Goal: Task Accomplishment & Management: Complete application form

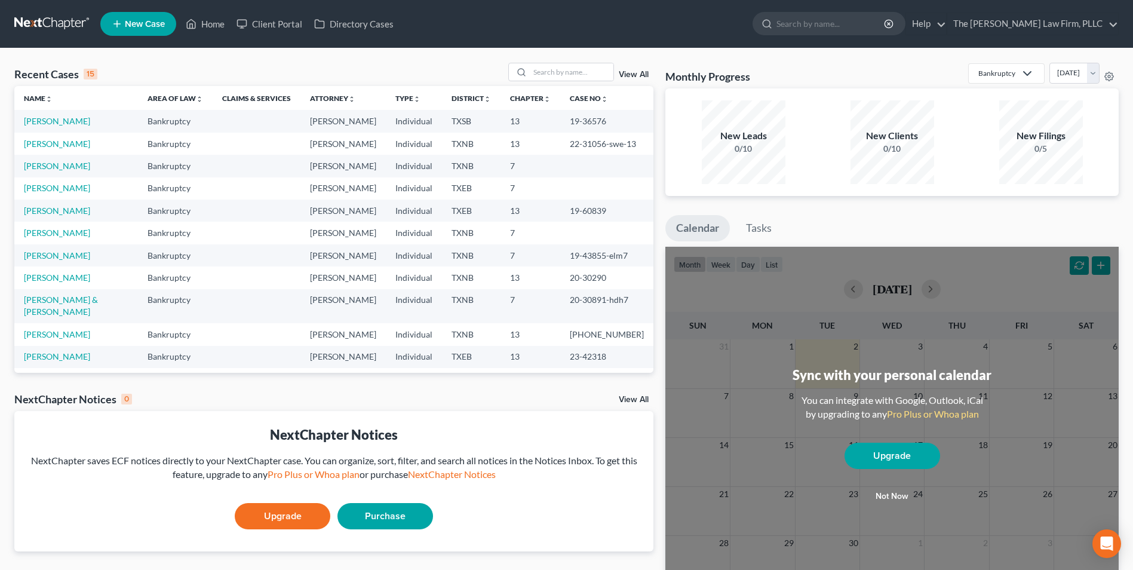
click at [139, 23] on span "New Case" at bounding box center [145, 24] width 40 height 9
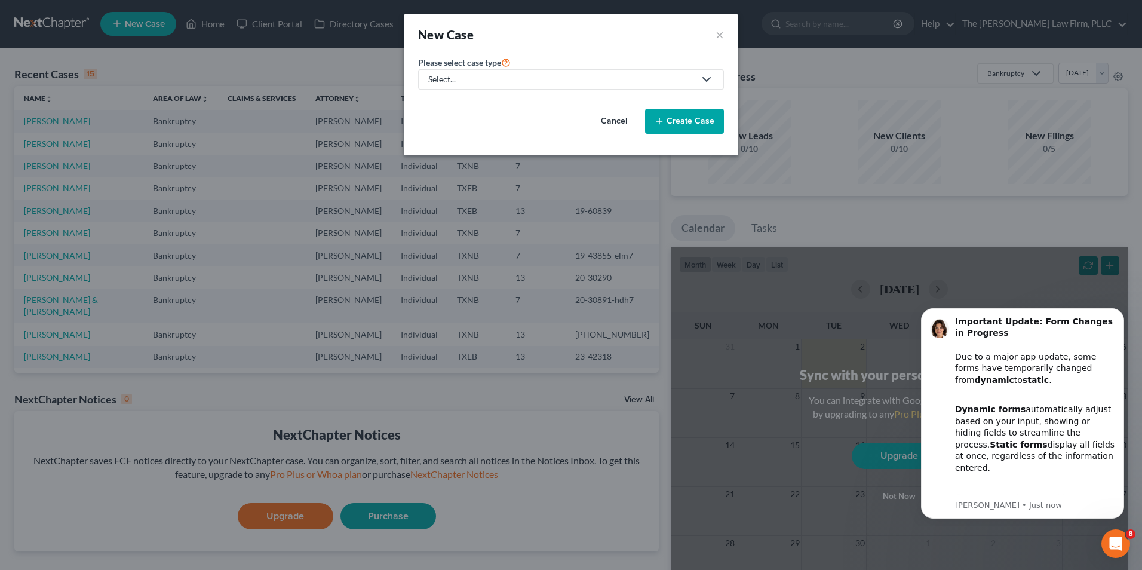
click at [709, 84] on icon at bounding box center [707, 79] width 14 height 14
click at [450, 104] on div "Bankruptcy" at bounding box center [451, 103] width 43 height 12
select select "78"
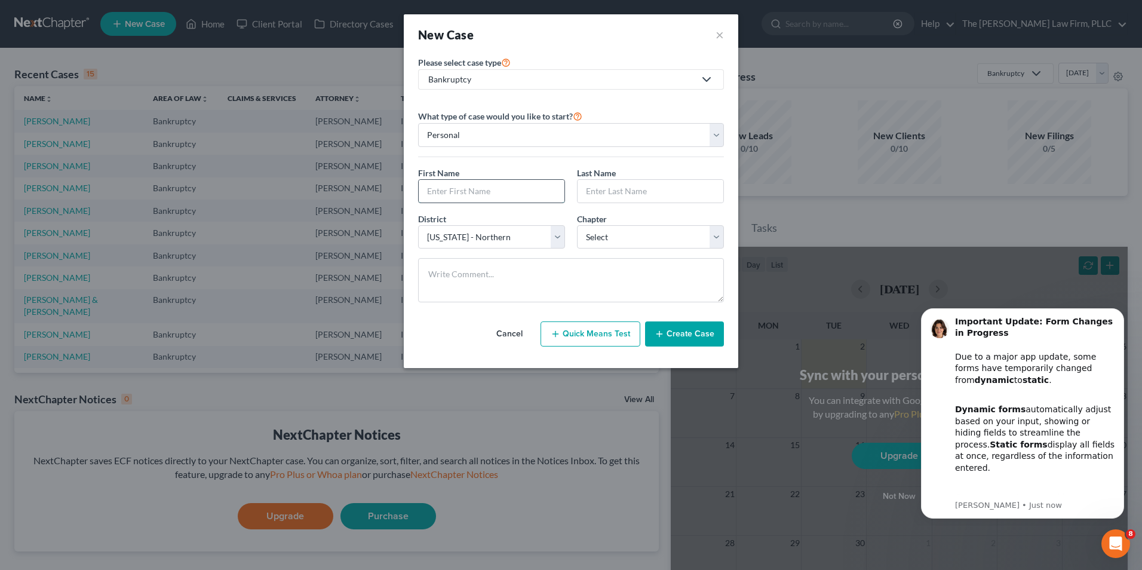
click at [452, 196] on input "text" at bounding box center [492, 191] width 146 height 23
type input "[PERSON_NAME]"
type input "Word"
click at [715, 241] on select "Select 7 11 12 13" at bounding box center [650, 237] width 147 height 24
select select "0"
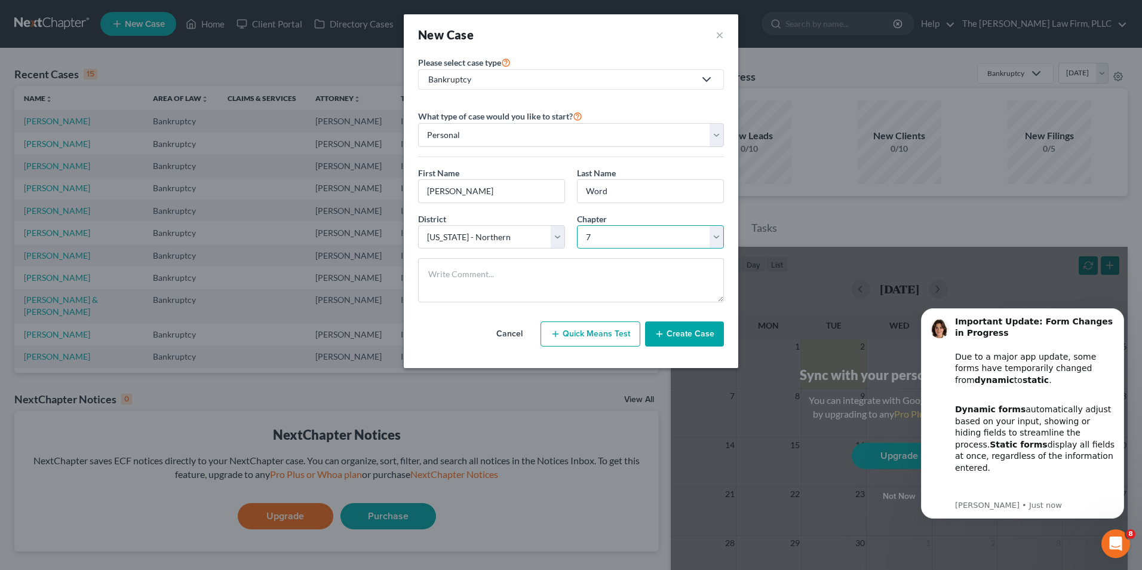
click at [577, 225] on select "Select 7 11 12 13" at bounding box center [650, 237] width 147 height 24
click at [596, 337] on button "Quick Means Test" at bounding box center [591, 333] width 100 height 25
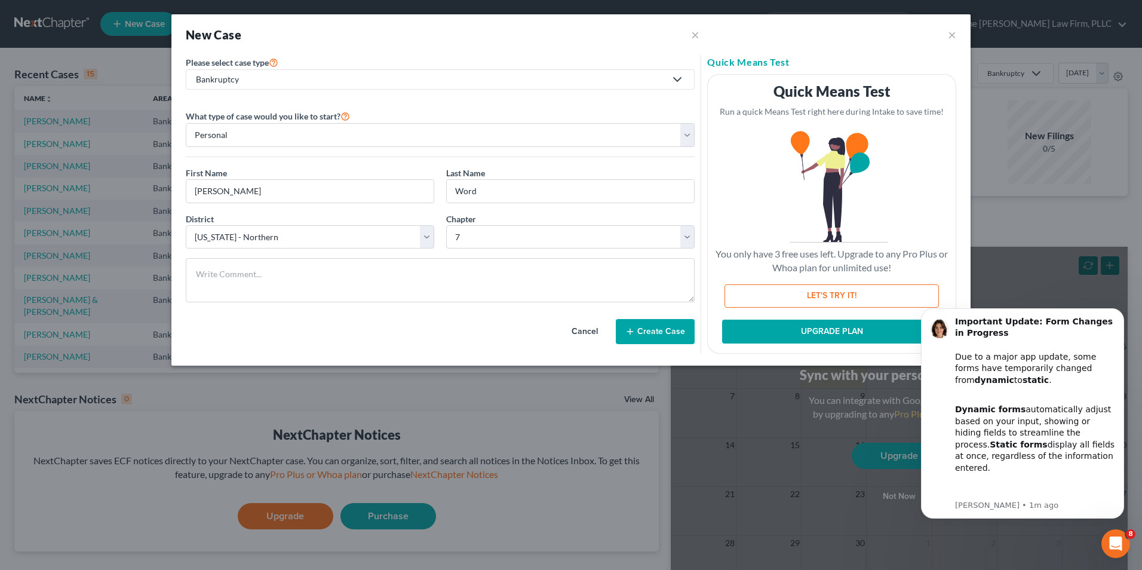
click at [658, 330] on button "Create Case" at bounding box center [655, 331] width 79 height 25
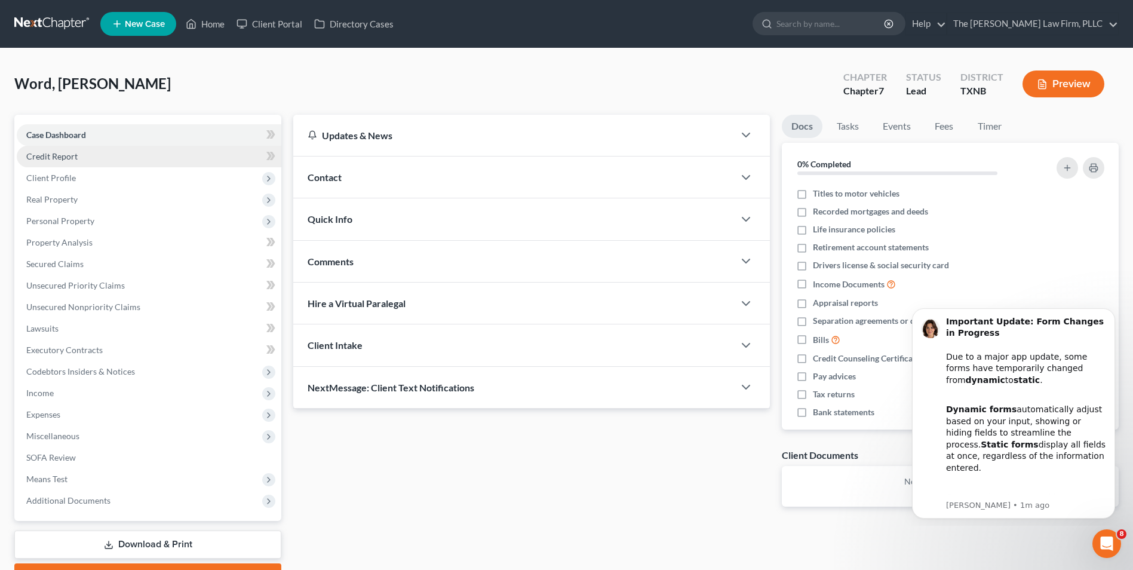
click at [148, 162] on link "Credit Report" at bounding box center [149, 157] width 265 height 22
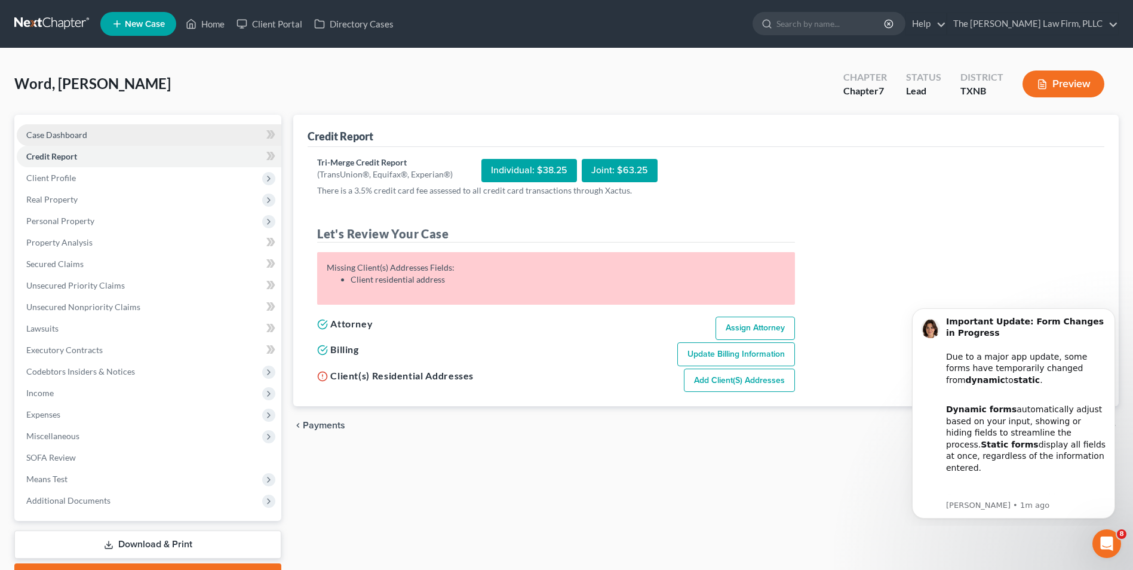
click at [75, 134] on span "Case Dashboard" at bounding box center [56, 135] width 61 height 10
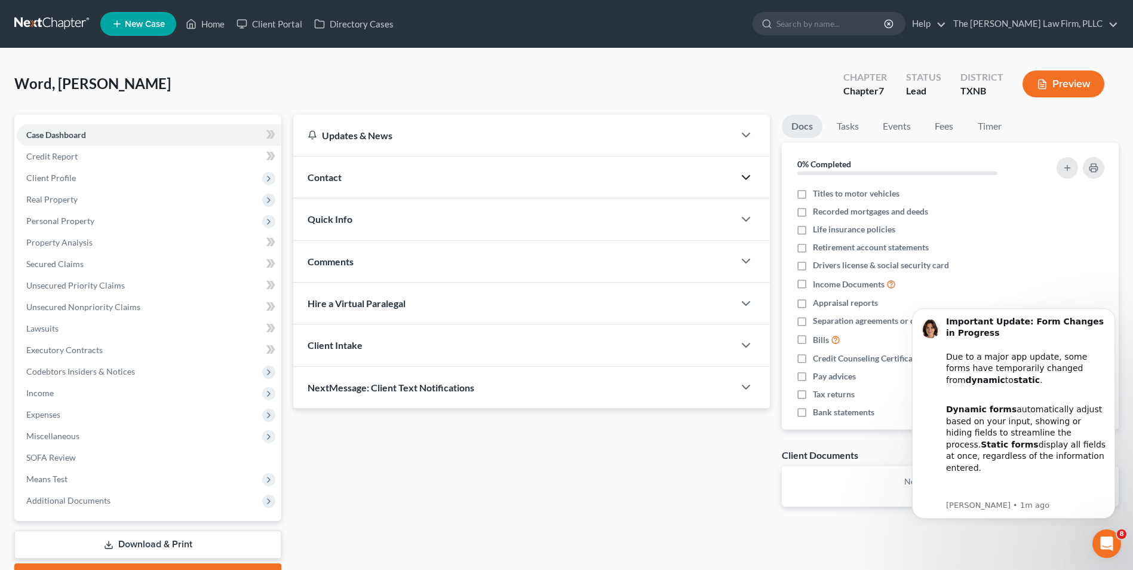
click at [745, 181] on icon "button" at bounding box center [746, 177] width 14 height 14
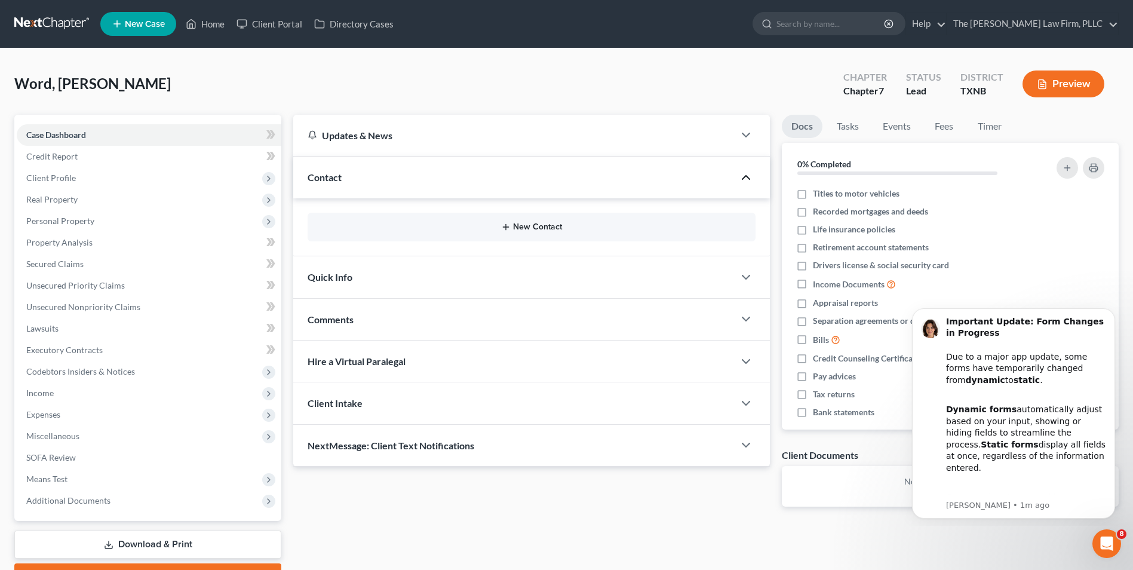
click at [507, 229] on icon "button" at bounding box center [506, 227] width 10 height 10
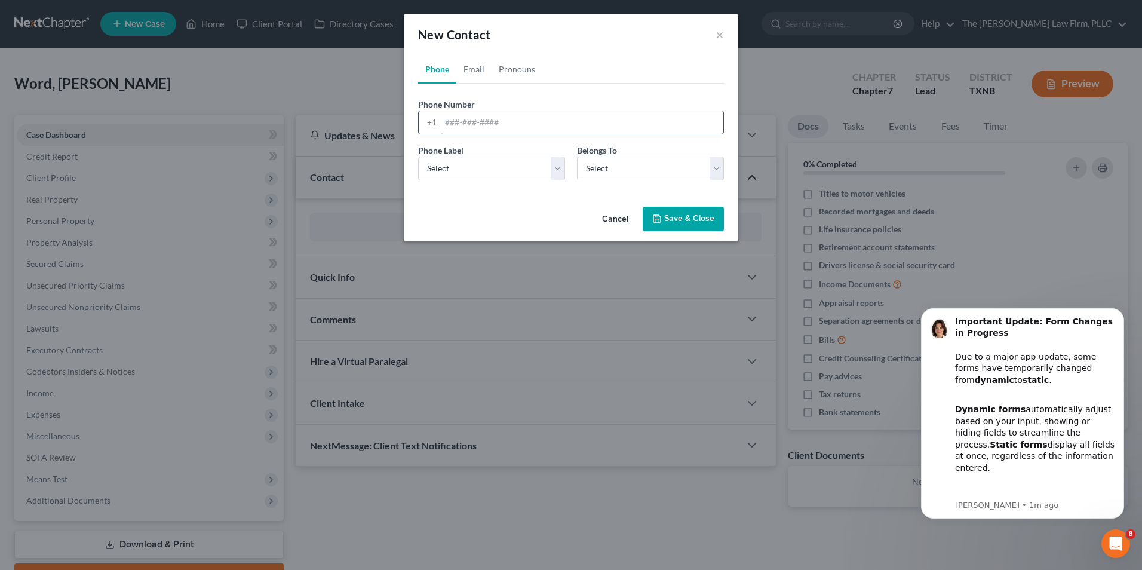
click at [482, 121] on input "tel" at bounding box center [582, 122] width 283 height 23
type input "9728557998"
click at [557, 174] on select "Select Mobile Home Work Other" at bounding box center [491, 169] width 147 height 24
select select "0"
click at [418, 157] on select "Select Mobile Home Work Other" at bounding box center [491, 169] width 147 height 24
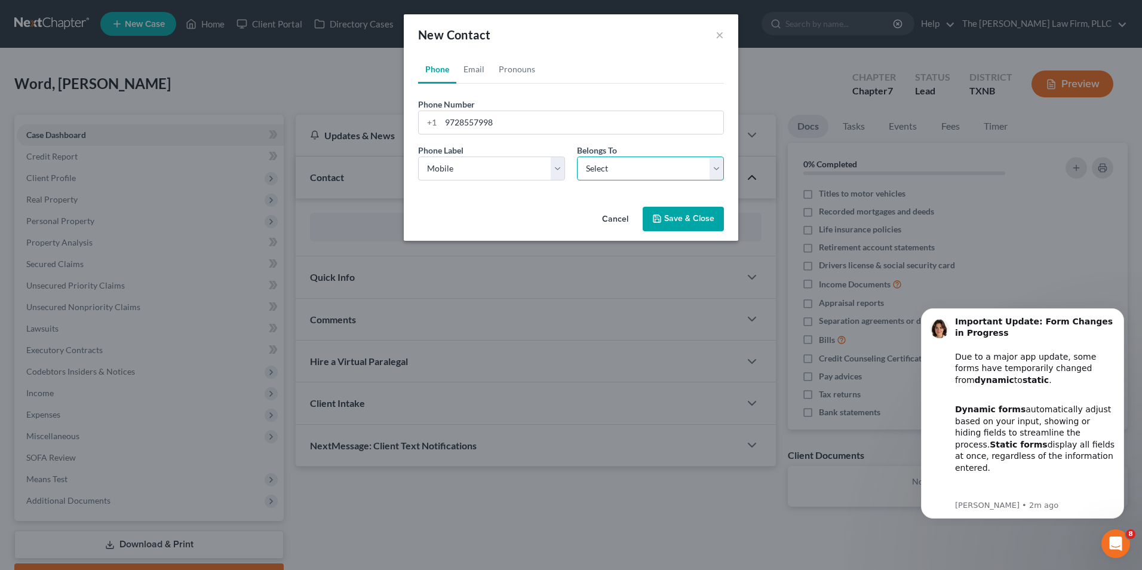
click at [719, 170] on select "Select Client Other" at bounding box center [650, 169] width 147 height 24
select select "0"
click at [577, 157] on select "Select Client Other" at bounding box center [650, 169] width 147 height 24
click at [687, 219] on button "Save & Close" at bounding box center [683, 219] width 81 height 25
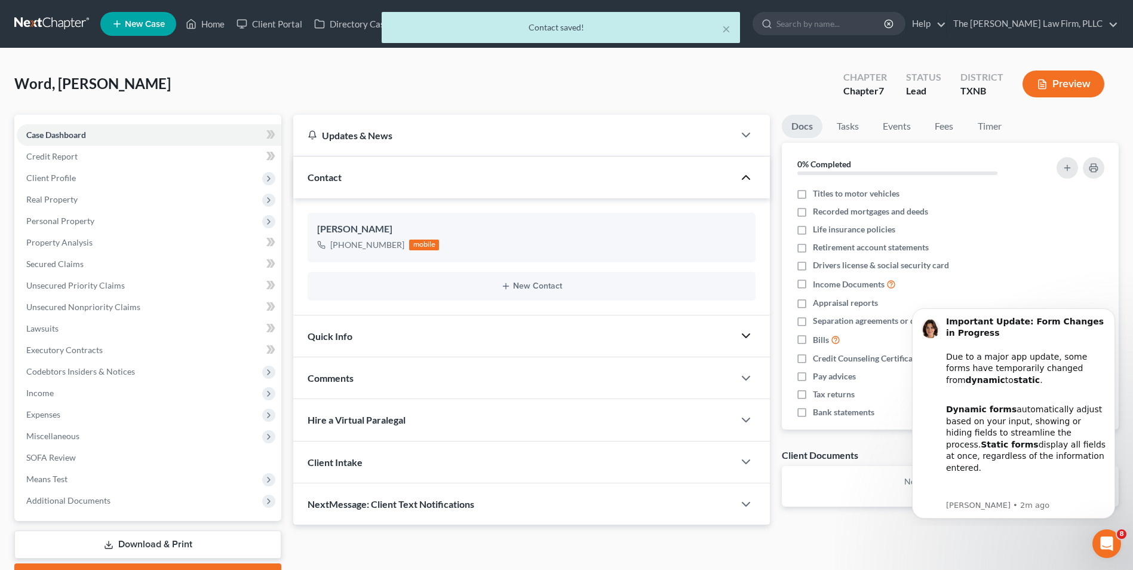
click at [744, 337] on icon "button" at bounding box center [746, 336] width 14 height 14
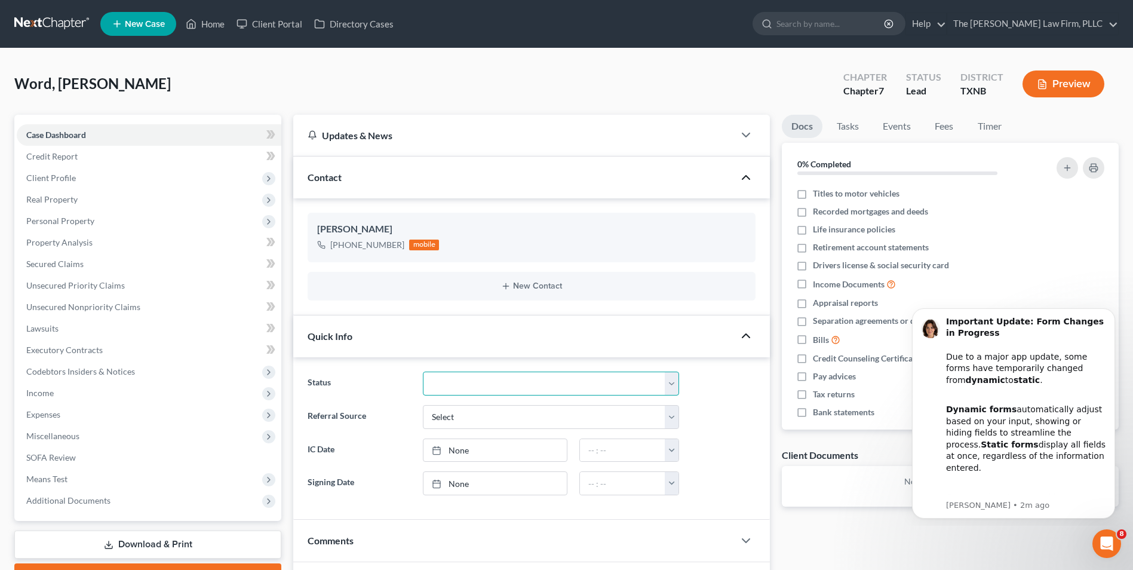
click at [673, 388] on select "Discharged Dismissed Filed In Progress Lead Lost Lead Ready to File To Review" at bounding box center [551, 384] width 256 height 24
select select "3"
click at [423, 372] on select "Discharged Dismissed Filed In Progress Lead Lost Lead Ready to File To Review" at bounding box center [551, 384] width 256 height 24
click at [673, 421] on select "Select Word Of Mouth Previous Clients Direct Mail Website Google Search Modern …" at bounding box center [551, 417] width 256 height 24
select select "4"
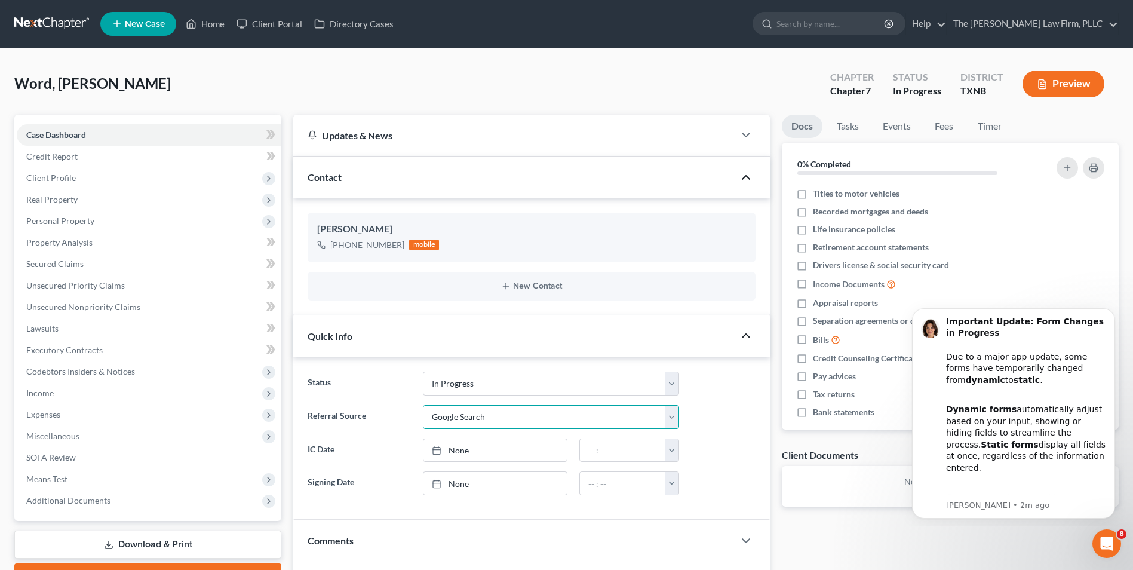
click at [423, 405] on select "Select Word Of Mouth Previous Clients Direct Mail Website Google Search Modern …" at bounding box center [551, 417] width 256 height 24
type input "[DATE]"
click at [460, 488] on link "None" at bounding box center [495, 483] width 143 height 23
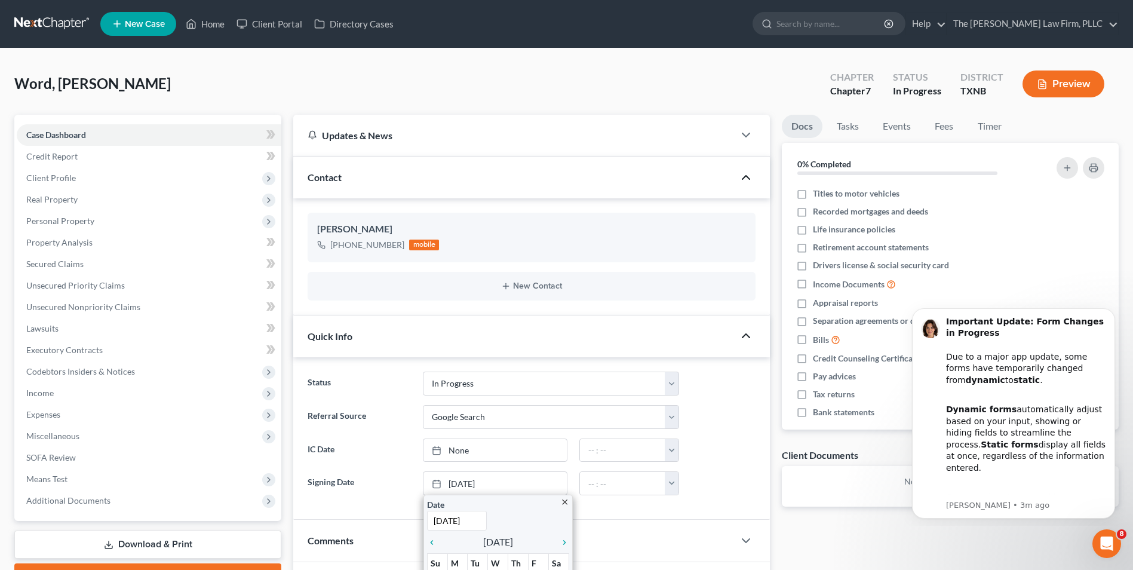
click at [629, 528] on div "Comments" at bounding box center [513, 540] width 441 height 41
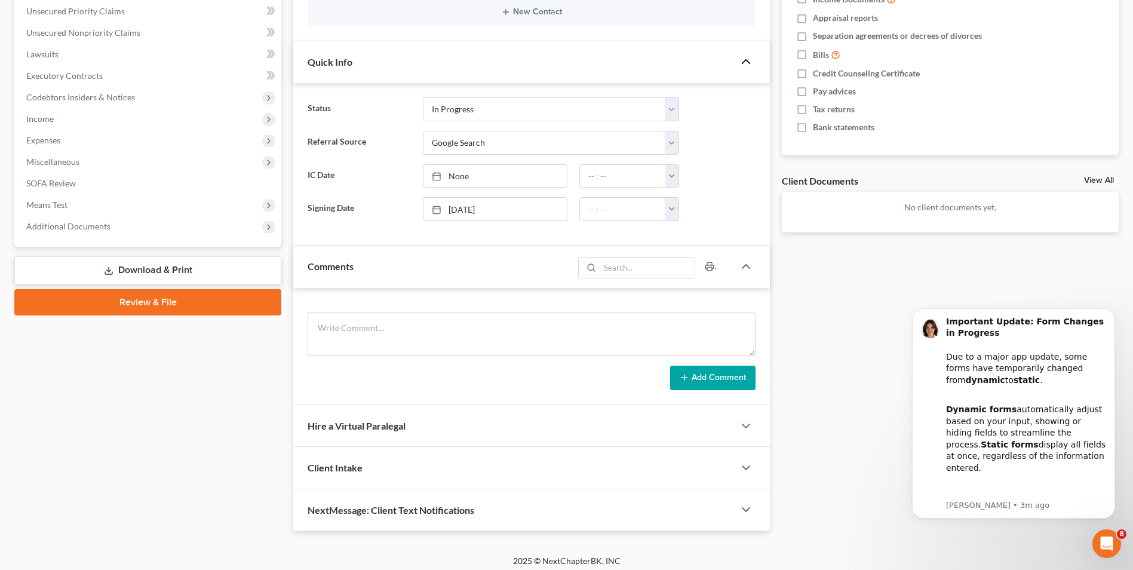
scroll to position [281, 0]
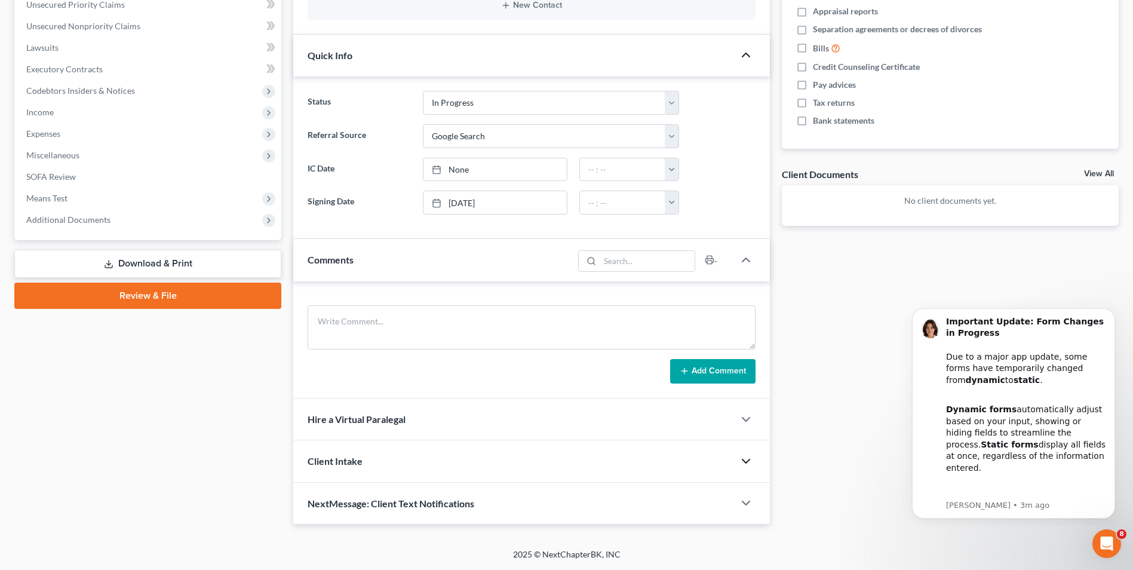
click at [744, 459] on icon "button" at bounding box center [746, 461] width 14 height 14
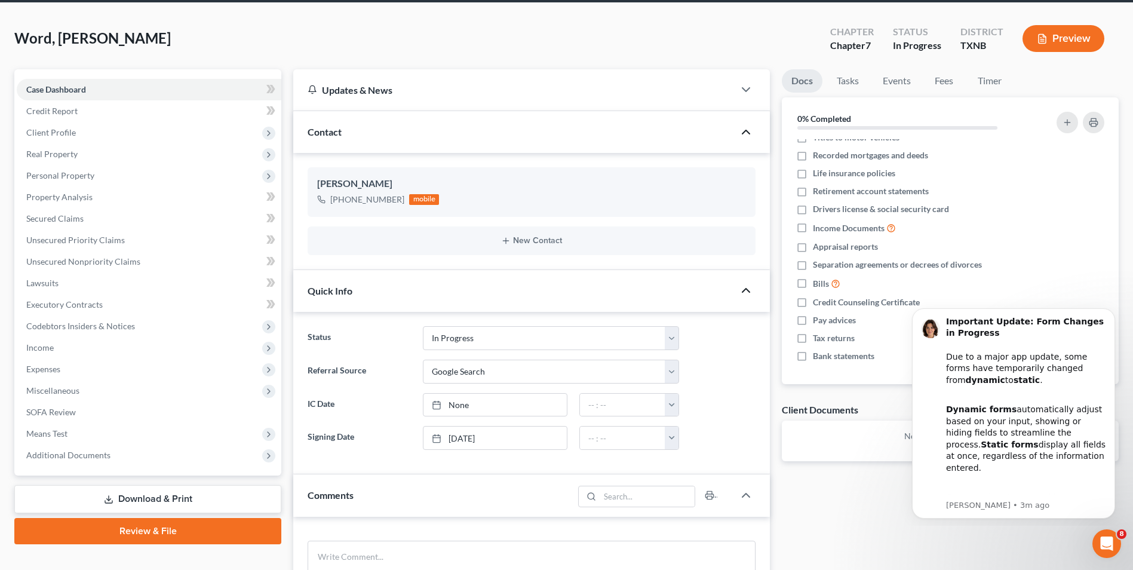
scroll to position [20, 0]
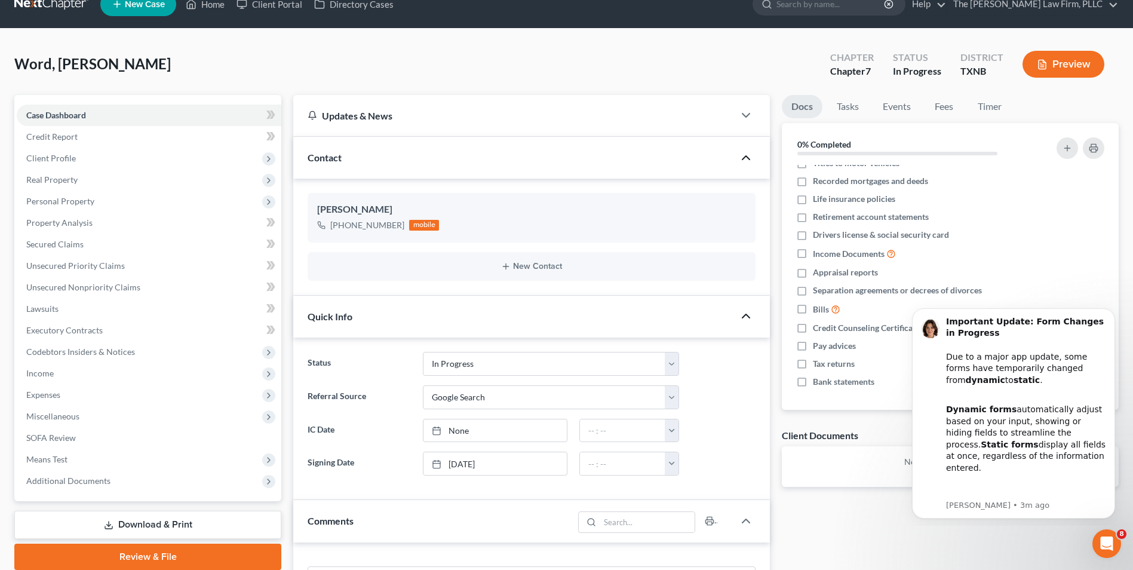
click at [744, 157] on polyline "button" at bounding box center [746, 158] width 7 height 4
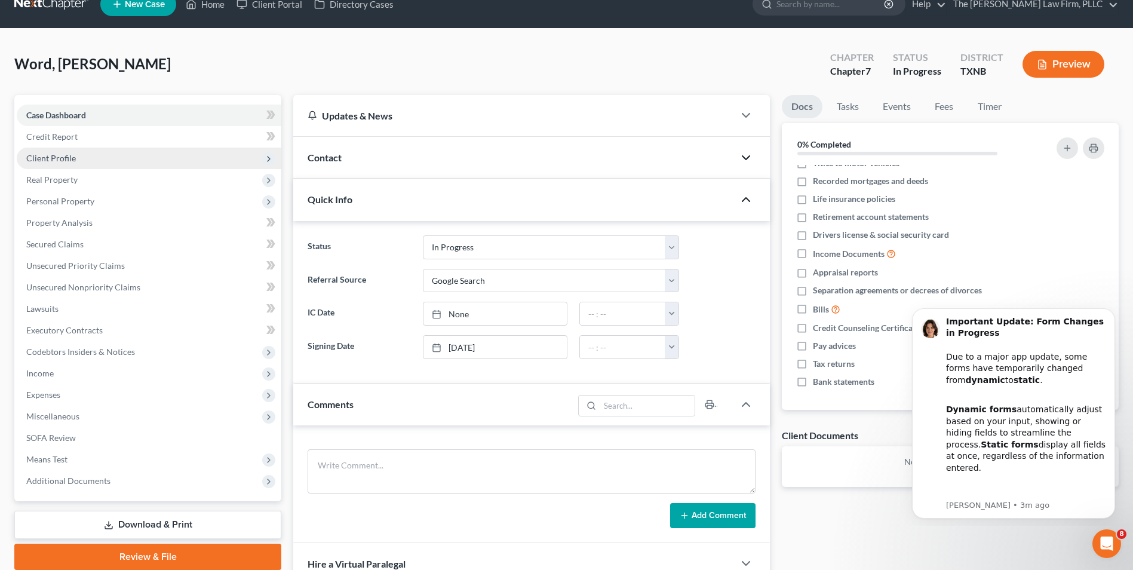
click at [78, 158] on span "Client Profile" at bounding box center [149, 159] width 265 height 22
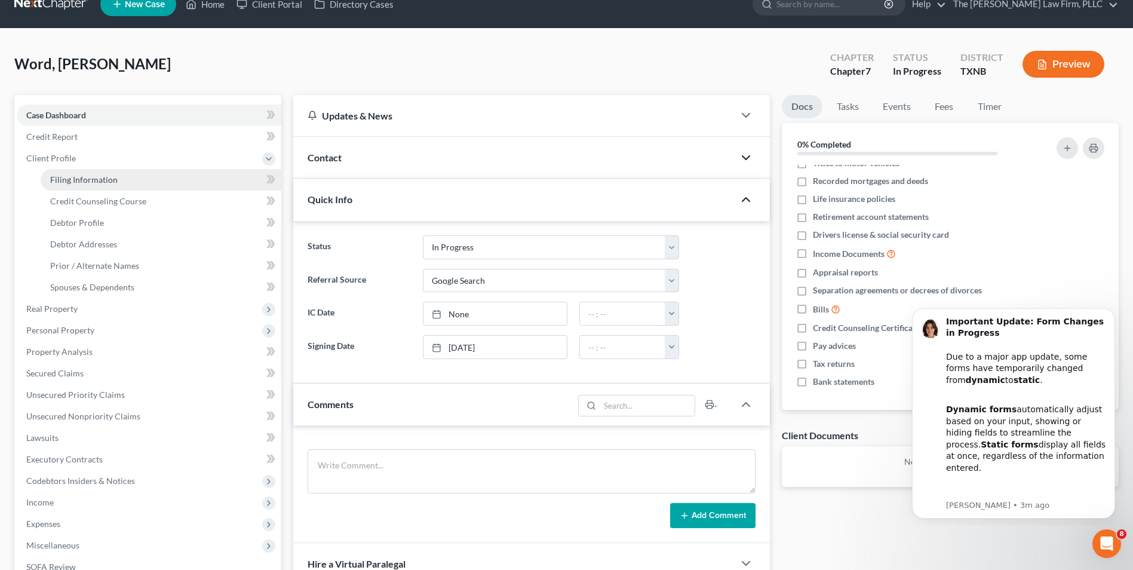
click at [77, 183] on span "Filing Information" at bounding box center [84, 179] width 68 height 10
select select "1"
select select "0"
select select "78"
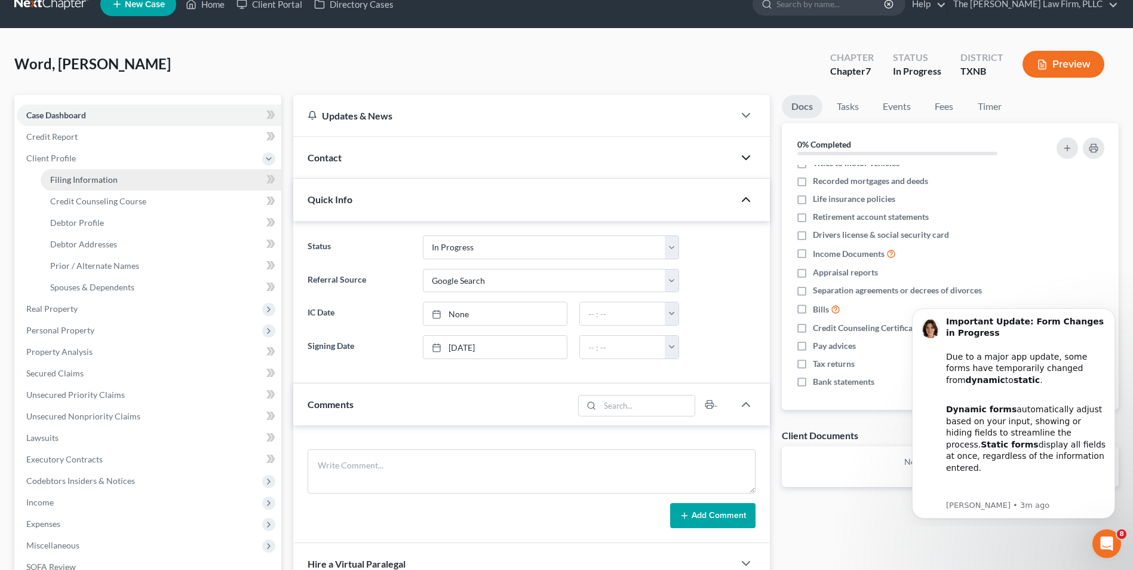
select select "45"
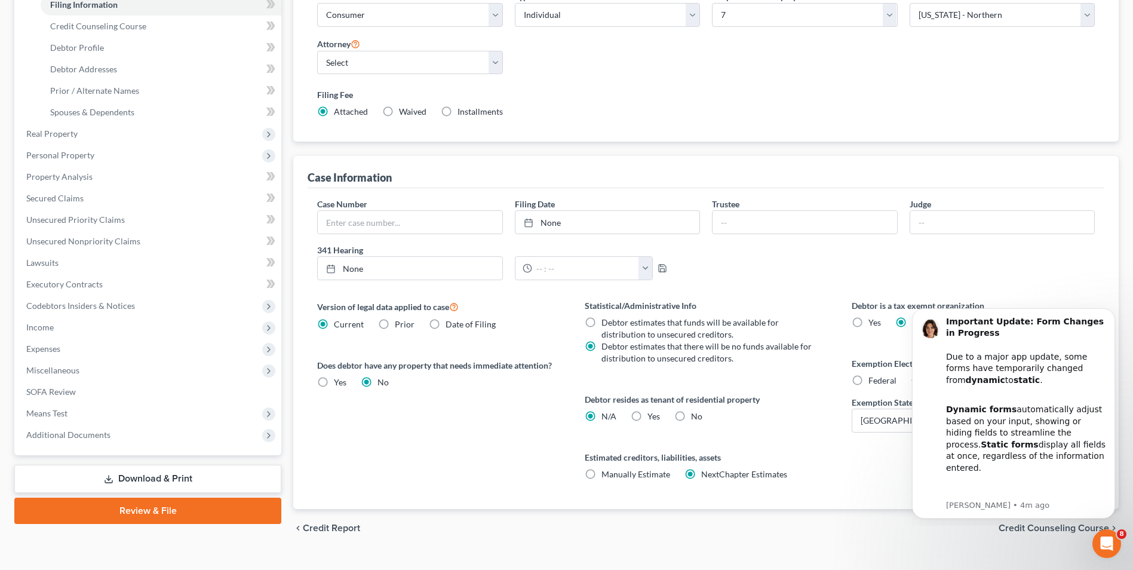
scroll to position [217, 0]
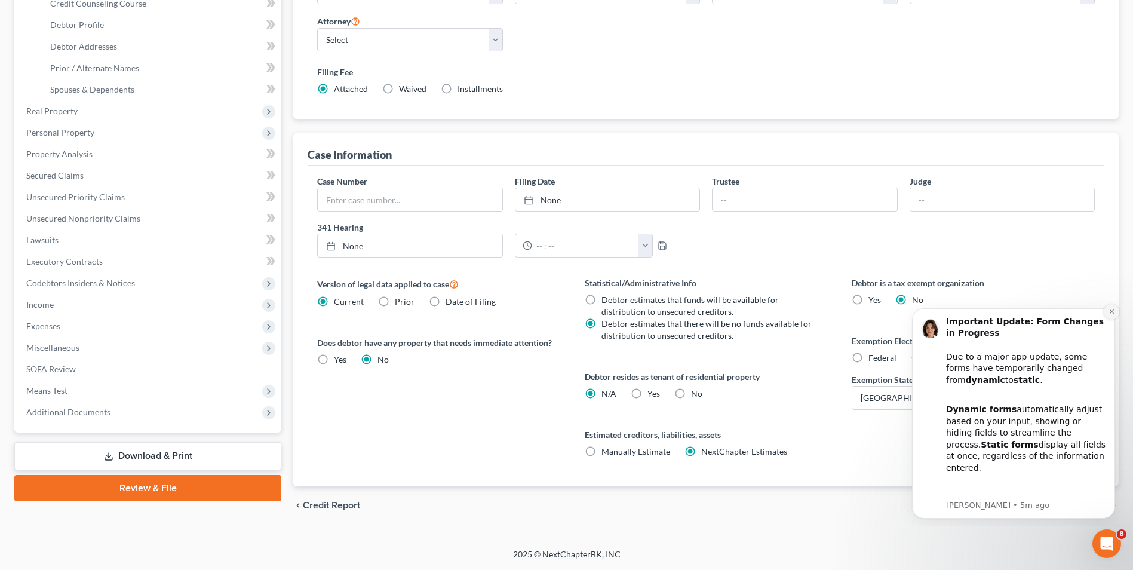
click at [1113, 314] on icon "Dismiss notification" at bounding box center [1112, 311] width 7 height 7
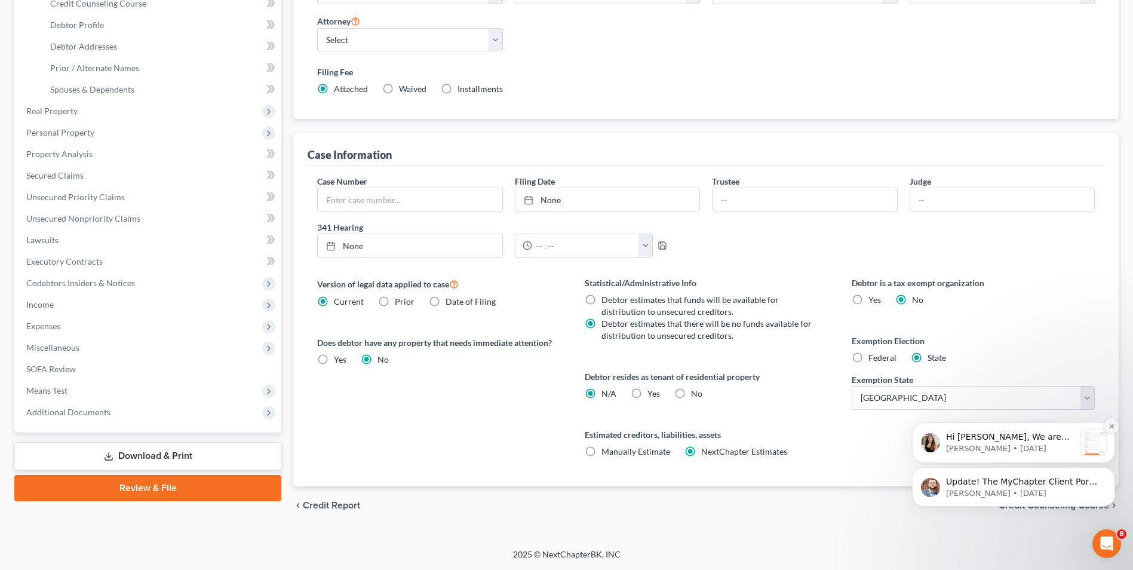
click at [1114, 427] on icon "Dismiss notification" at bounding box center [1112, 426] width 7 height 7
click at [1115, 471] on icon "Dismiss notification" at bounding box center [1112, 470] width 7 height 7
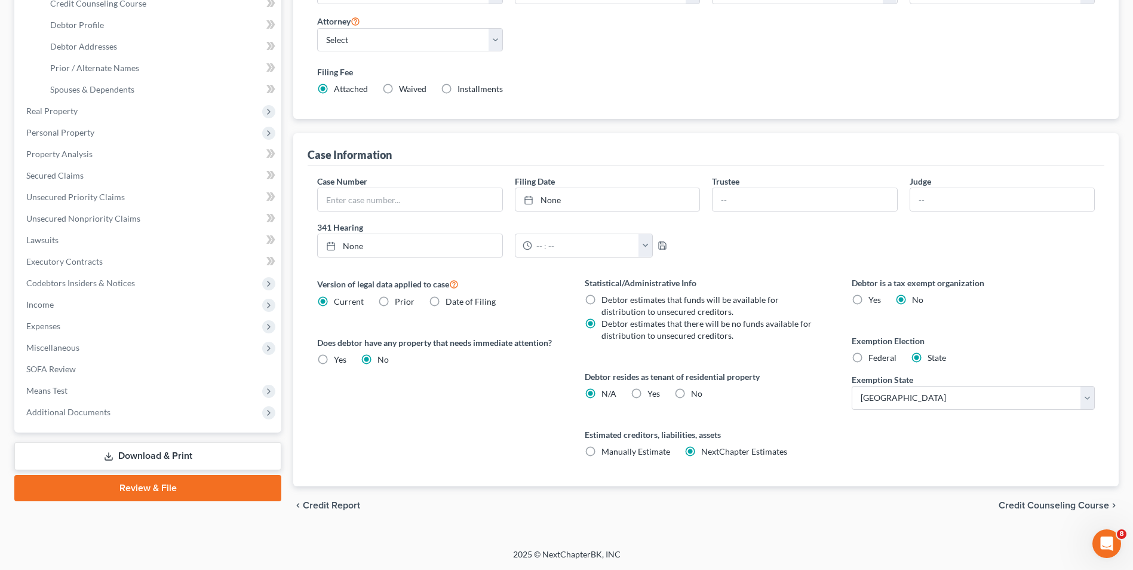
click at [1068, 506] on span "Credit Counseling Course" at bounding box center [1054, 506] width 111 height 10
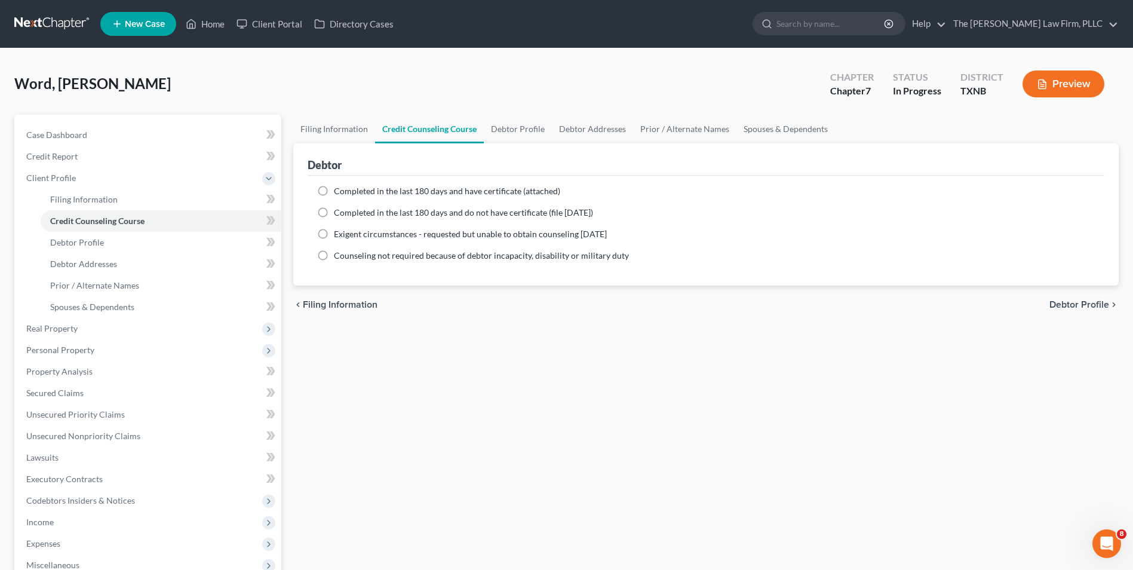
click at [334, 192] on label "Completed in the last 180 days and have certificate (attached)" at bounding box center [447, 191] width 226 height 12
click at [339, 192] on input "Completed in the last 180 days and have certificate (attached)" at bounding box center [343, 189] width 8 height 8
radio input "true"
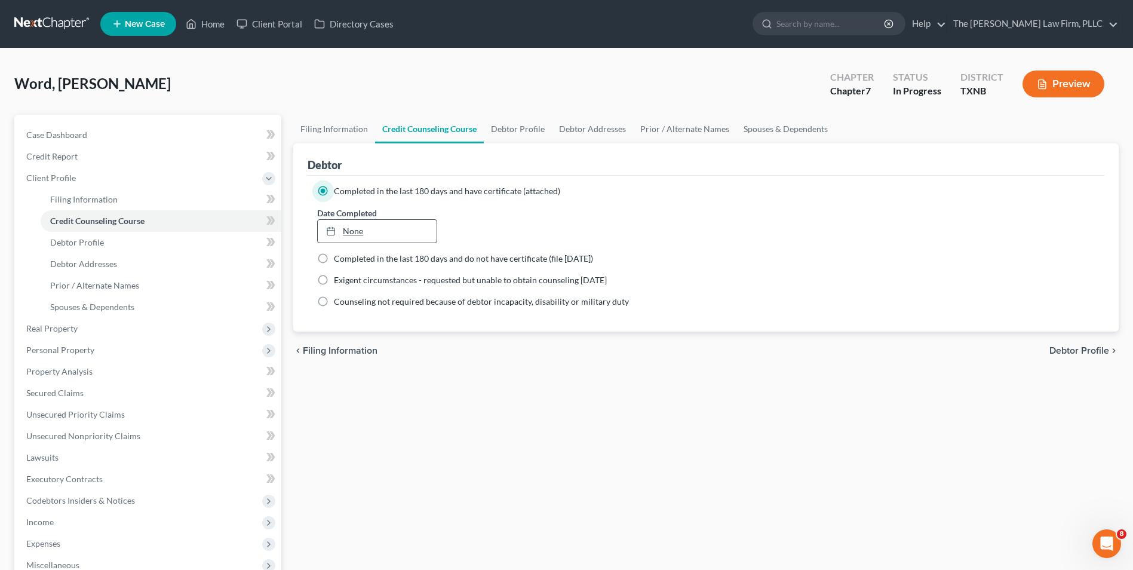
type input "[DATE]"
click at [353, 232] on link "None" at bounding box center [377, 231] width 118 height 23
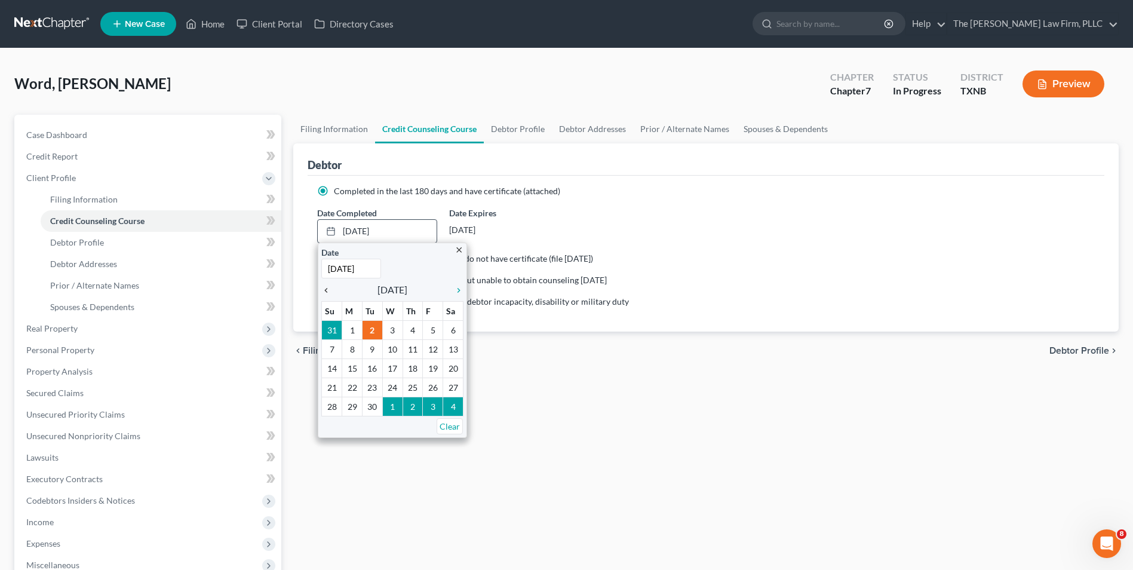
click at [327, 291] on icon "chevron_left" at bounding box center [329, 291] width 16 height 10
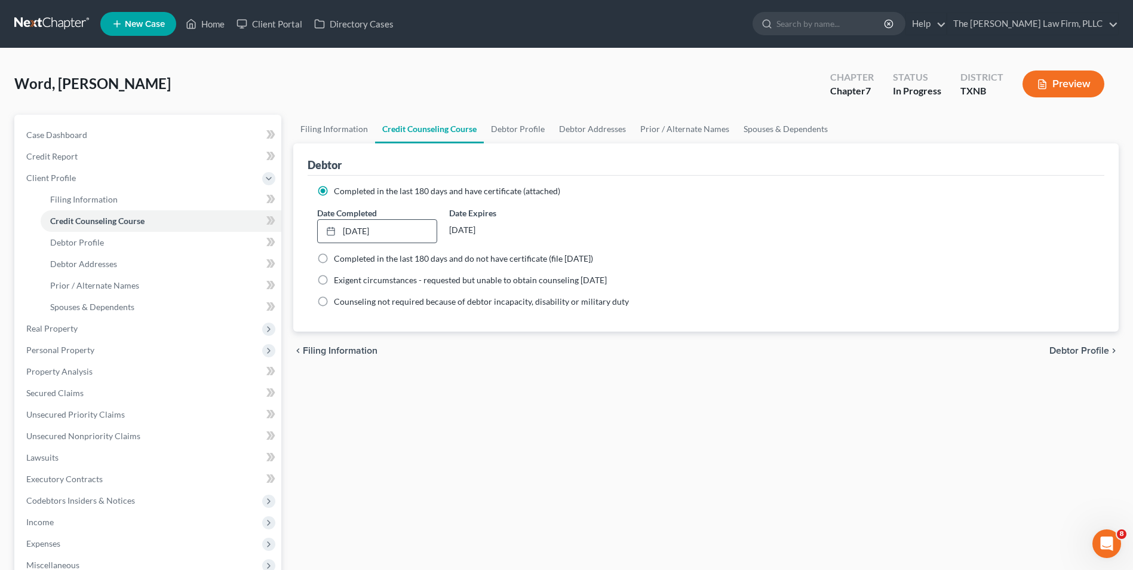
click at [1090, 351] on span "Debtor Profile" at bounding box center [1080, 351] width 60 height 10
select select "0"
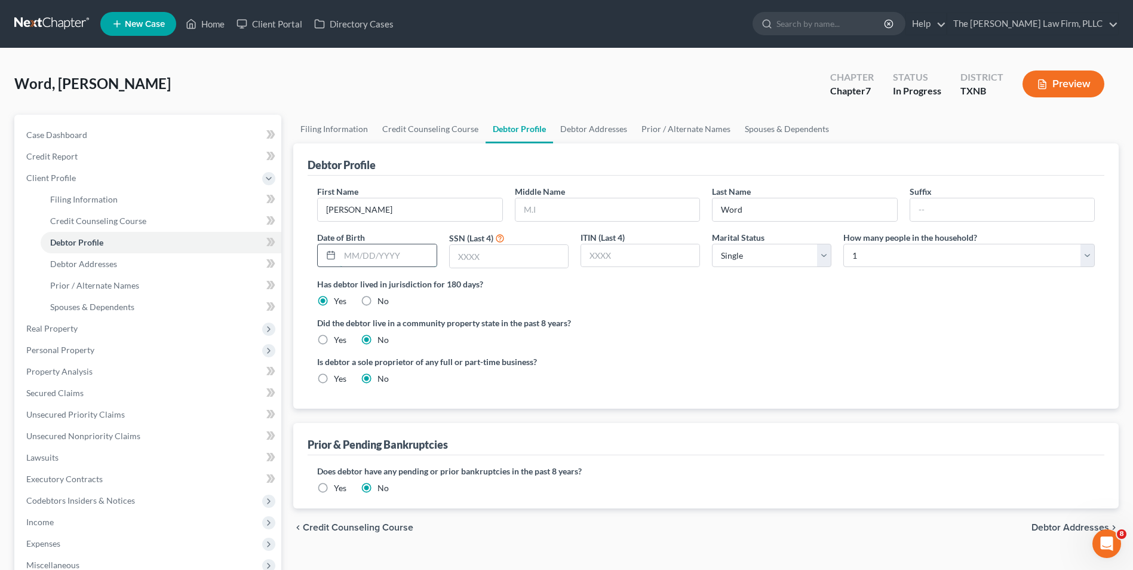
click at [424, 264] on input "text" at bounding box center [388, 255] width 96 height 23
click at [542, 261] on input "text" at bounding box center [509, 256] width 118 height 23
drag, startPoint x: 397, startPoint y: 259, endPoint x: 389, endPoint y: 257, distance: 8.0
click at [397, 259] on input "04201965" at bounding box center [388, 255] width 96 height 23
click at [354, 253] on input "04201965" at bounding box center [388, 255] width 96 height 23
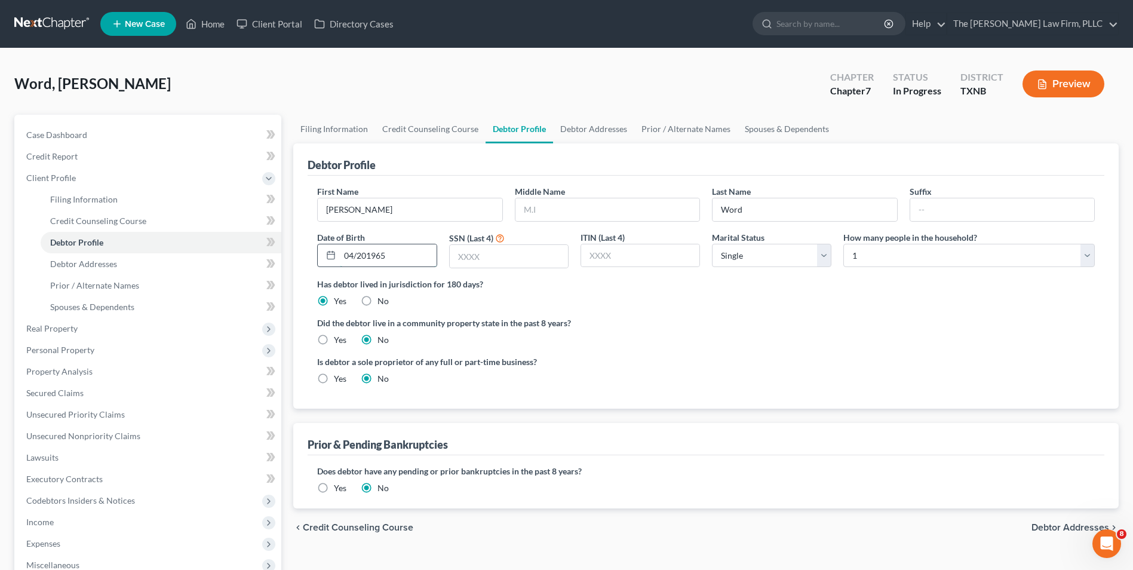
click at [367, 254] on input "04/201965" at bounding box center [388, 255] width 96 height 23
type input "[DATE]"
click at [480, 256] on input "text" at bounding box center [509, 256] width 118 height 23
type input "4464"
click at [334, 339] on label "Yes" at bounding box center [340, 340] width 13 height 12
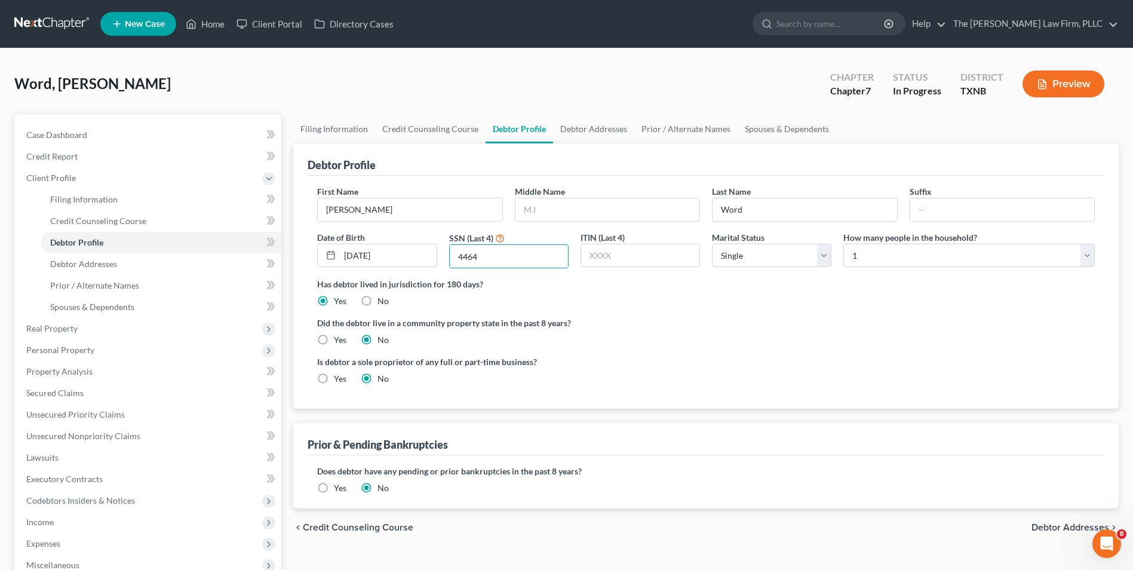
click at [339, 339] on input "Yes" at bounding box center [343, 338] width 8 height 8
radio input "true"
radio input "false"
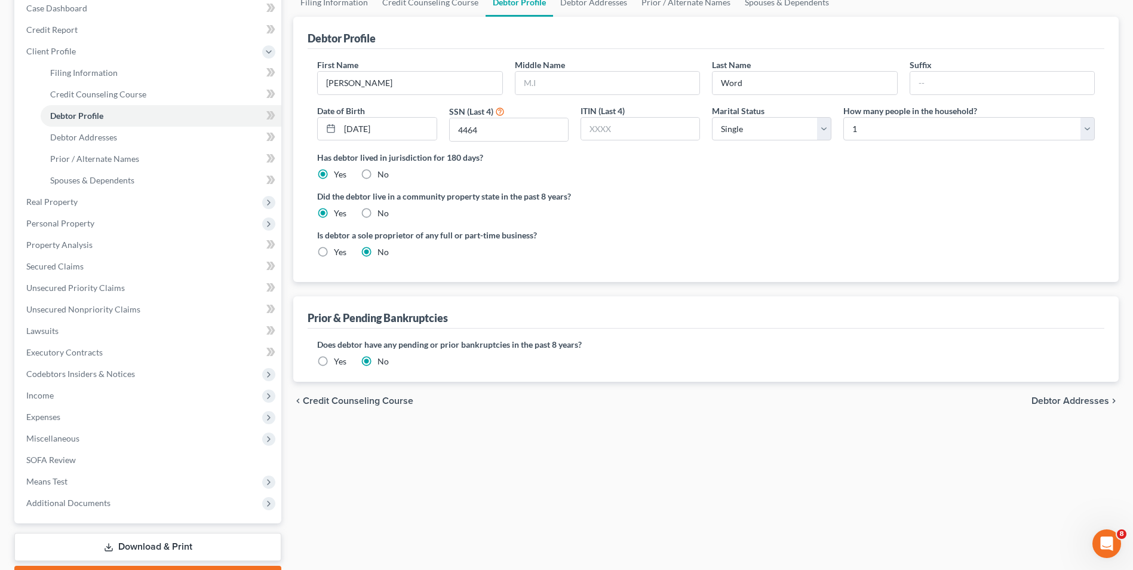
scroll to position [130, 0]
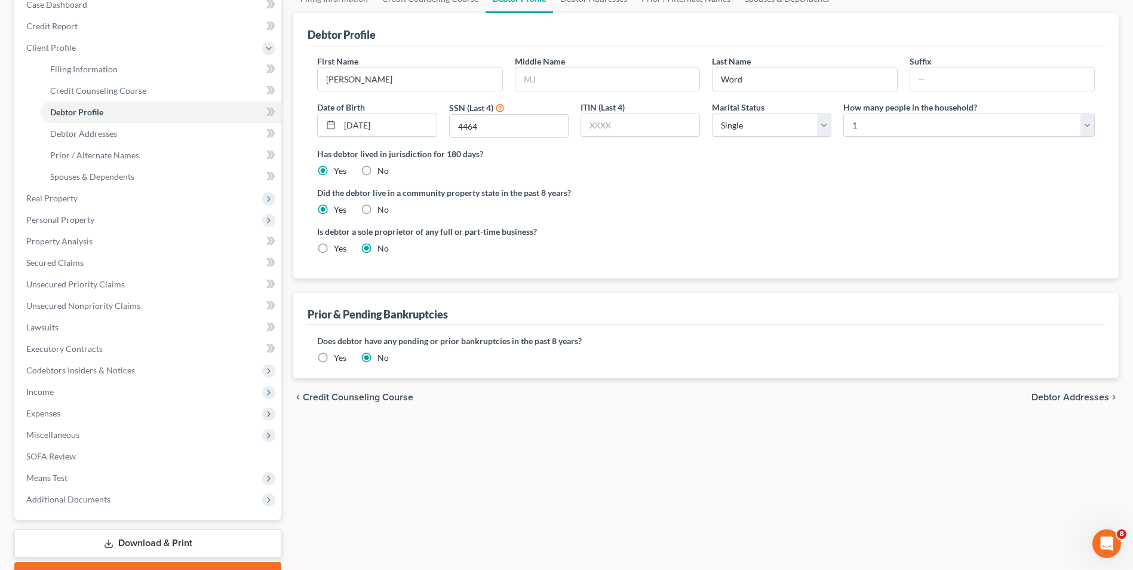
click at [1124, 351] on div "Filing Information Credit Counseling Course Debtor Profile Debtor Addresses Pri…" at bounding box center [706, 286] width 838 height 604
click at [334, 249] on label "Yes" at bounding box center [340, 249] width 13 height 12
click at [339, 249] on input "Yes" at bounding box center [343, 247] width 8 height 8
radio input "true"
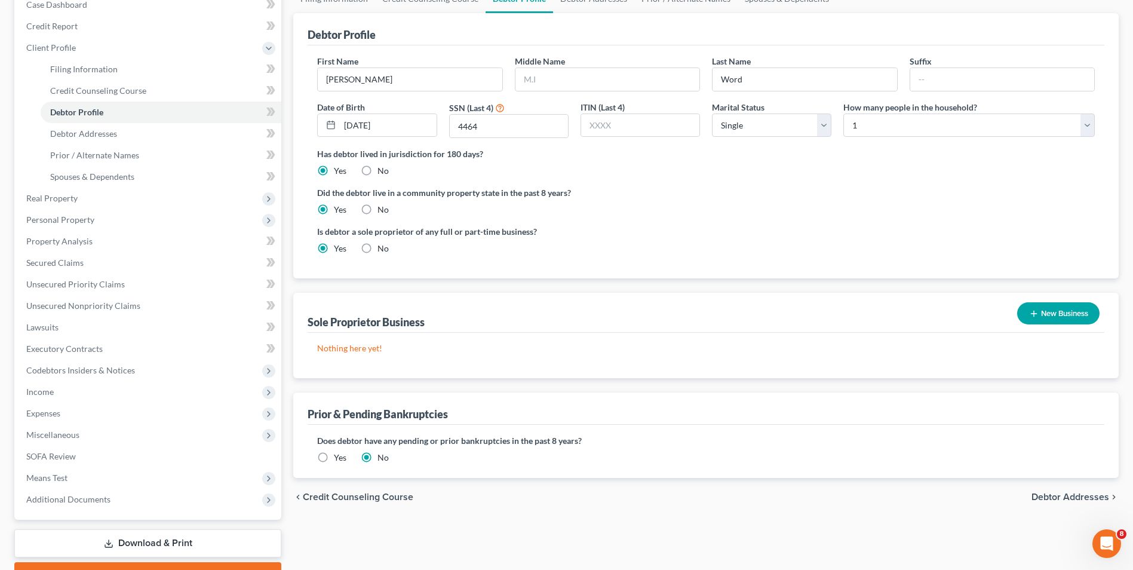
click at [378, 248] on label "No" at bounding box center [383, 249] width 11 height 12
click at [382, 248] on input "No" at bounding box center [386, 247] width 8 height 8
radio input "true"
radio input "false"
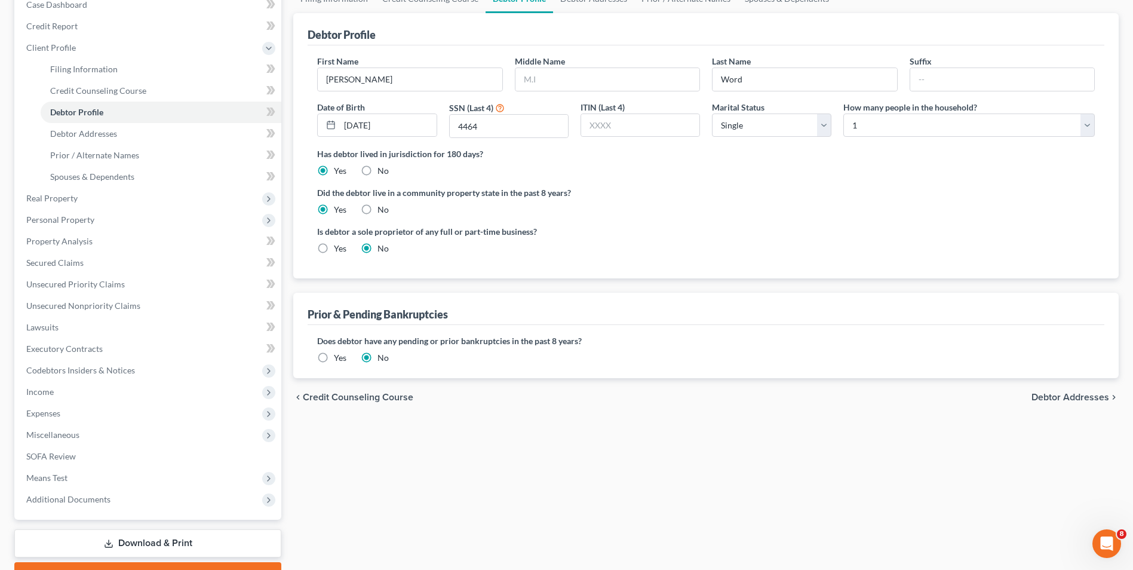
click at [1075, 399] on span "Debtor Addresses" at bounding box center [1071, 398] width 78 height 10
select select "0"
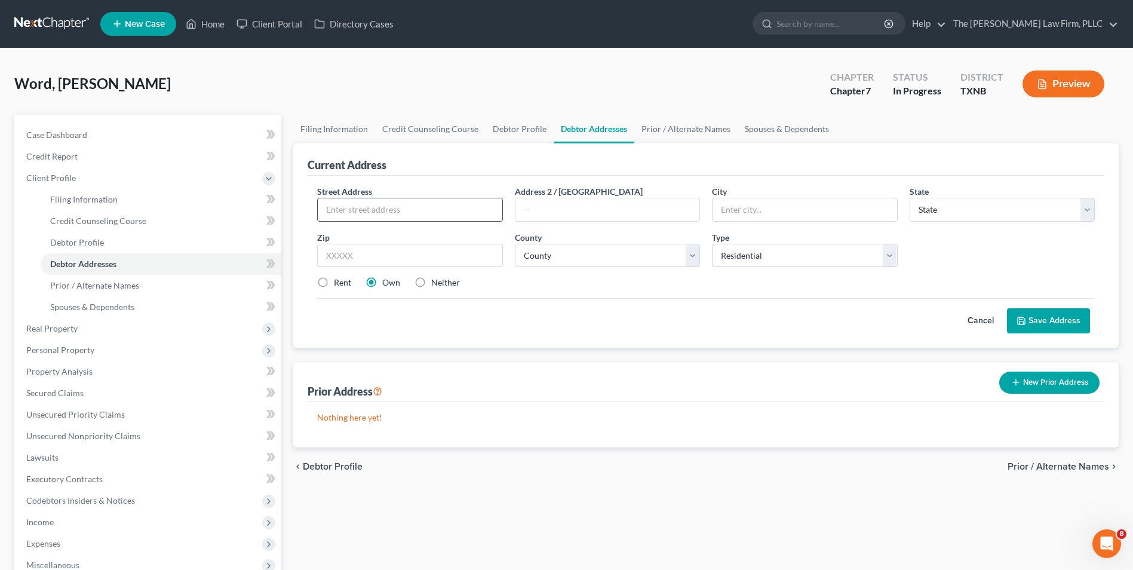
click at [452, 211] on input "text" at bounding box center [410, 209] width 184 height 23
type input "[STREET_ADDRESS]"
click at [738, 206] on input "text" at bounding box center [805, 209] width 184 height 23
type input "[PERSON_NAME][GEOGRAPHIC_DATA]"
select select "45"
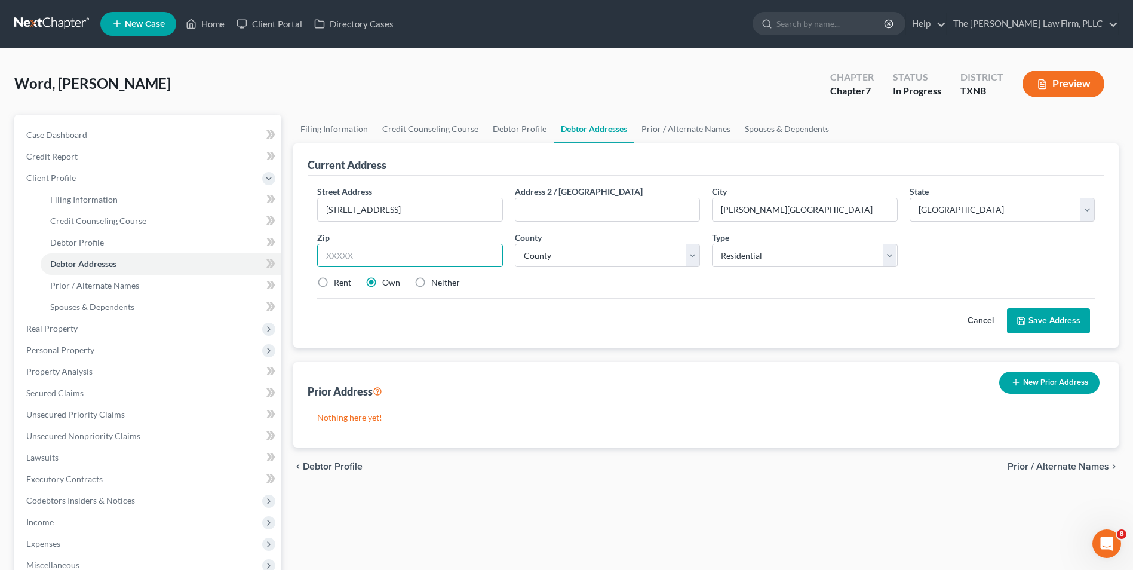
click at [378, 257] on input "text" at bounding box center [409, 256] width 185 height 24
type input "75154"
type input "Red Oak"
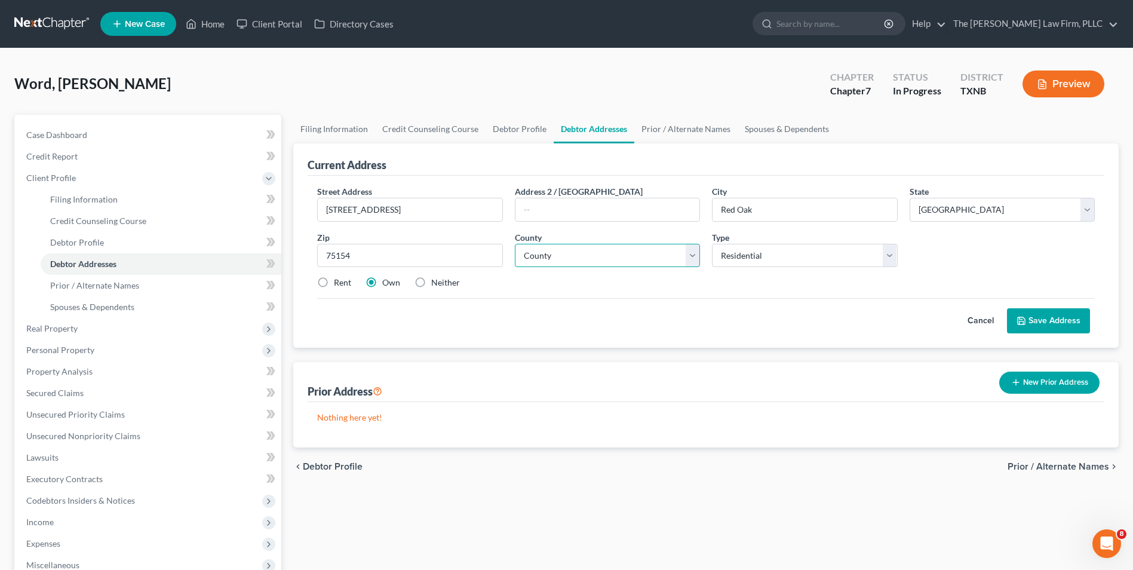
click at [691, 259] on select "County [GEOGRAPHIC_DATA] [GEOGRAPHIC_DATA] [GEOGRAPHIC_DATA] [GEOGRAPHIC_DATA] …" at bounding box center [607, 256] width 185 height 24
select select "56"
click at [515, 244] on select "County [GEOGRAPHIC_DATA] [GEOGRAPHIC_DATA] [GEOGRAPHIC_DATA] [GEOGRAPHIC_DATA] …" at bounding box center [607, 256] width 185 height 24
click at [1065, 322] on button "Save Address" at bounding box center [1048, 320] width 83 height 25
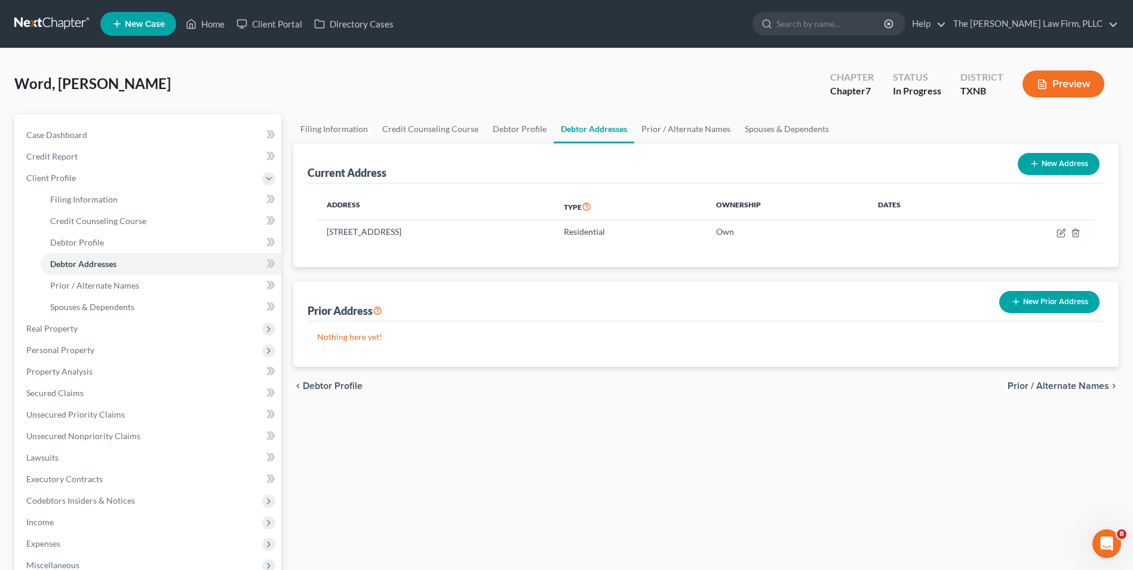
click at [1086, 387] on span "Prior / Alternate Names" at bounding box center [1059, 386] width 102 height 10
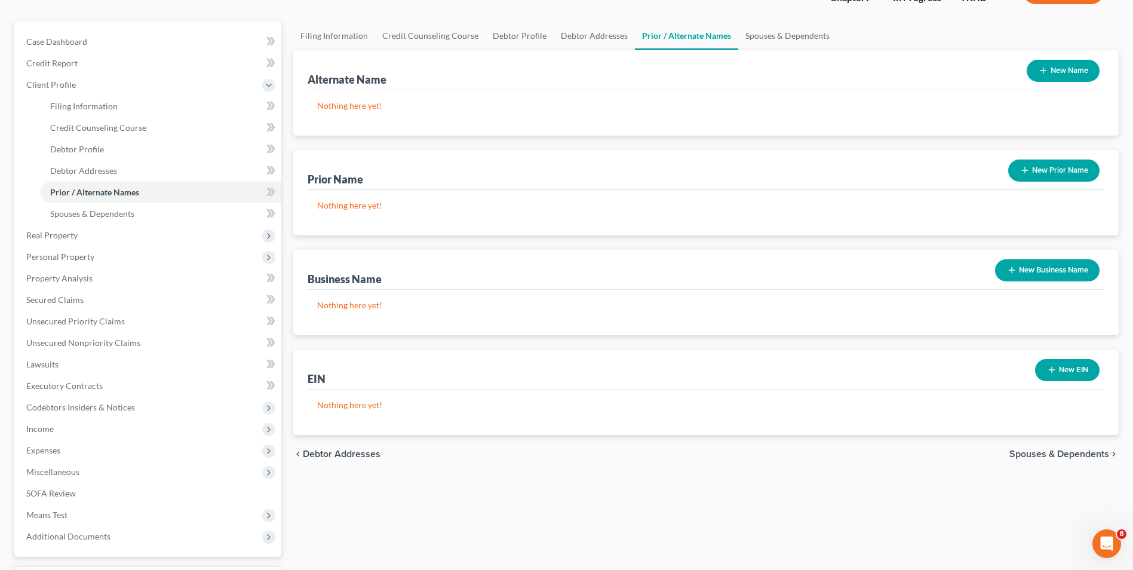
scroll to position [118, 0]
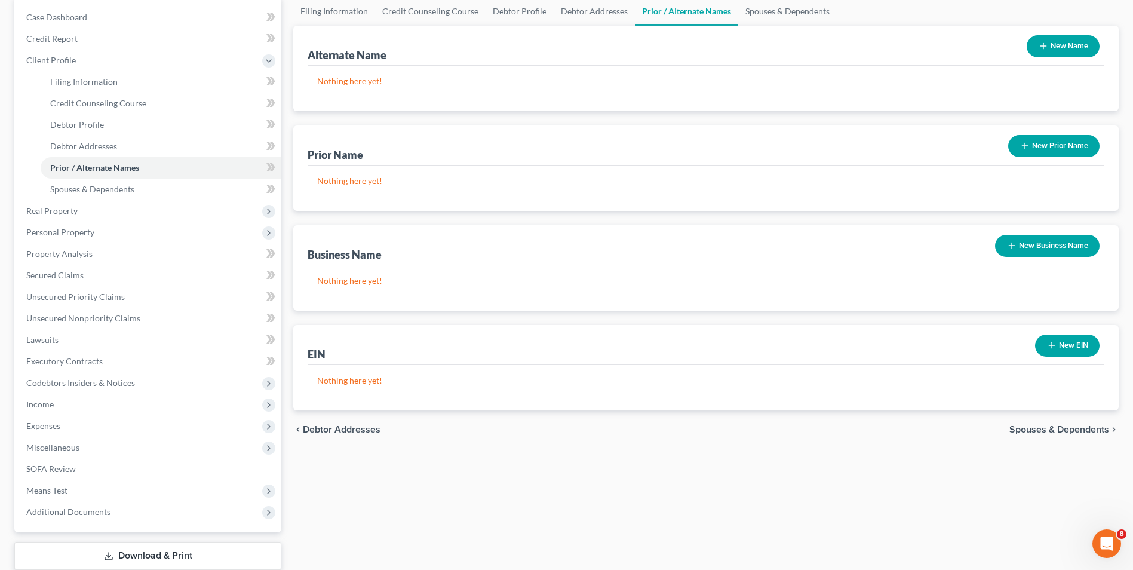
click at [1062, 432] on span "Spouses & Dependents" at bounding box center [1060, 430] width 100 height 10
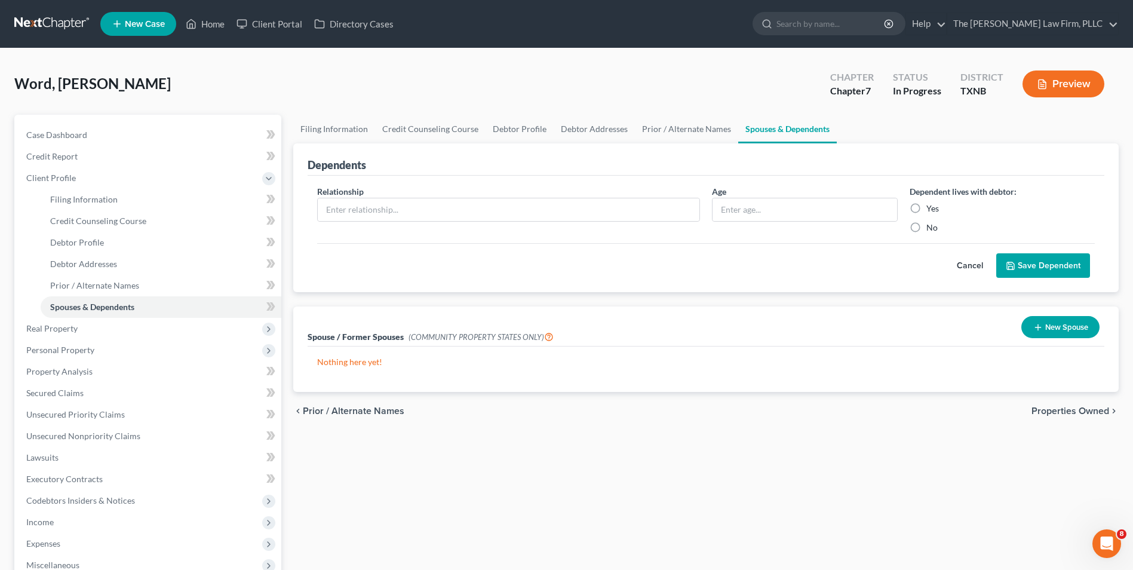
click at [927, 229] on label "No" at bounding box center [932, 228] width 11 height 12
click at [931, 229] on input "No" at bounding box center [935, 226] width 8 height 8
radio input "true"
click at [927, 229] on label "No" at bounding box center [932, 228] width 11 height 12
click at [931, 229] on input "No" at bounding box center [935, 226] width 8 height 8
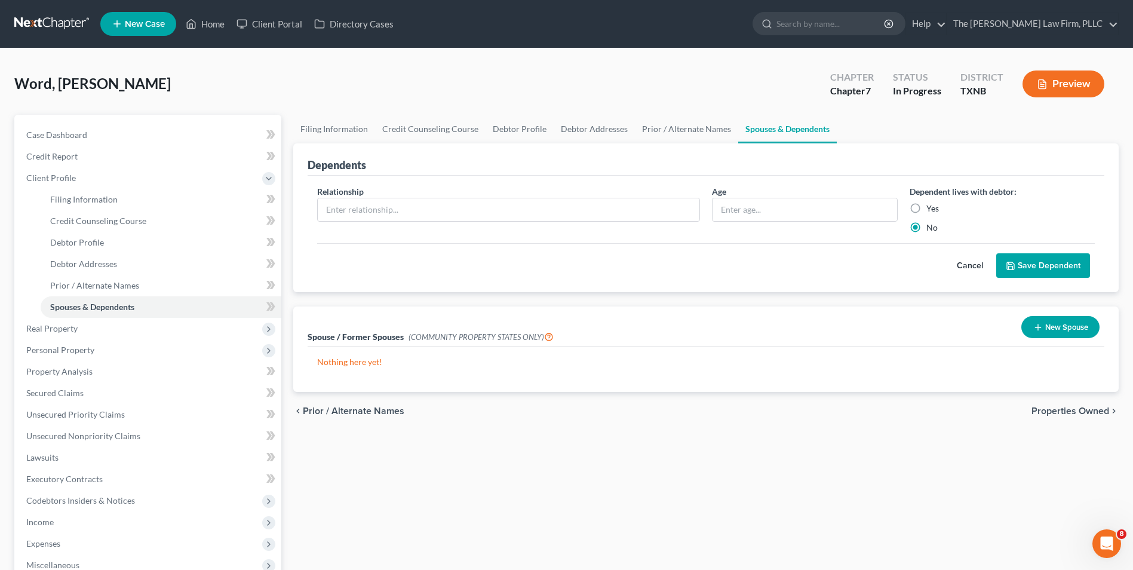
click at [973, 265] on button "Cancel" at bounding box center [970, 266] width 53 height 24
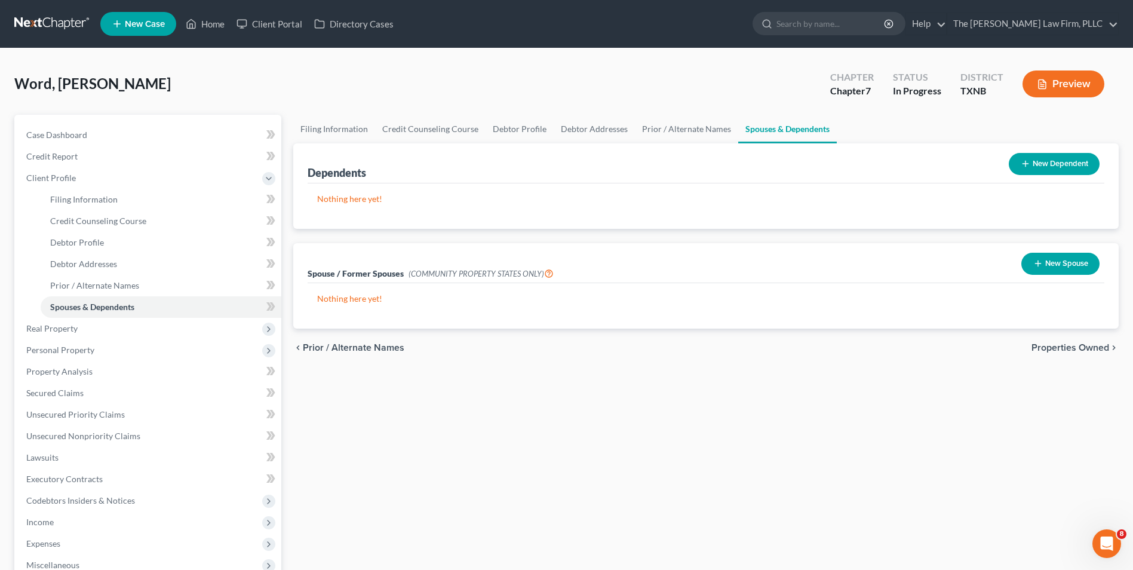
click at [1070, 347] on span "Properties Owned" at bounding box center [1071, 348] width 78 height 10
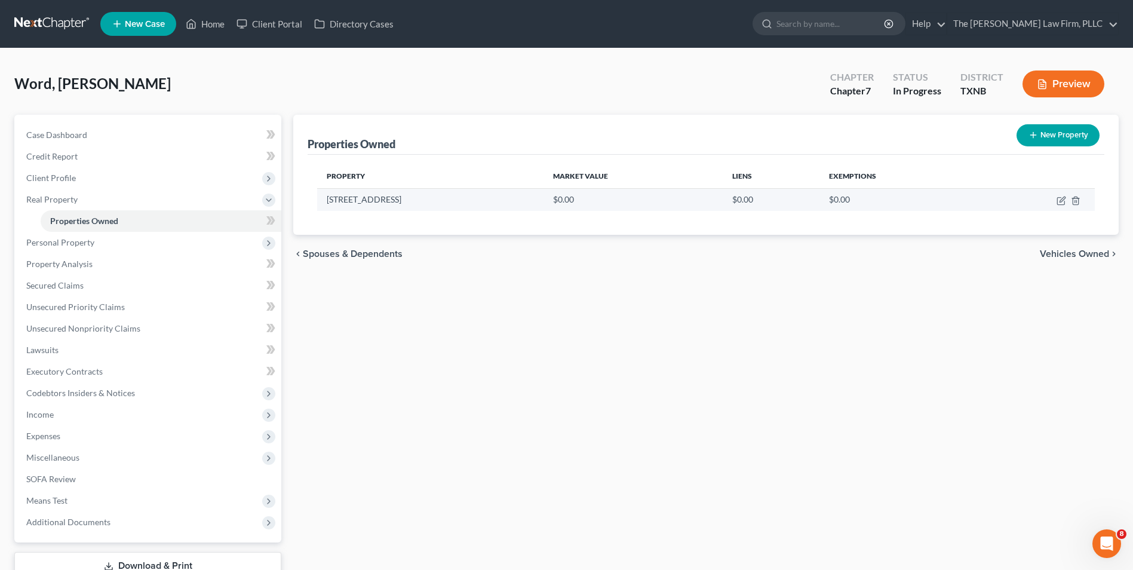
click at [620, 200] on td "$0.00" at bounding box center [633, 199] width 179 height 23
click at [1061, 200] on icon "button" at bounding box center [1062, 201] width 10 height 10
select select "45"
select select "56"
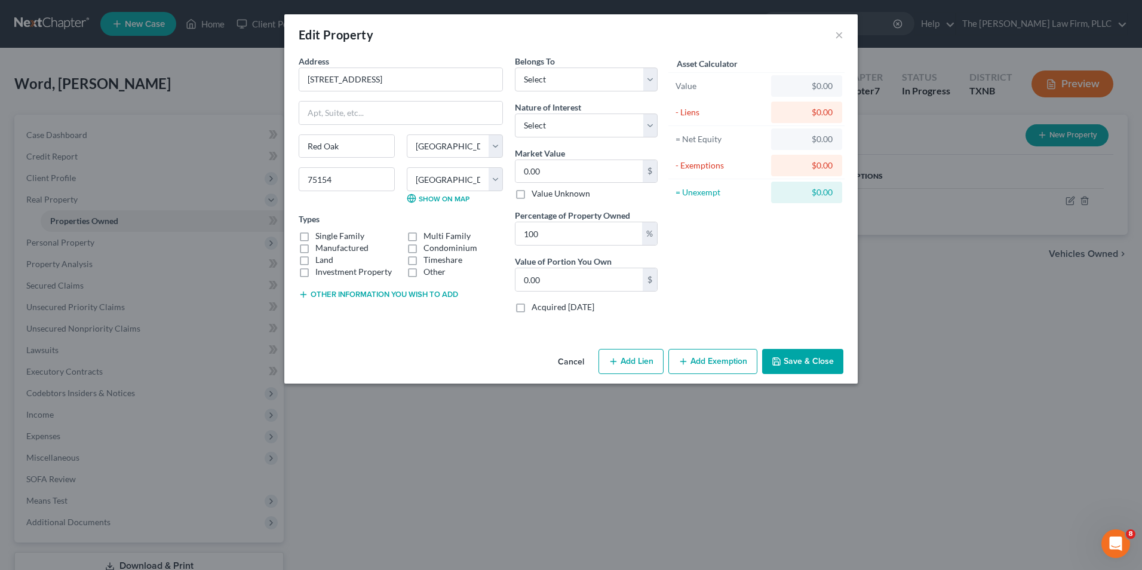
click at [315, 238] on label "Single Family" at bounding box center [339, 236] width 49 height 12
click at [320, 238] on input "Single Family" at bounding box center [324, 234] width 8 height 8
checkbox input "true"
click at [651, 87] on select "Select Debtor 1 Only Debtor 2 Only Debtor 1 And Debtor 2 Only At Least One Of T…" at bounding box center [586, 80] width 143 height 24
select select "0"
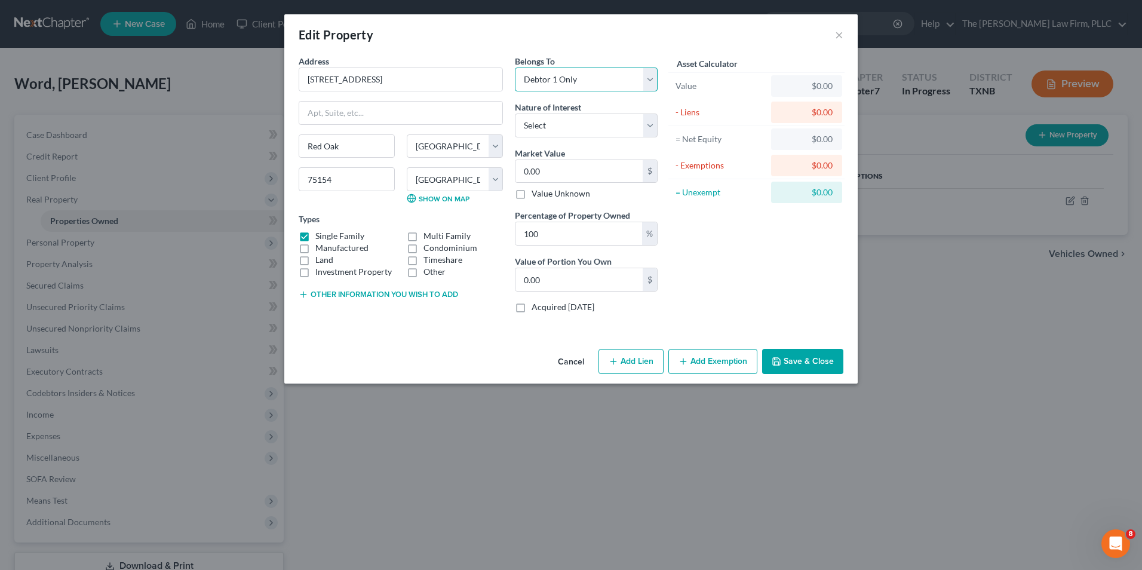
click at [515, 68] on select "Select Debtor 1 Only Debtor 2 Only Debtor 1 And Debtor 2 Only At Least One Of T…" at bounding box center [586, 80] width 143 height 24
click at [652, 131] on select "Select Fee Simple Joint Tenant Life Estate Equitable Interest Future Interest T…" at bounding box center [586, 126] width 143 height 24
select select "0"
click at [515, 114] on select "Select Fee Simple Joint Tenant Life Estate Equitable Interest Future Interest T…" at bounding box center [586, 126] width 143 height 24
click at [576, 171] on input "0.00" at bounding box center [579, 171] width 127 height 23
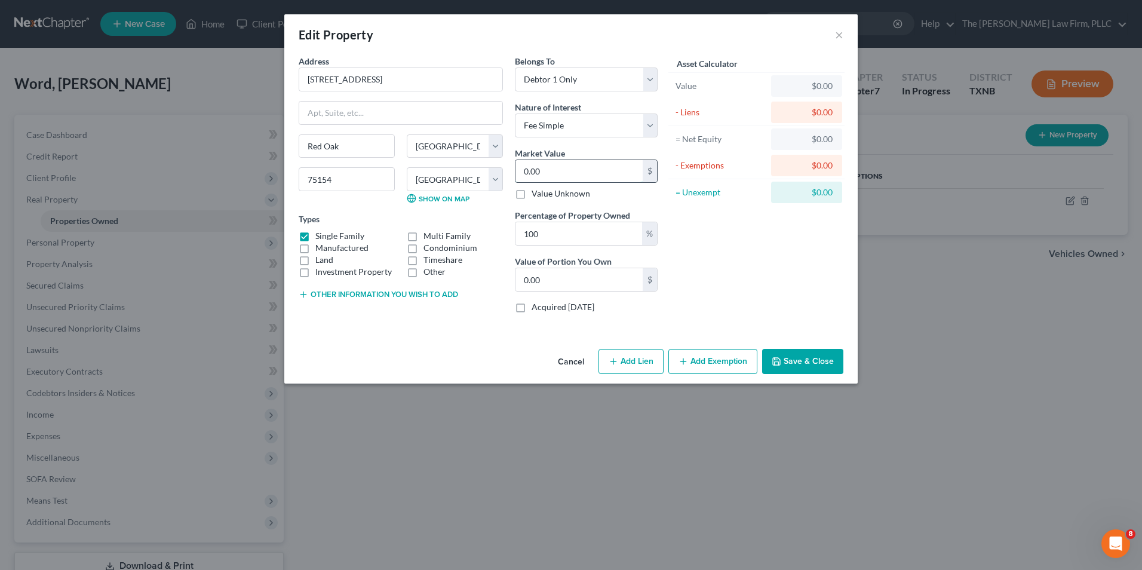
type input "1"
type input "1.00"
type input "18"
type input "18.00"
type input "180"
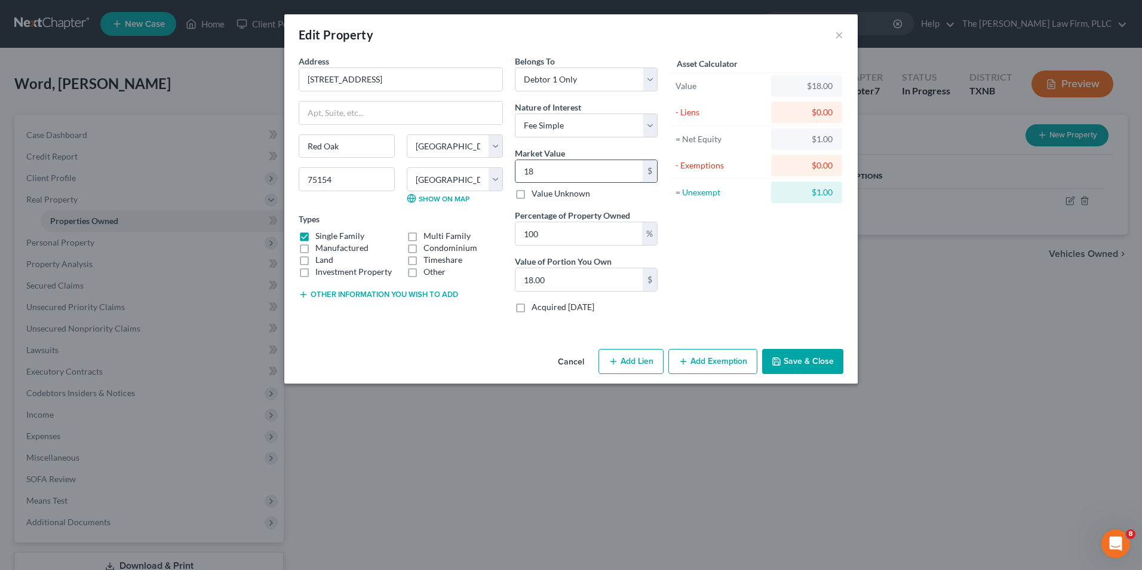
type input "180.00"
type input "1800"
type input "1,800.00"
type input "1,8000"
type input "18,000.00"
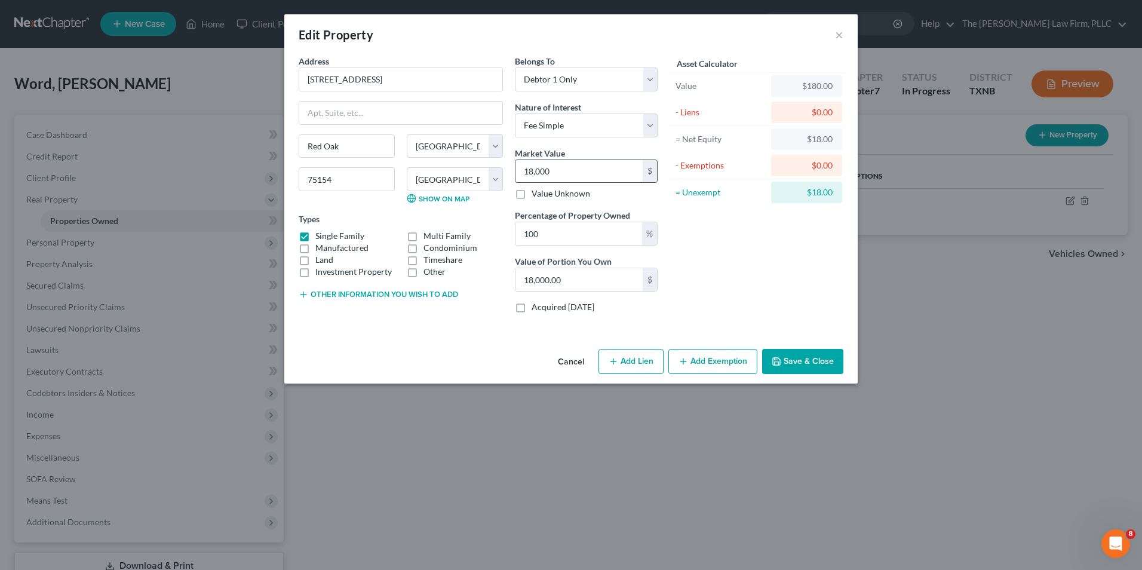
type input "18,0000"
type input "180,000.00"
click at [534, 171] on input "180,000" at bounding box center [579, 171] width 127 height 23
type input "10,000"
type input "10,000.00"
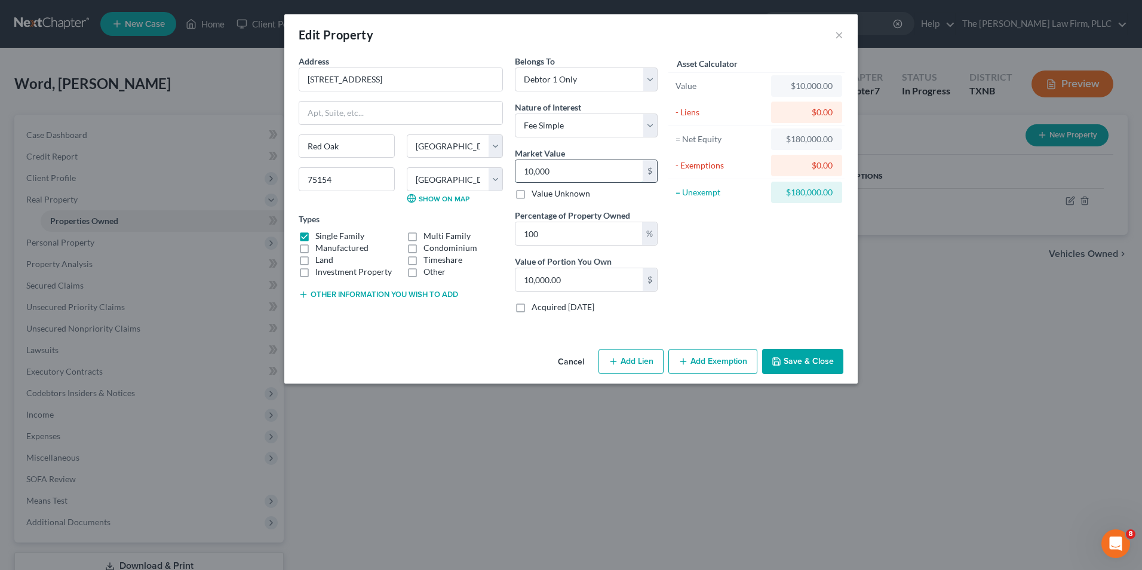
type input "140,000"
type input "140,000.00"
type input "140,000"
click at [693, 362] on button "Add Exemption" at bounding box center [713, 361] width 89 height 25
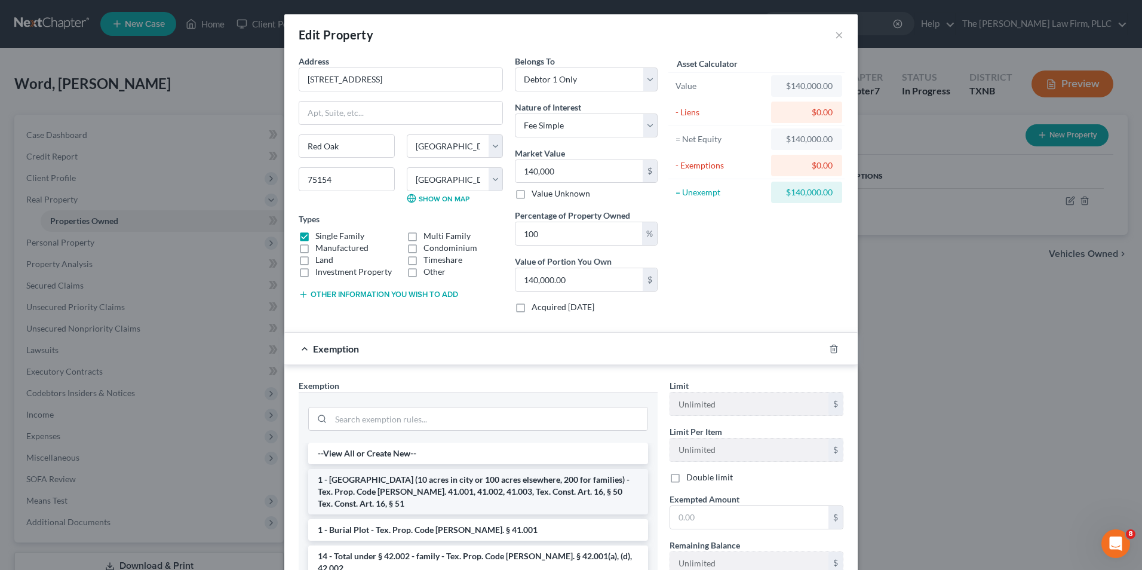
click at [434, 492] on li "1 - [GEOGRAPHIC_DATA] (10 acres in city or 100 acres elsewhere, 200 for familie…" at bounding box center [478, 491] width 340 height 45
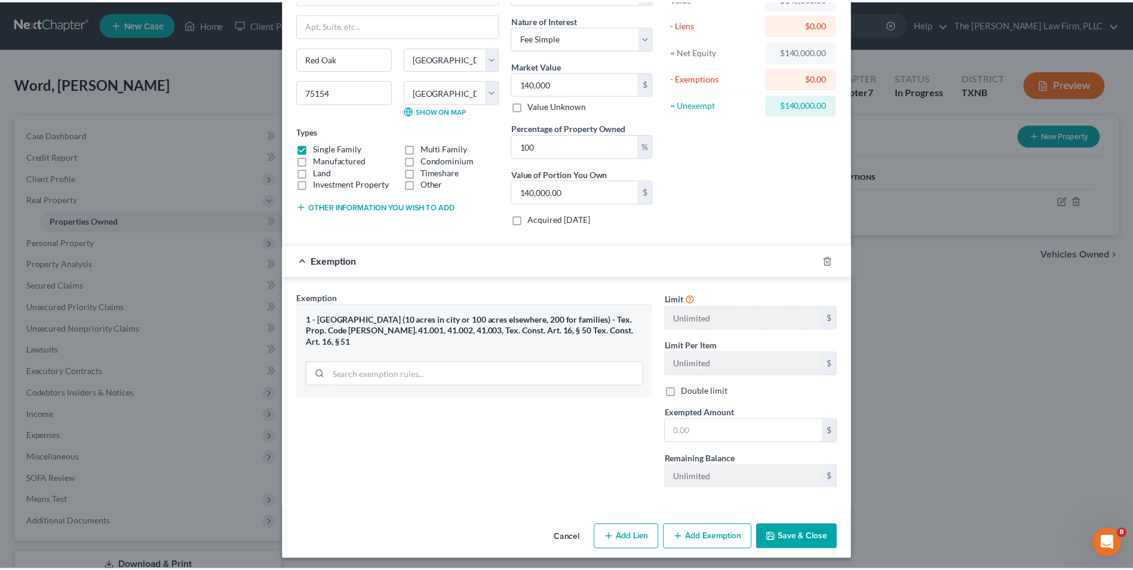
scroll to position [92, 0]
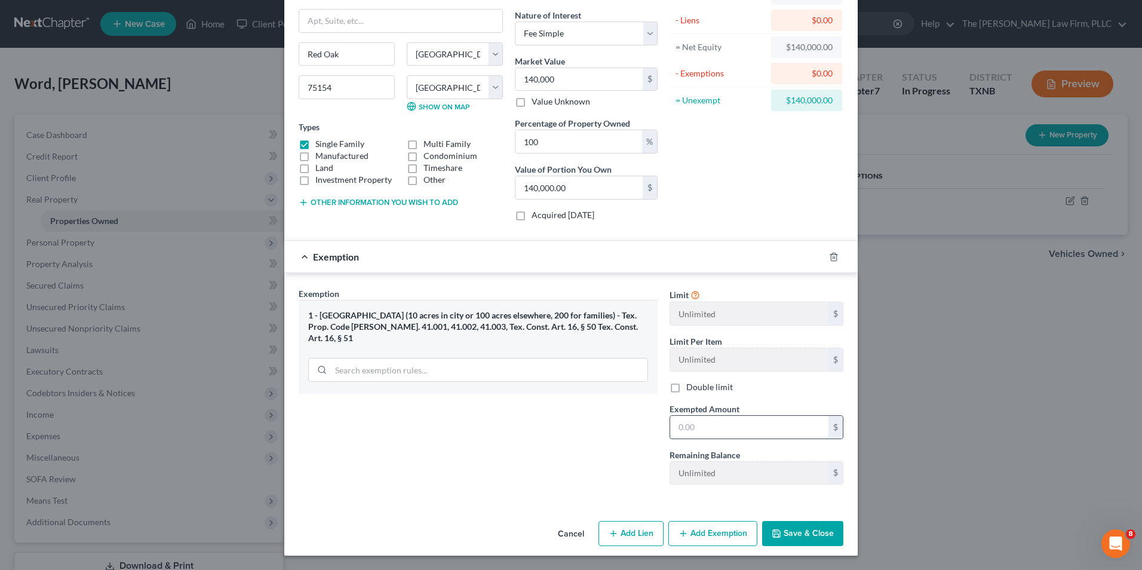
click at [714, 425] on input "text" at bounding box center [749, 427] width 158 height 23
type input "140,000.00"
click at [526, 80] on input "140,000" at bounding box center [579, 79] width 127 height 23
type input "1"
type input "1.00"
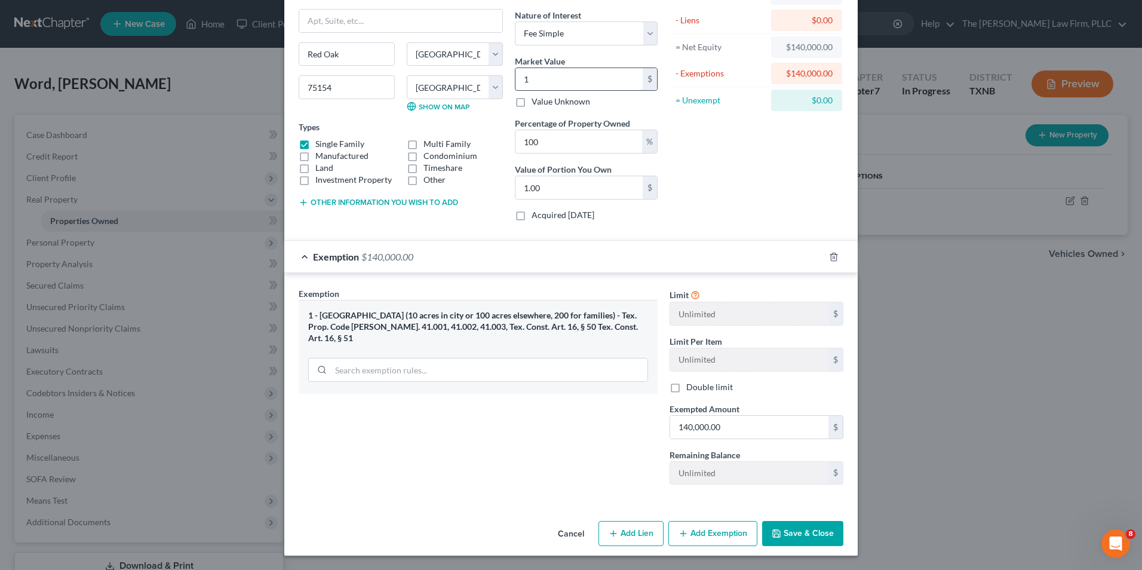
type input "18"
type input "18.00"
type input "180"
type input "180.00"
type input "1800"
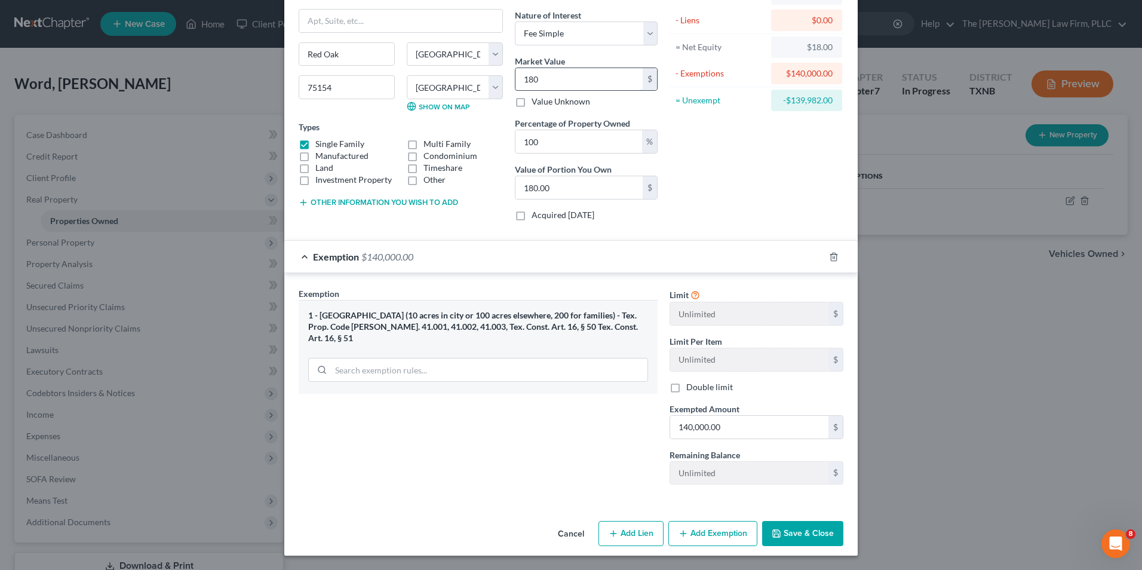
type input "1,800.00"
type input "1,8000"
type input "18,000.00"
type input "18,0000"
type input "180,000.00"
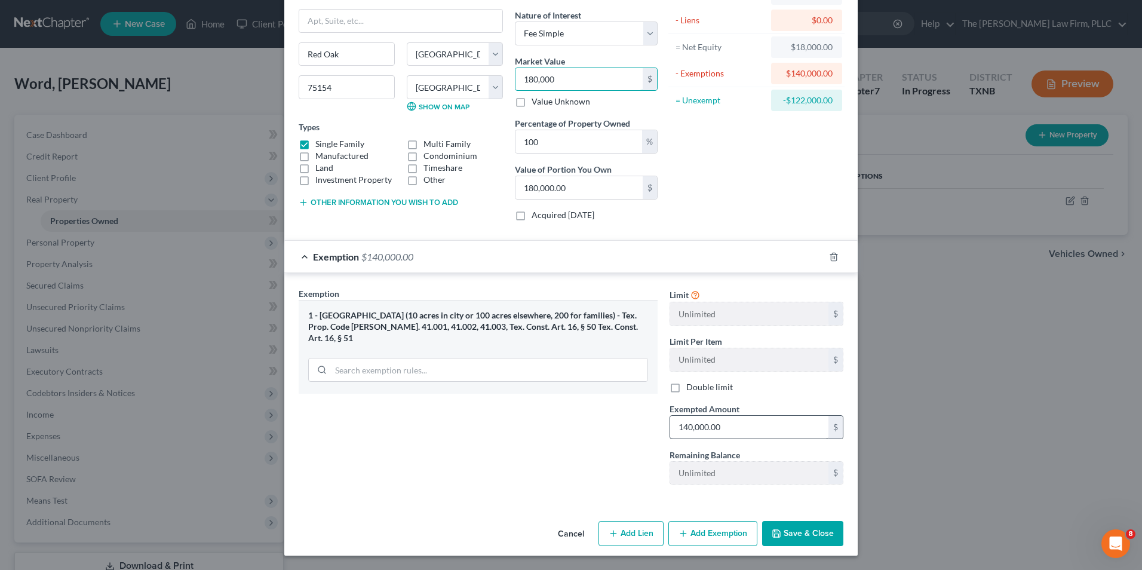
type input "180,000"
click at [799, 535] on button "Save & Close" at bounding box center [802, 533] width 81 height 25
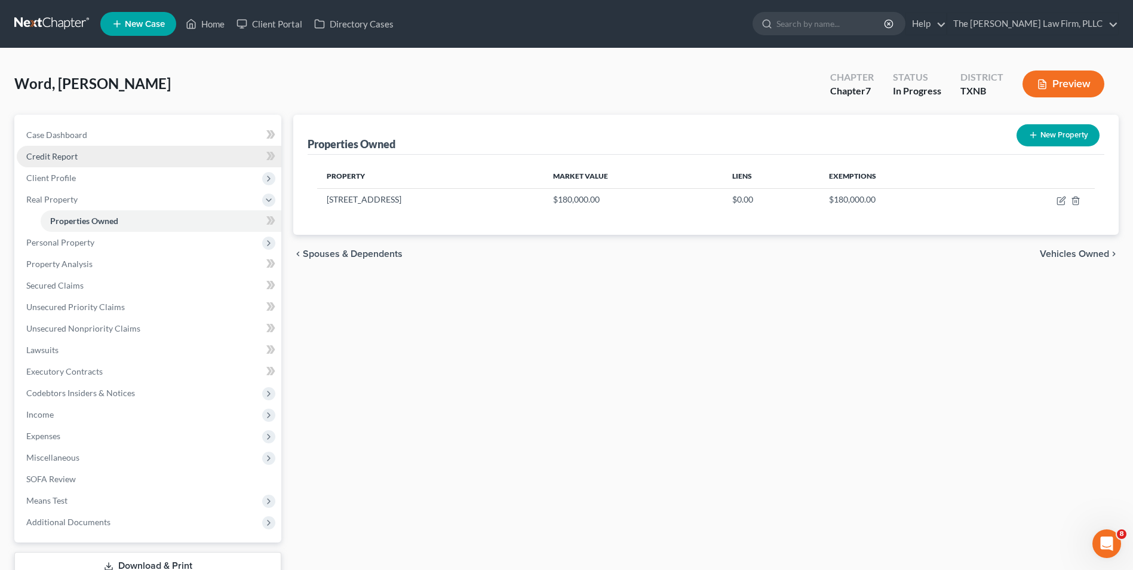
click at [59, 157] on span "Credit Report" at bounding box center [51, 156] width 51 height 10
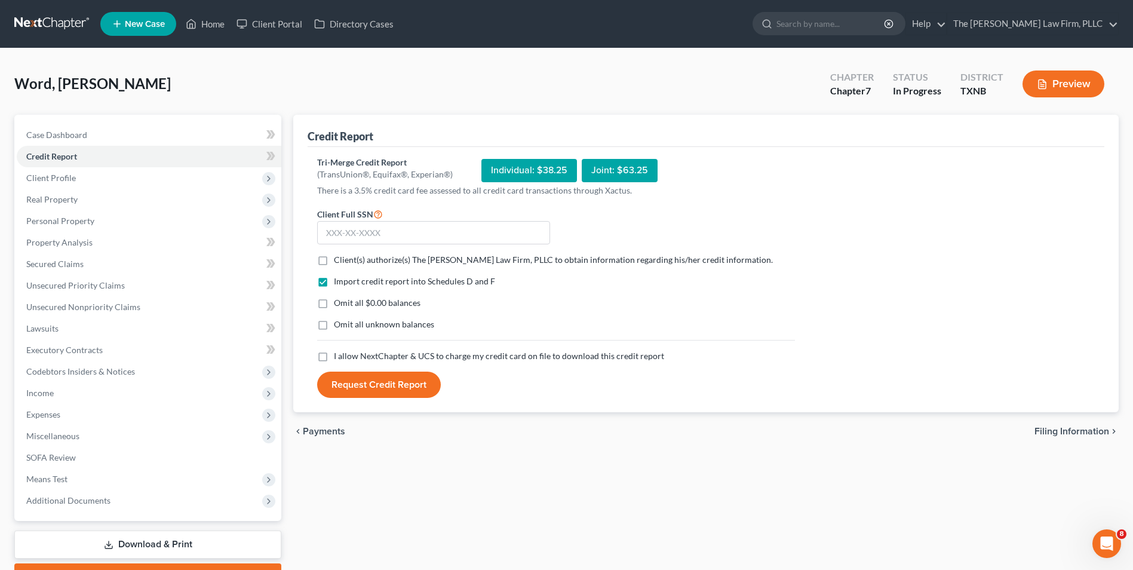
click at [334, 258] on label "Client(s) authorize(s) The [PERSON_NAME] Law Firm, PLLC to obtain information r…" at bounding box center [553, 260] width 439 height 12
click at [339, 258] on input "Client(s) authorize(s) The [PERSON_NAME] Law Firm, PLLC to obtain information r…" at bounding box center [343, 258] width 8 height 8
checkbox input "true"
click at [334, 357] on label "I allow NextChapter & UCS to charge my credit card on file to download this cre…" at bounding box center [499, 356] width 330 height 12
click at [339, 357] on input "I allow NextChapter & UCS to charge my credit card on file to download this cre…" at bounding box center [343, 354] width 8 height 8
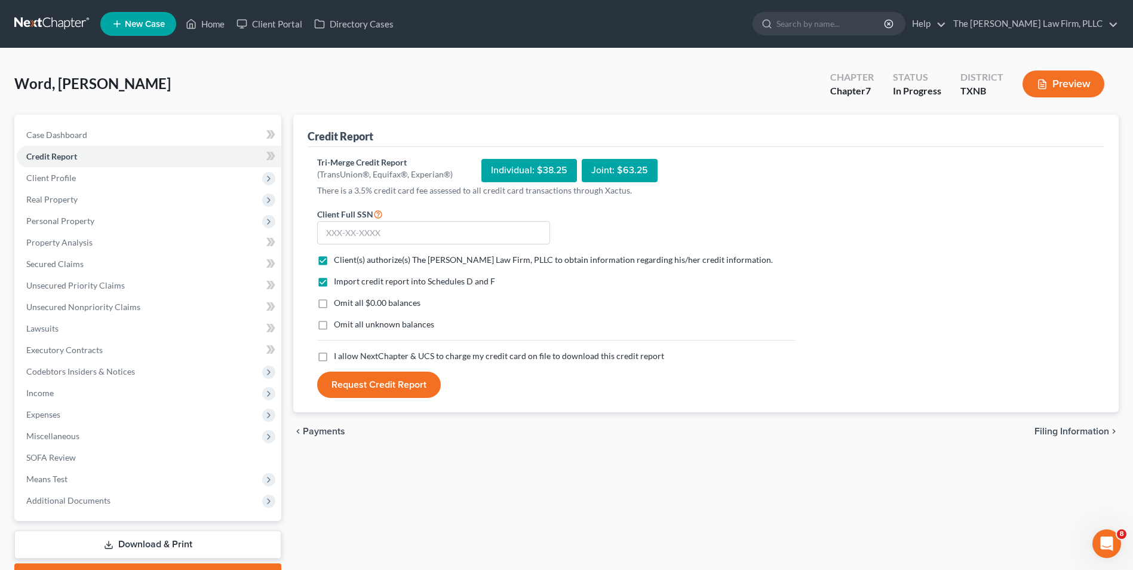
checkbox input "true"
click at [394, 235] on input "text" at bounding box center [433, 233] width 233 height 24
type input "465-49-4464"
click at [520, 169] on div "Individual: $38.25" at bounding box center [530, 170] width 96 height 23
click at [488, 176] on div "Individual: $38.25" at bounding box center [530, 170] width 96 height 23
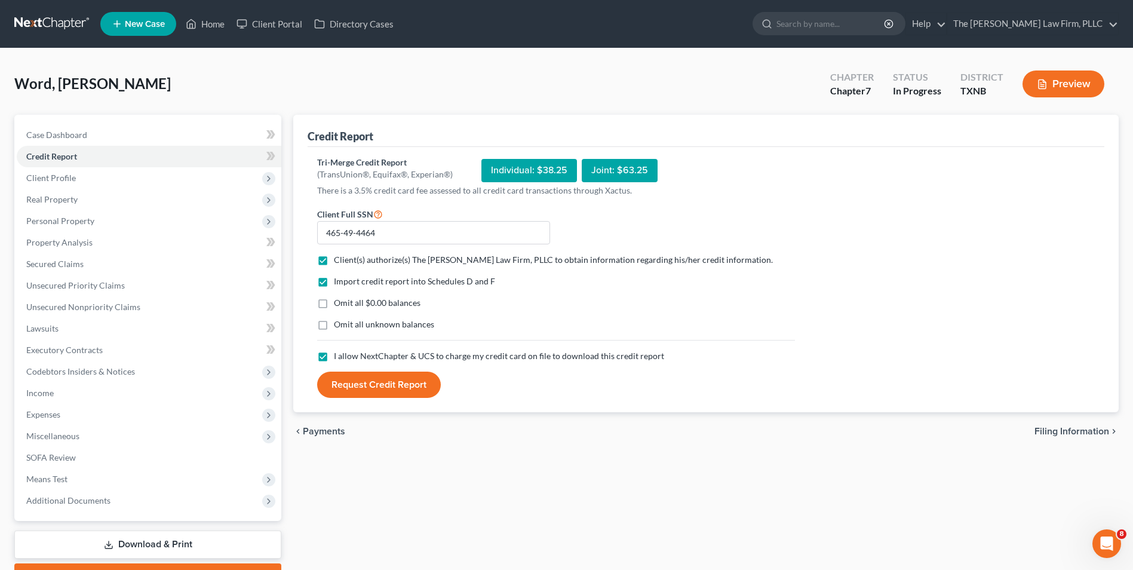
click at [364, 385] on button "Request Credit Report" at bounding box center [379, 385] width 124 height 26
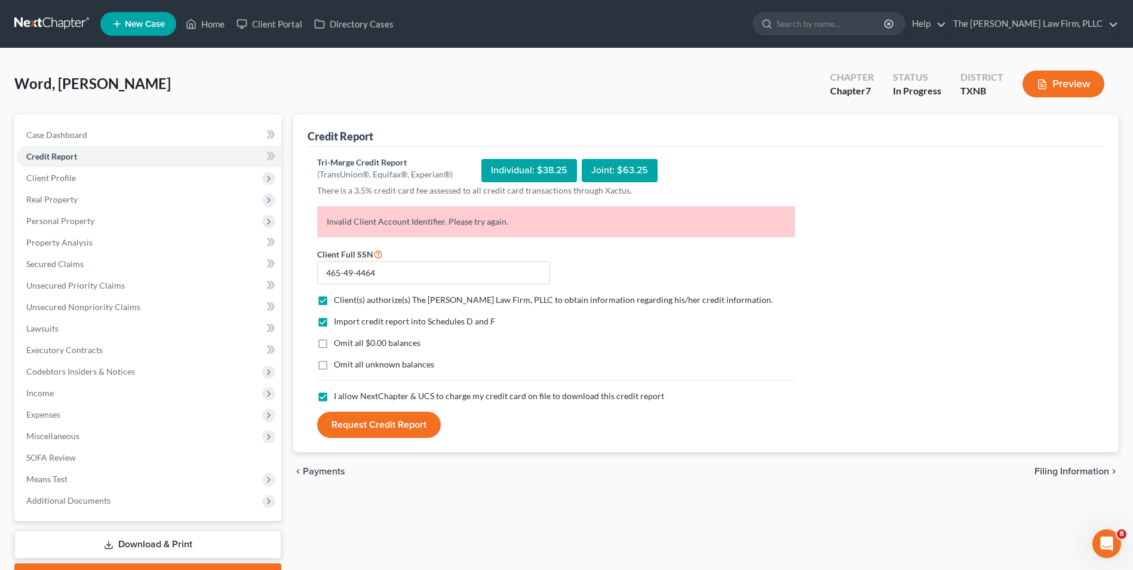
click at [534, 243] on div "Invalid Client Account Identifier. Please try again." at bounding box center [556, 226] width 490 height 41
click at [29, 23] on link at bounding box center [52, 24] width 76 height 22
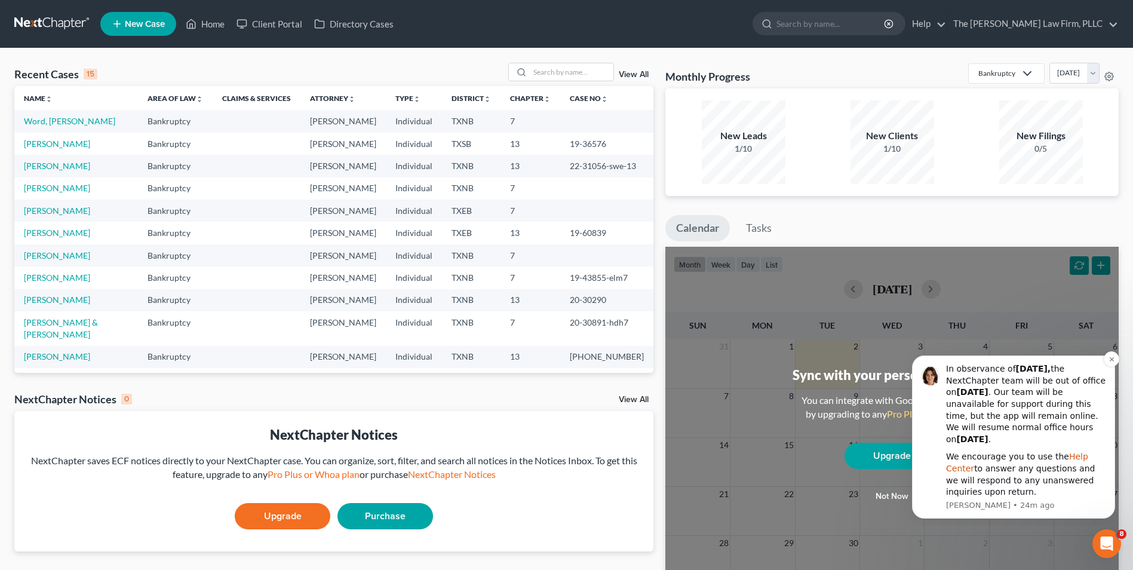
click at [1086, 457] on link "Help Center" at bounding box center [1017, 463] width 142 height 22
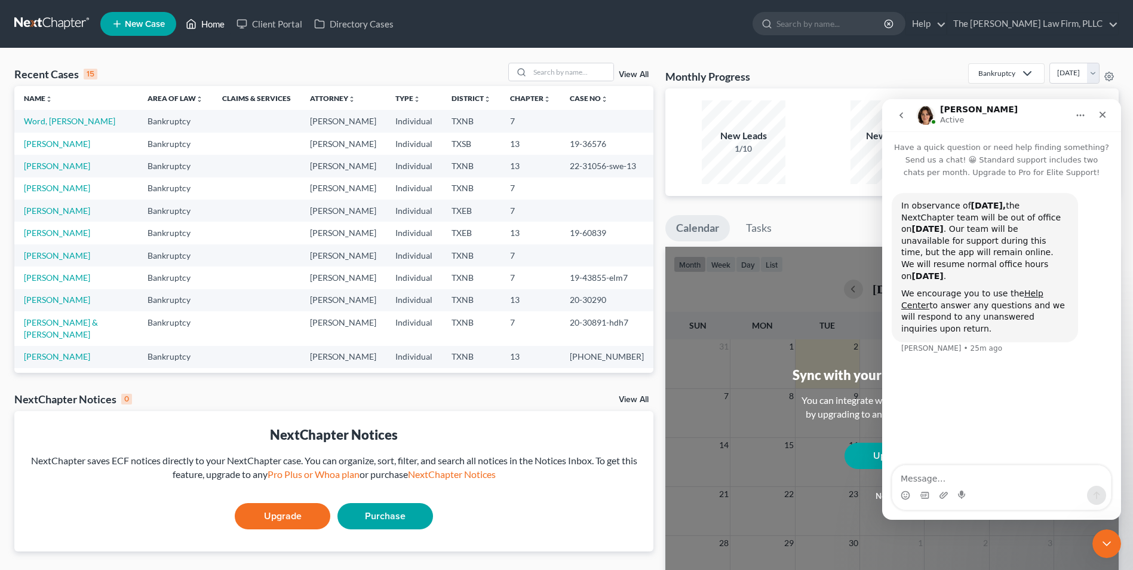
click at [195, 23] on icon at bounding box center [191, 24] width 11 height 14
click at [946, 27] on link "Help" at bounding box center [926, 24] width 40 height 22
click at [771, 22] on ul "New Case Home Client Portal Directory Cases - No Result - See all results Or Pr…" at bounding box center [609, 23] width 1019 height 31
click at [1107, 117] on icon "Close" at bounding box center [1103, 115] width 10 height 10
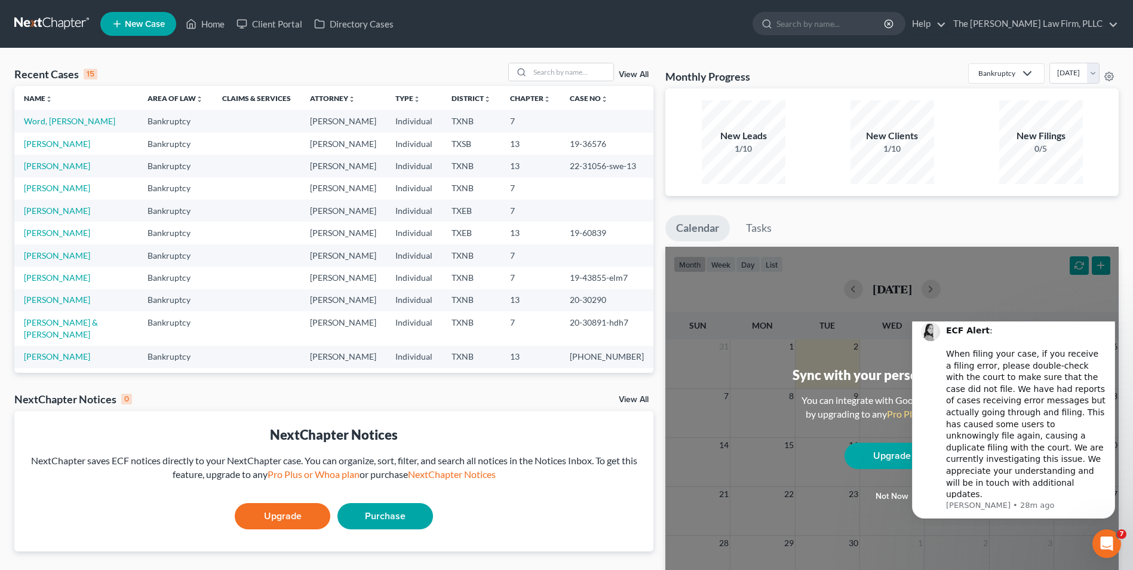
click at [955, 226] on ul "Calendar Tasks" at bounding box center [892, 231] width 453 height 32
click at [46, 121] on link "Word, [PERSON_NAME]" at bounding box center [69, 121] width 91 height 10
select select "4"
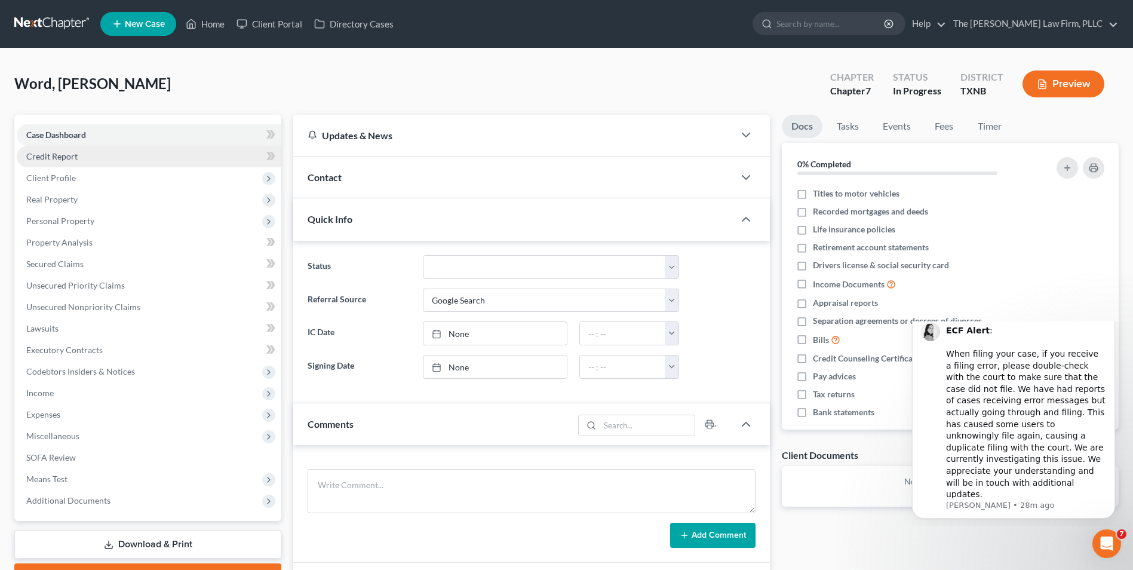
click at [57, 157] on span "Credit Report" at bounding box center [51, 156] width 51 height 10
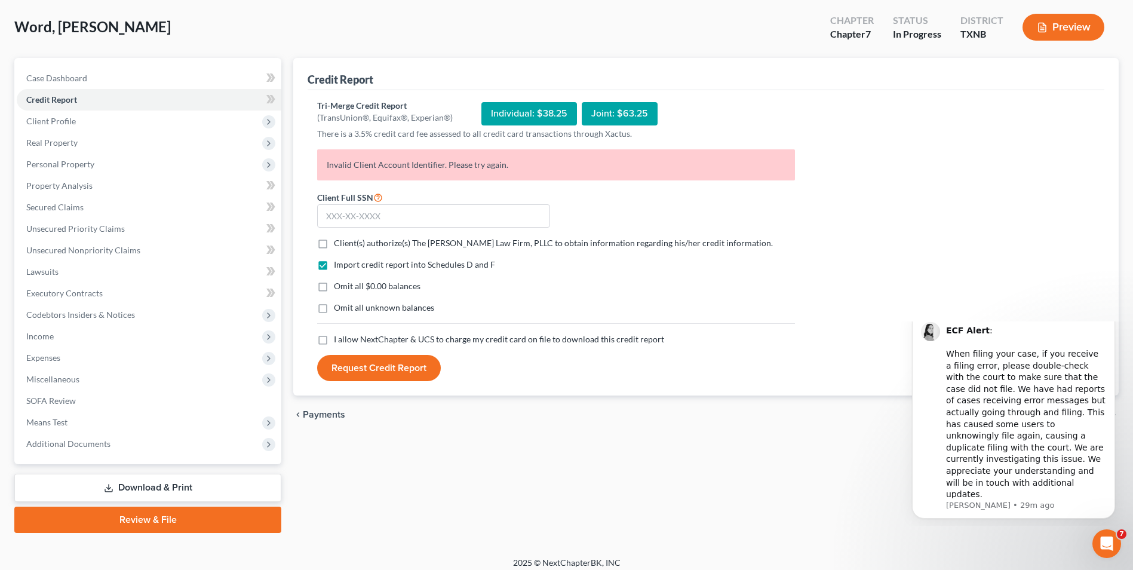
scroll to position [65, 0]
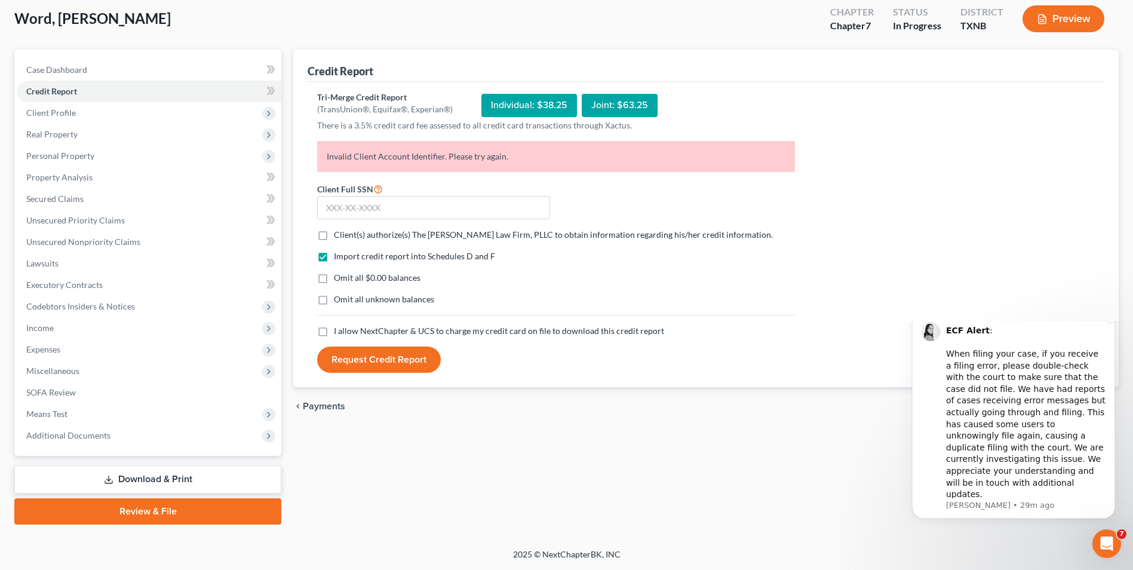
click at [1012, 365] on div "ECF Alert : ​ When filing your case, if you receive a filing error, please doub…" at bounding box center [1026, 413] width 160 height 176
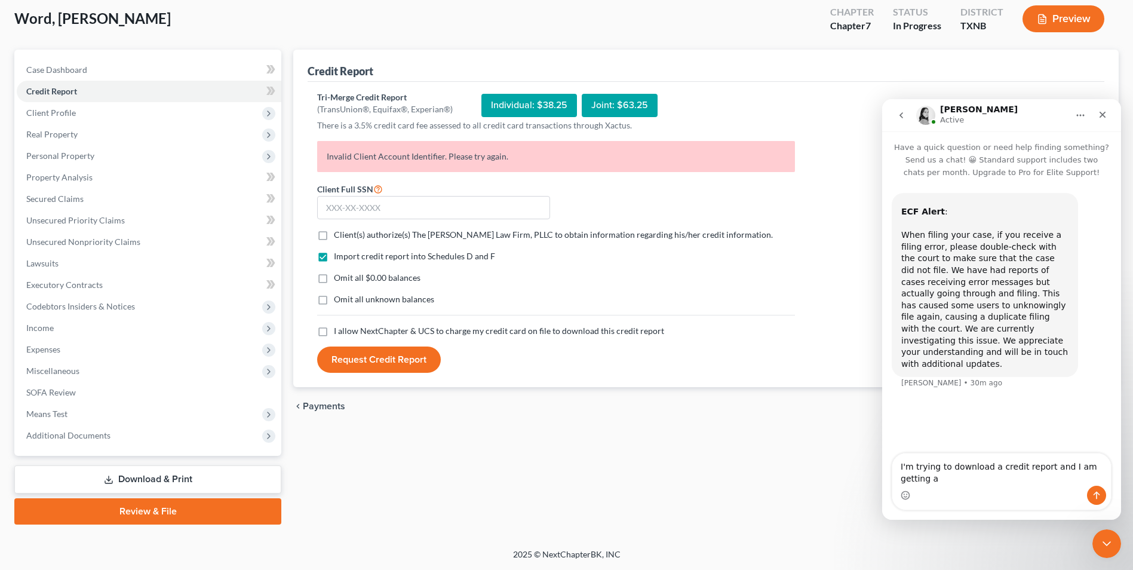
scroll to position [0, 0]
type textarea "I'm trying to download a credit report and I am getting and error message...."I…"
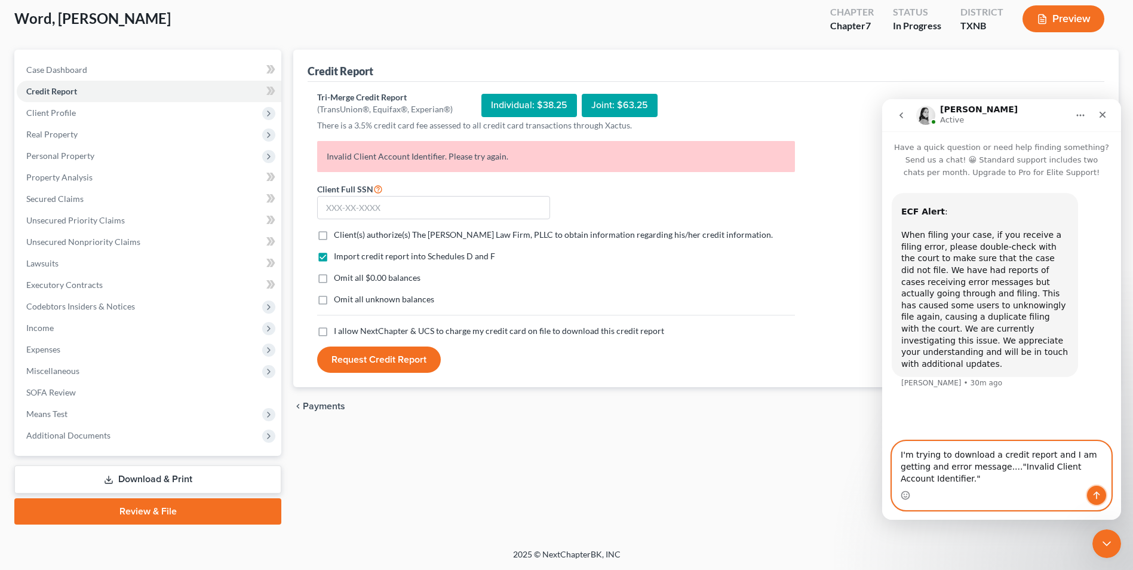
click at [1099, 495] on icon "Send a message…" at bounding box center [1097, 496] width 7 height 8
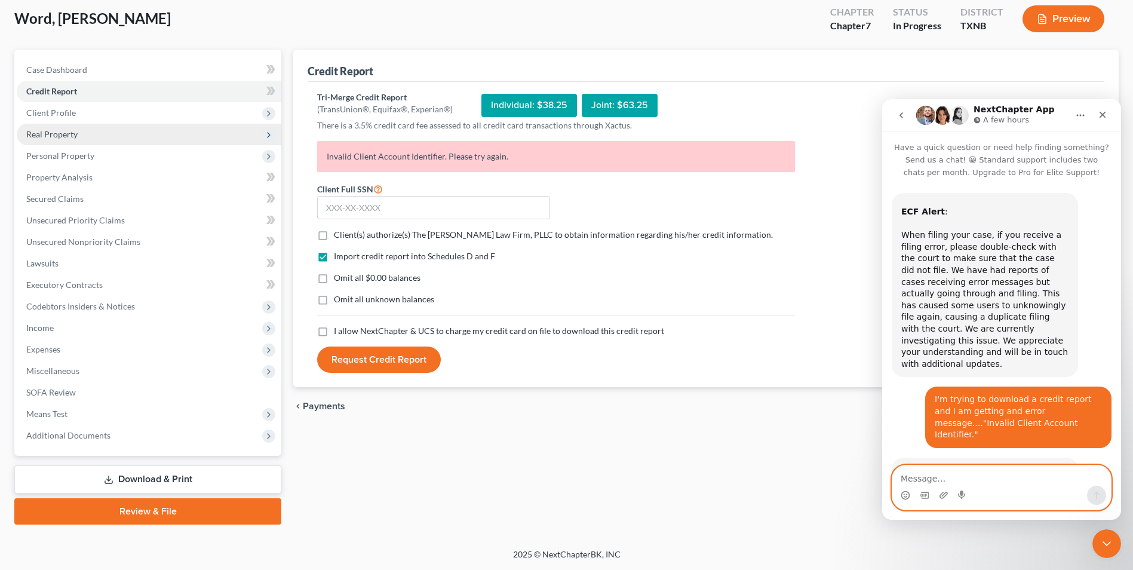
scroll to position [94, 0]
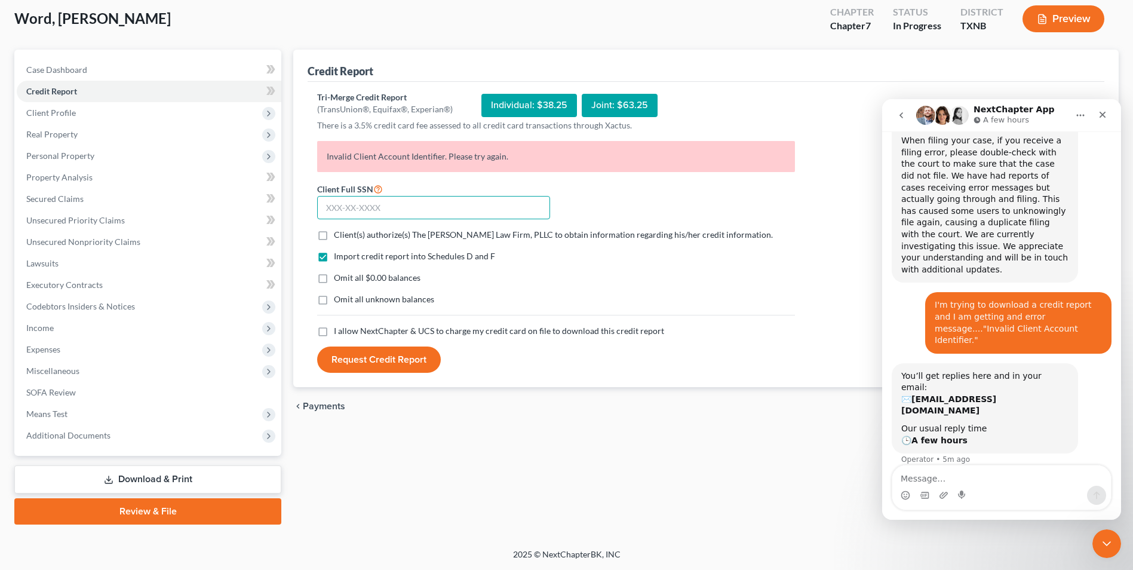
click at [341, 205] on input "text" at bounding box center [433, 208] width 233 height 24
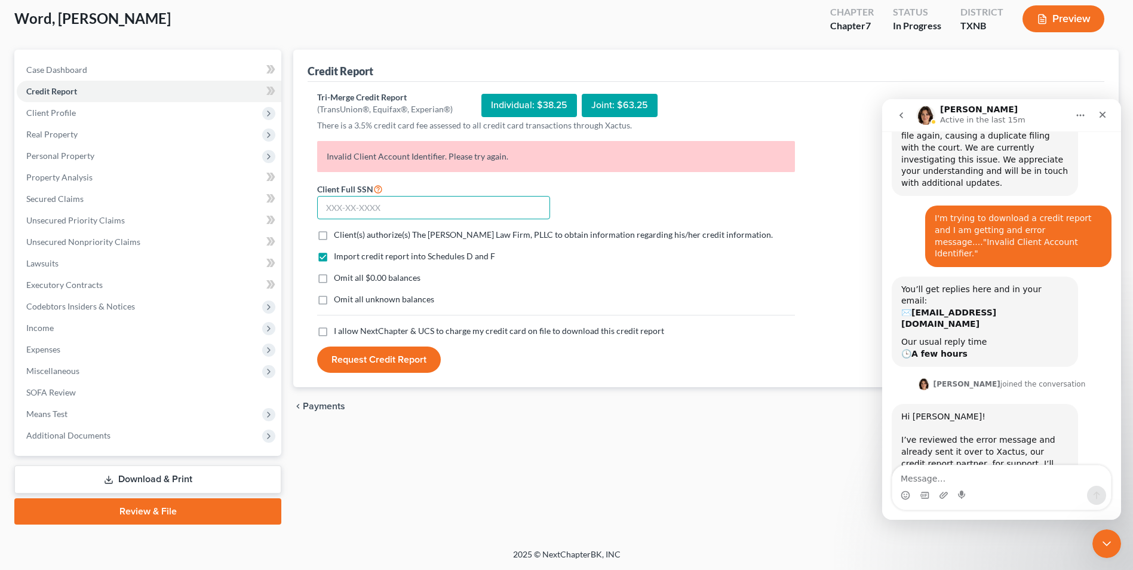
scroll to position [182, 0]
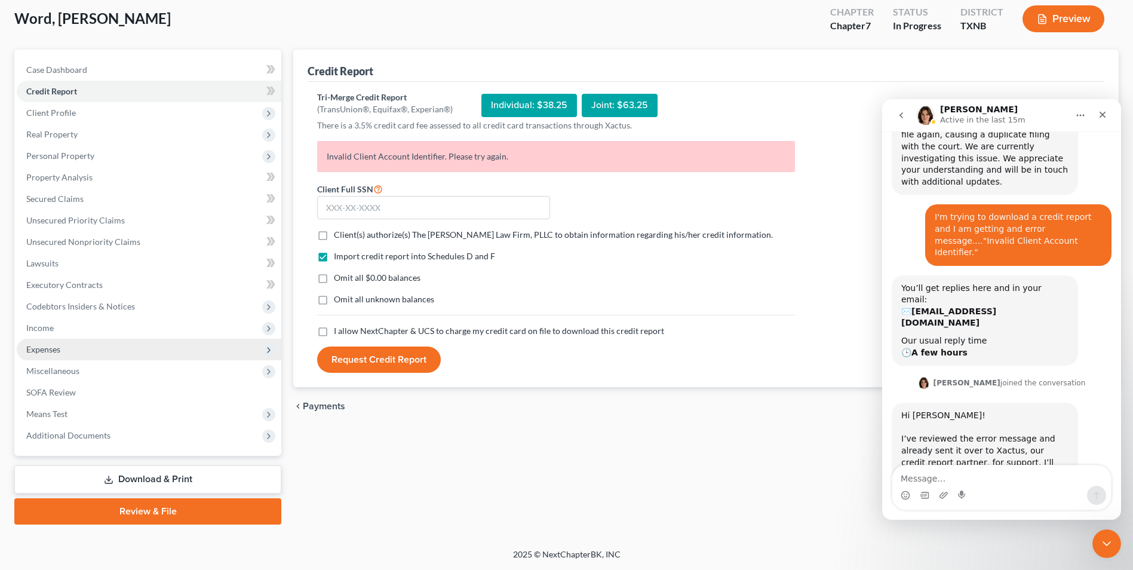
click at [48, 354] on span "Expenses" at bounding box center [149, 350] width 265 height 22
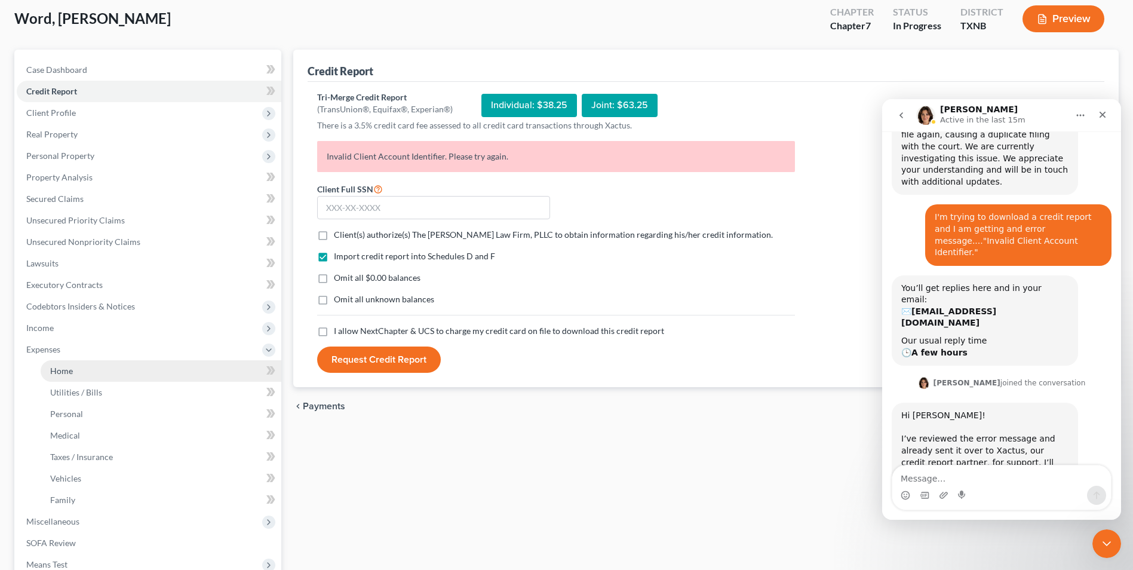
click at [61, 369] on span "Home" at bounding box center [61, 371] width 23 height 10
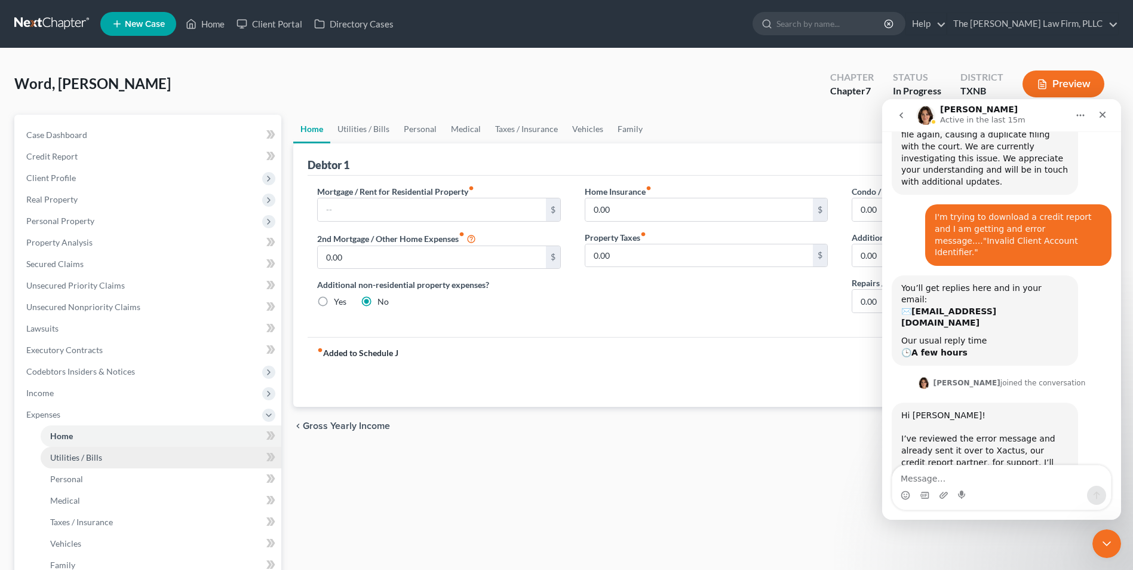
click at [73, 455] on span "Utilities / Bills" at bounding box center [76, 457] width 52 height 10
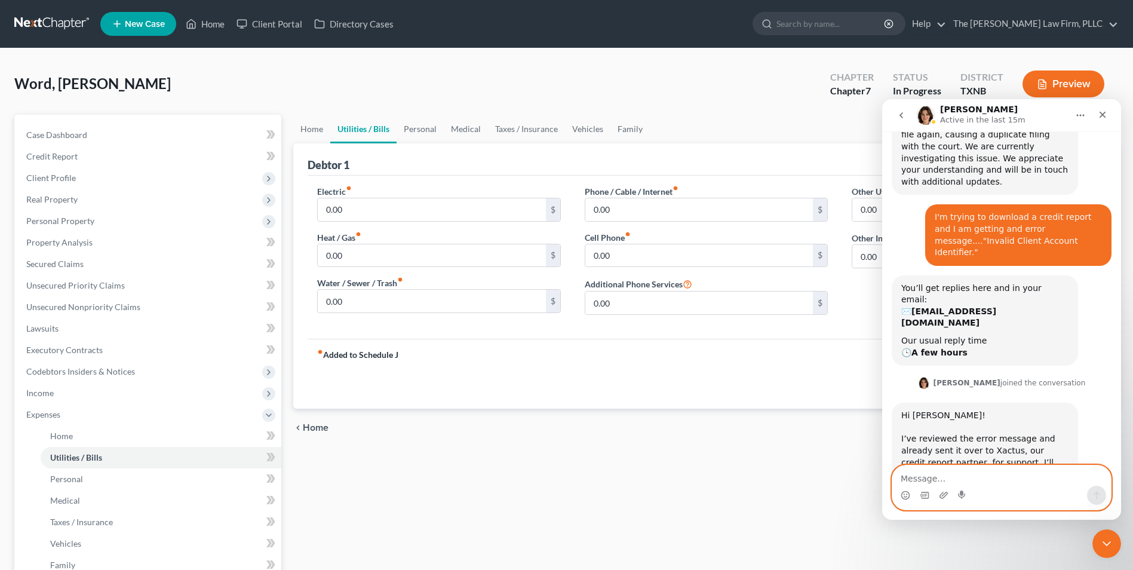
click at [954, 480] on textarea "Message…" at bounding box center [1002, 475] width 219 height 20
type textarea "Thank you."
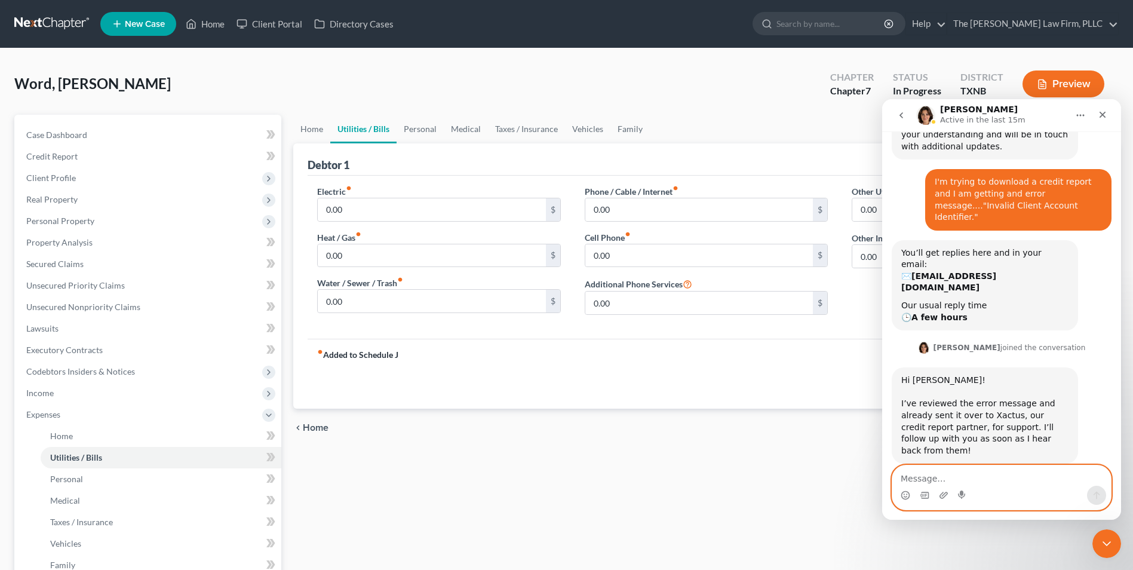
scroll to position [218, 0]
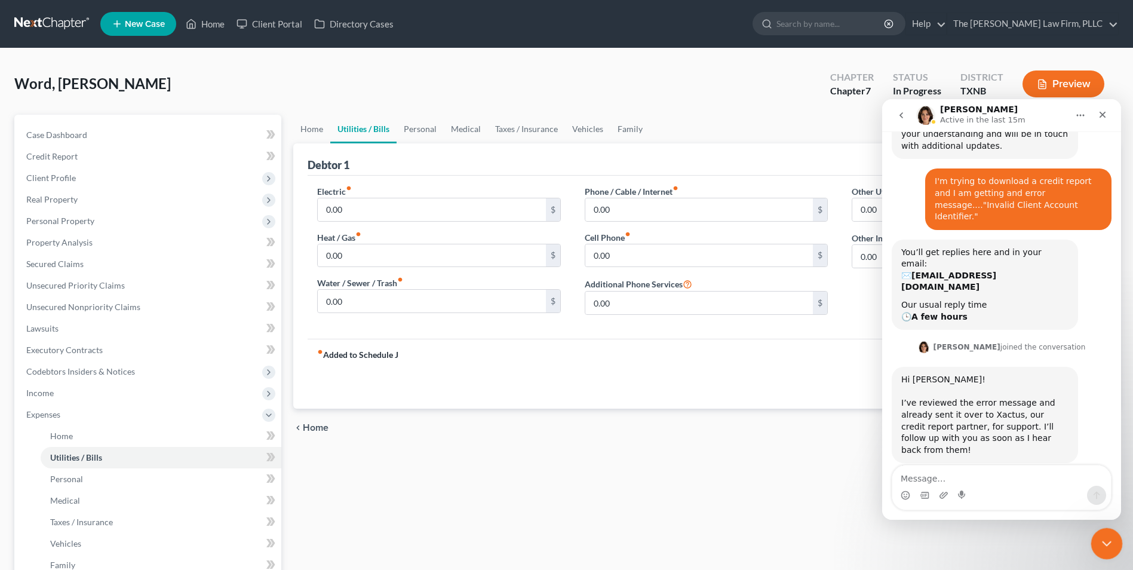
click at [1104, 542] on icon "Close Intercom Messenger" at bounding box center [1105, 542] width 8 height 5
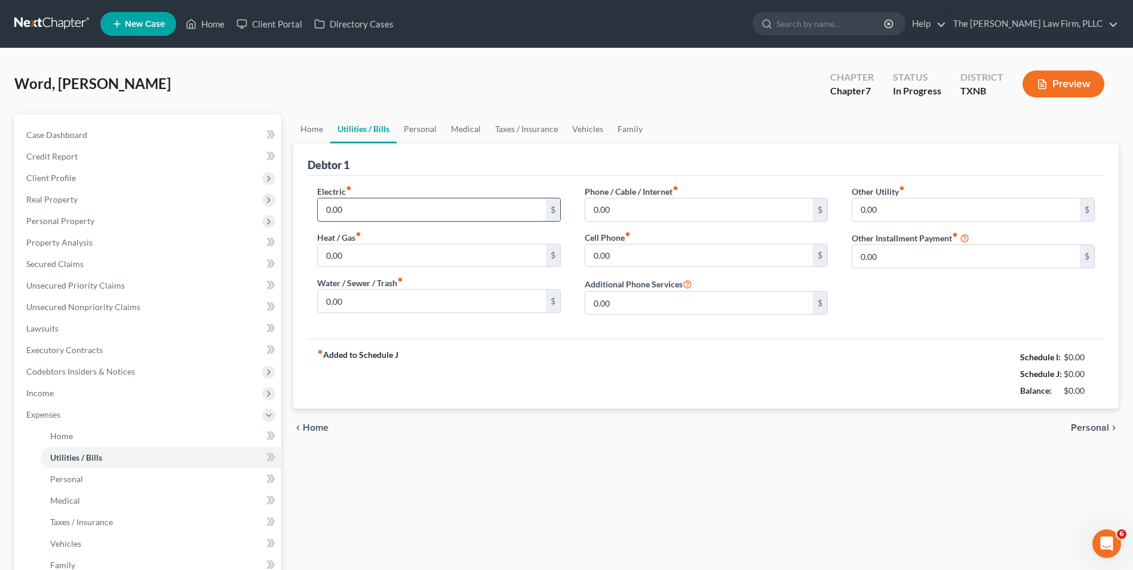
click at [420, 212] on input "0.00" at bounding box center [432, 209] width 228 height 23
type input "366.00"
click at [399, 304] on input "0.00" at bounding box center [432, 301] width 228 height 23
type input "125.00"
click at [738, 255] on input "0.00" at bounding box center [700, 255] width 228 height 23
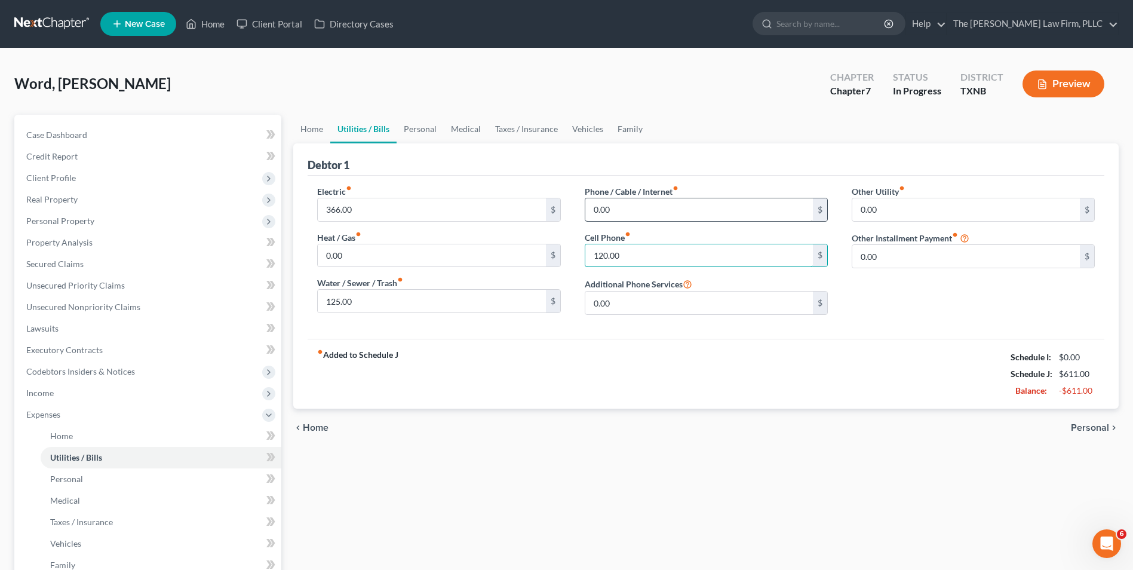
type input "120.00"
click at [721, 207] on input "0.00" at bounding box center [700, 209] width 228 height 23
type input "240.00"
click at [1092, 430] on span "Personal" at bounding box center [1090, 428] width 38 height 10
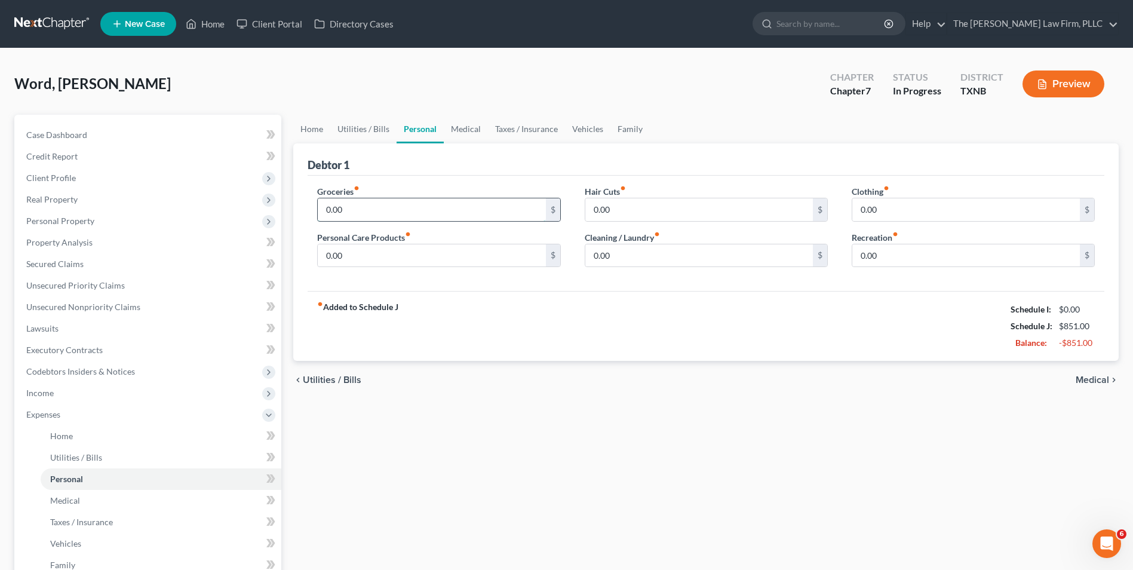
click at [450, 204] on input "0.00" at bounding box center [432, 209] width 228 height 23
type input "500.00"
click at [943, 205] on input "0.00" at bounding box center [967, 209] width 228 height 23
drag, startPoint x: 885, startPoint y: 207, endPoint x: 857, endPoint y: 209, distance: 28.1
click at [857, 209] on input "45.00" at bounding box center [967, 209] width 228 height 23
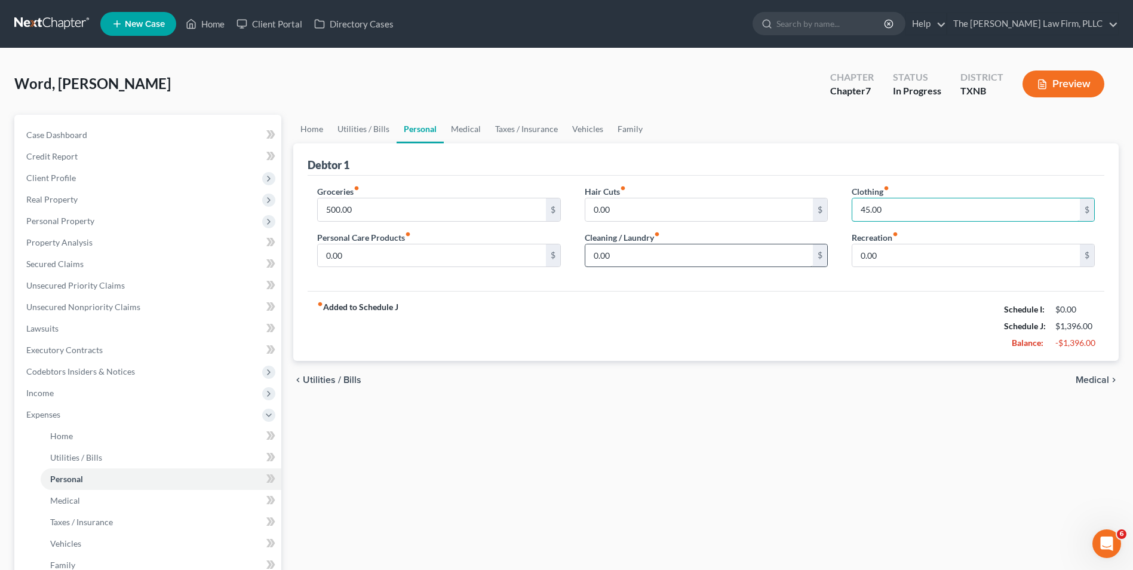
type input "45.00"
click at [655, 249] on input "0.00" at bounding box center [700, 255] width 228 height 23
type input "45.00"
click at [833, 203] on div "Hair Cuts fiber_manual_record 0.00 $ Cleaning / Laundry fiber_manual_record 45.…" at bounding box center [706, 231] width 267 height 92
click at [866, 208] on input "45.00" at bounding box center [967, 209] width 228 height 23
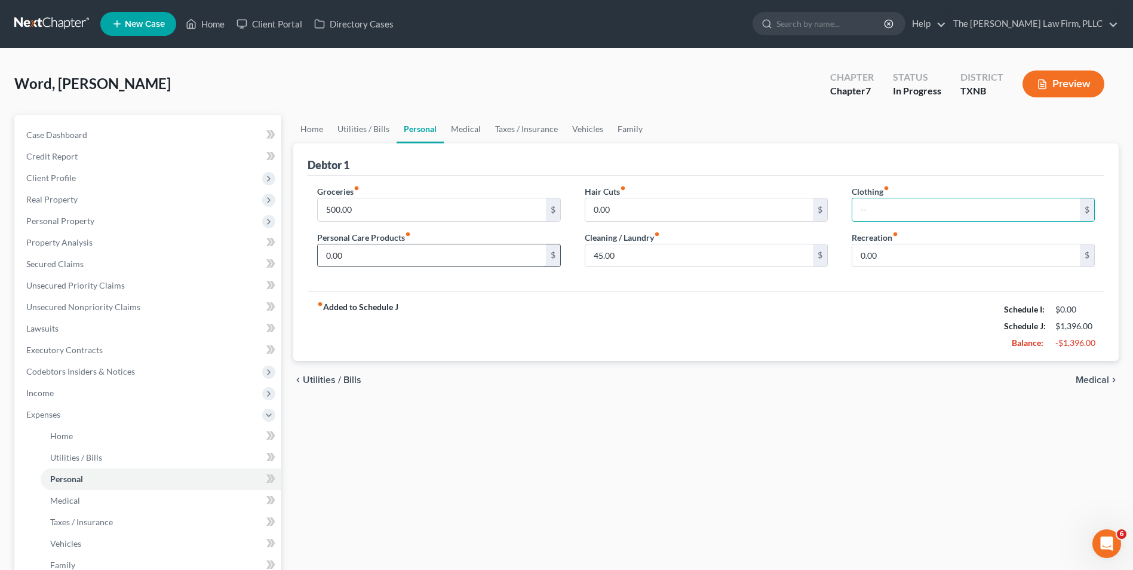
click at [521, 258] on input "0.00" at bounding box center [432, 255] width 228 height 23
type input "200.00"
click at [1097, 382] on span "Medical" at bounding box center [1092, 380] width 33 height 10
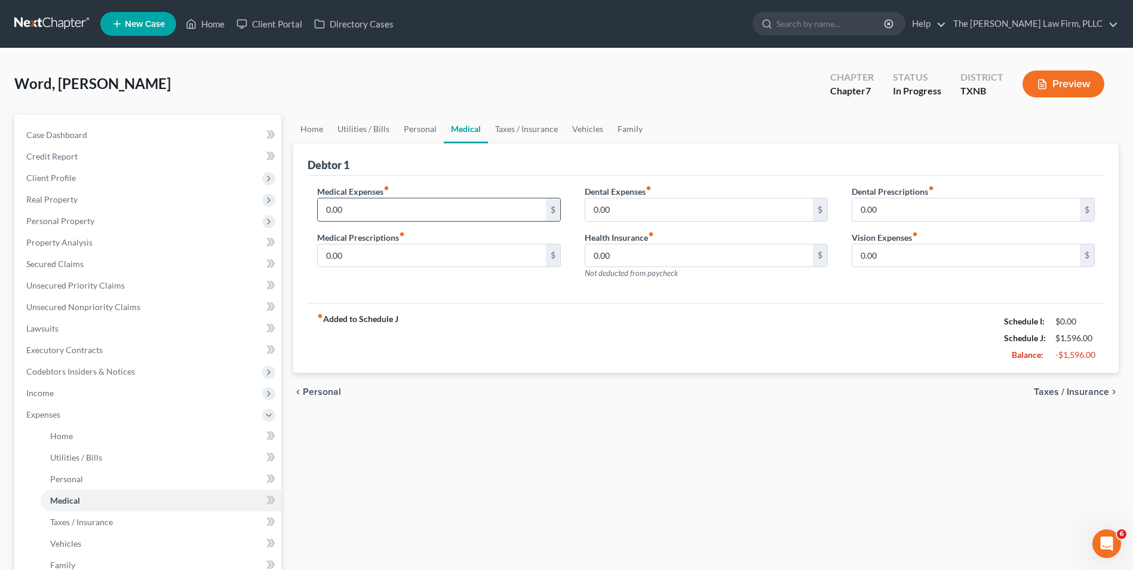
click at [373, 204] on input "0.00" at bounding box center [432, 209] width 228 height 23
type input "200.00"
click at [393, 263] on input "0.00" at bounding box center [432, 255] width 228 height 23
type input "45.00"
click at [617, 262] on input "0.00" at bounding box center [700, 255] width 228 height 23
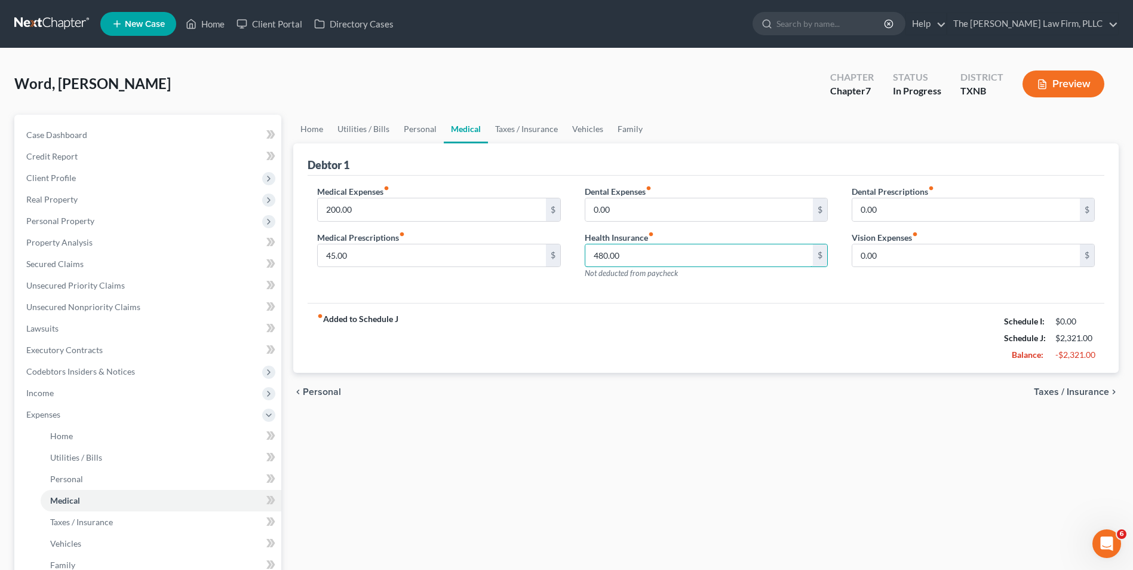
type input "480.00"
click at [1078, 392] on span "Taxes / Insurance" at bounding box center [1071, 392] width 75 height 10
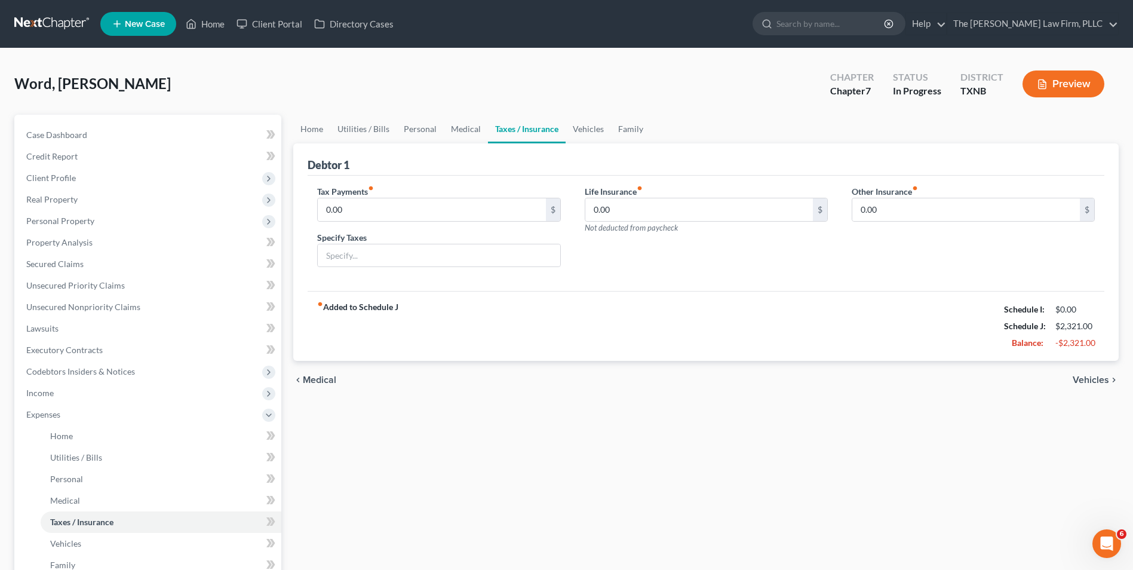
click at [1097, 382] on span "Vehicles" at bounding box center [1091, 380] width 36 height 10
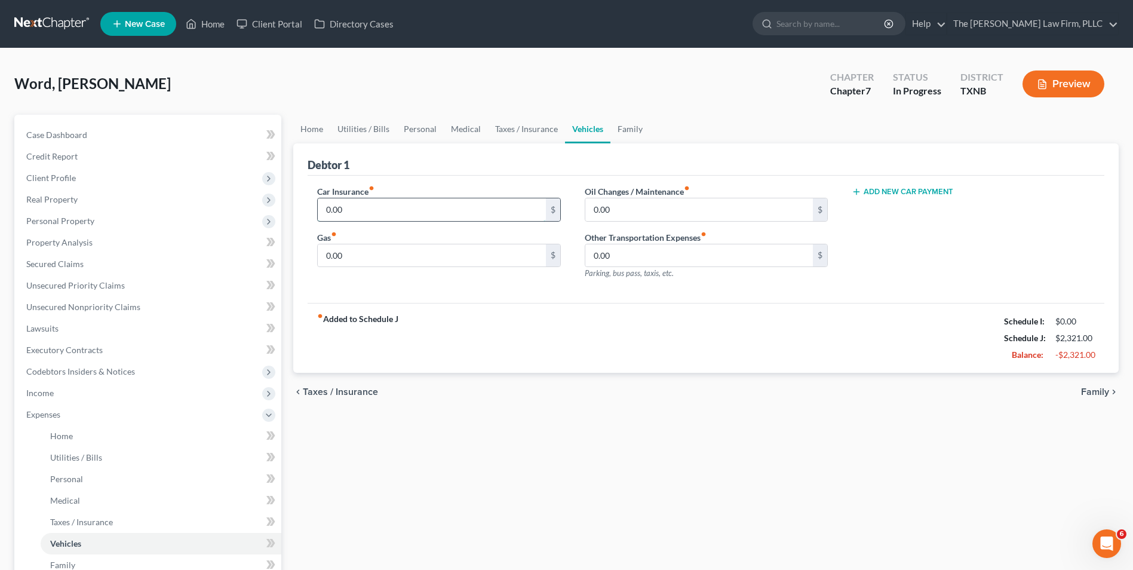
click at [367, 208] on input "0.00" at bounding box center [432, 209] width 228 height 23
type input "400.00"
click at [431, 253] on input "0.00" at bounding box center [432, 255] width 228 height 23
type input "100.00"
click at [1093, 392] on span "Family" at bounding box center [1095, 392] width 28 height 10
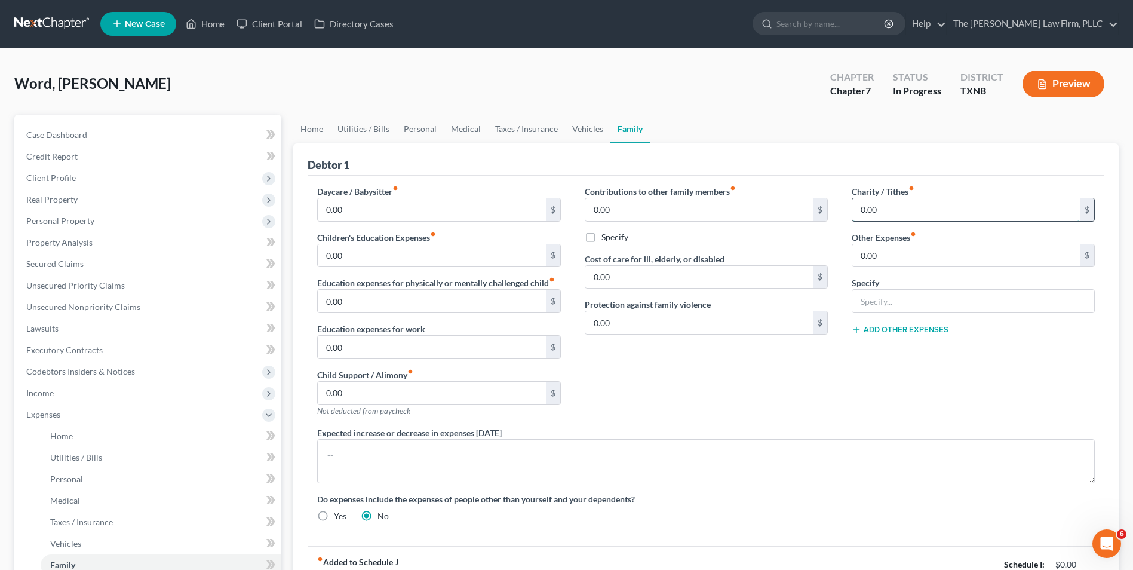
click at [884, 211] on input "0.00" at bounding box center [967, 209] width 228 height 23
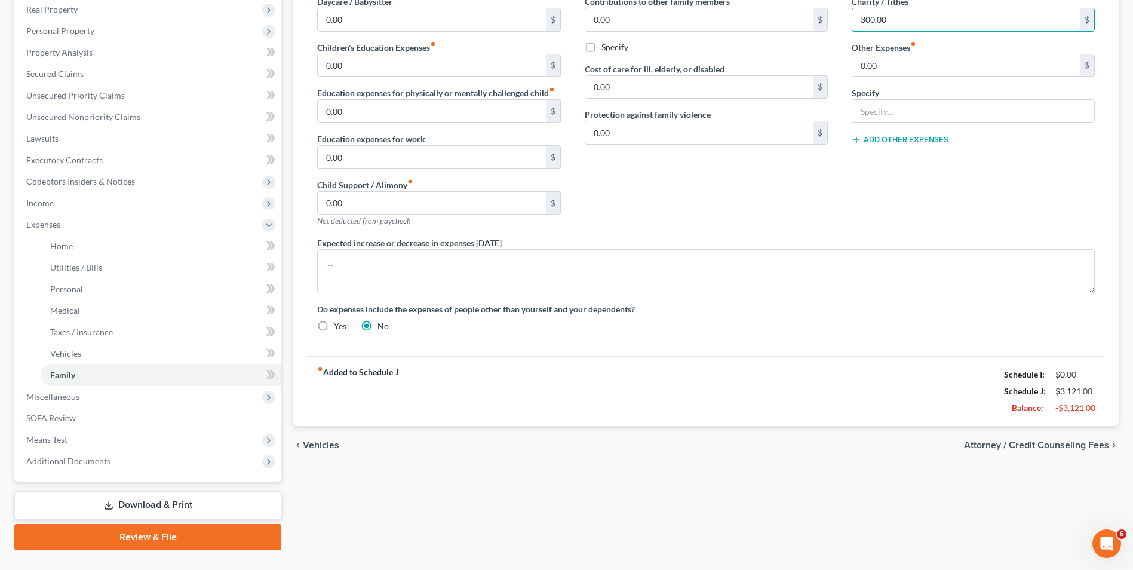
scroll to position [193, 0]
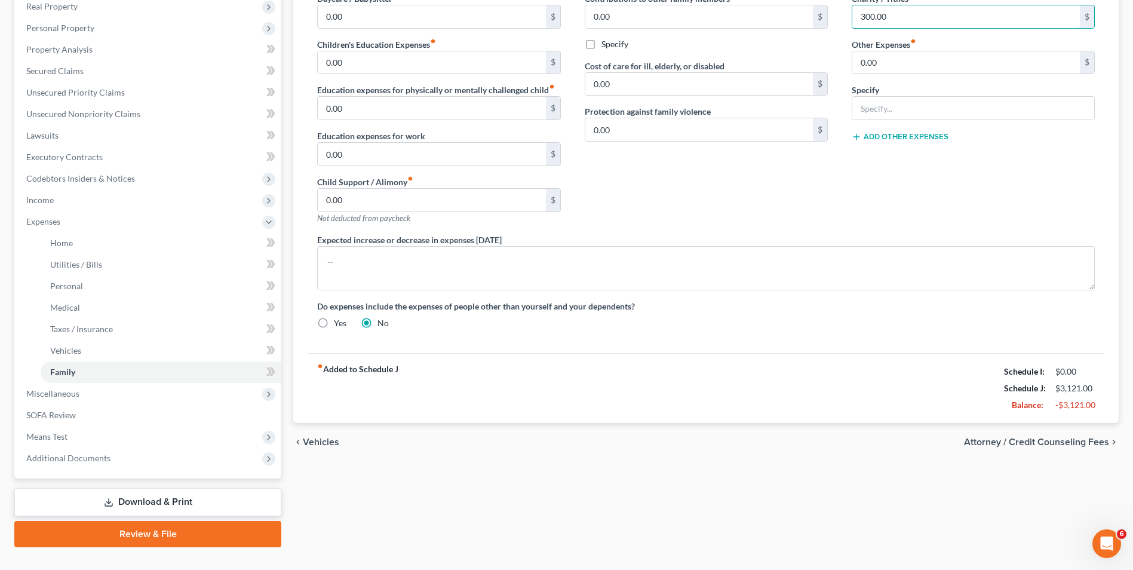
type input "300.00"
click at [1082, 442] on span "Attorney / Credit Counseling Fees" at bounding box center [1036, 442] width 145 height 10
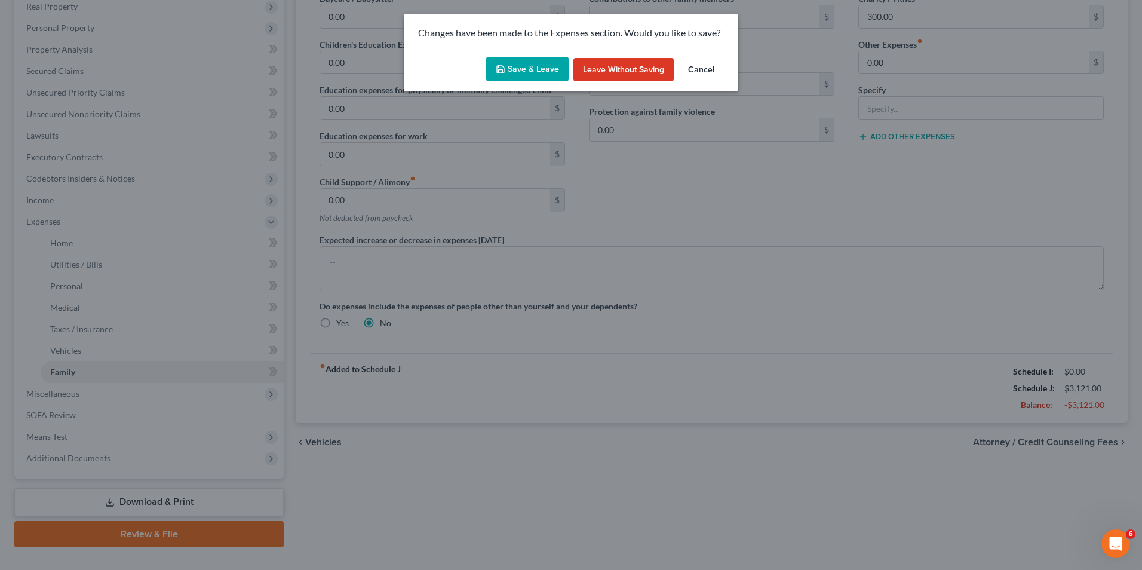
click at [521, 68] on button "Save & Leave" at bounding box center [527, 69] width 82 height 25
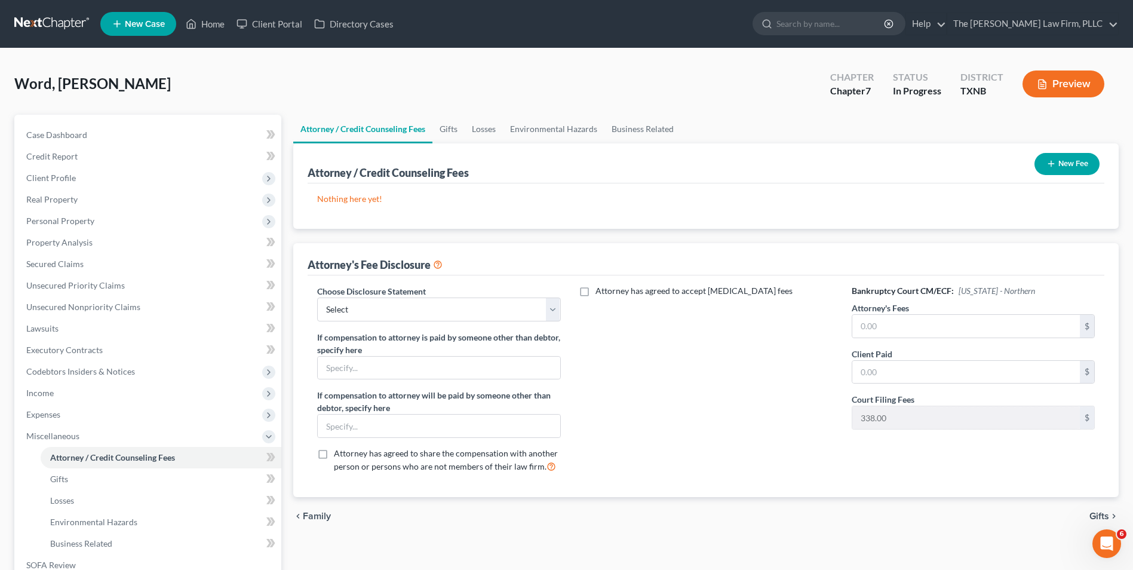
click at [1058, 165] on button "New Fee" at bounding box center [1067, 164] width 65 height 22
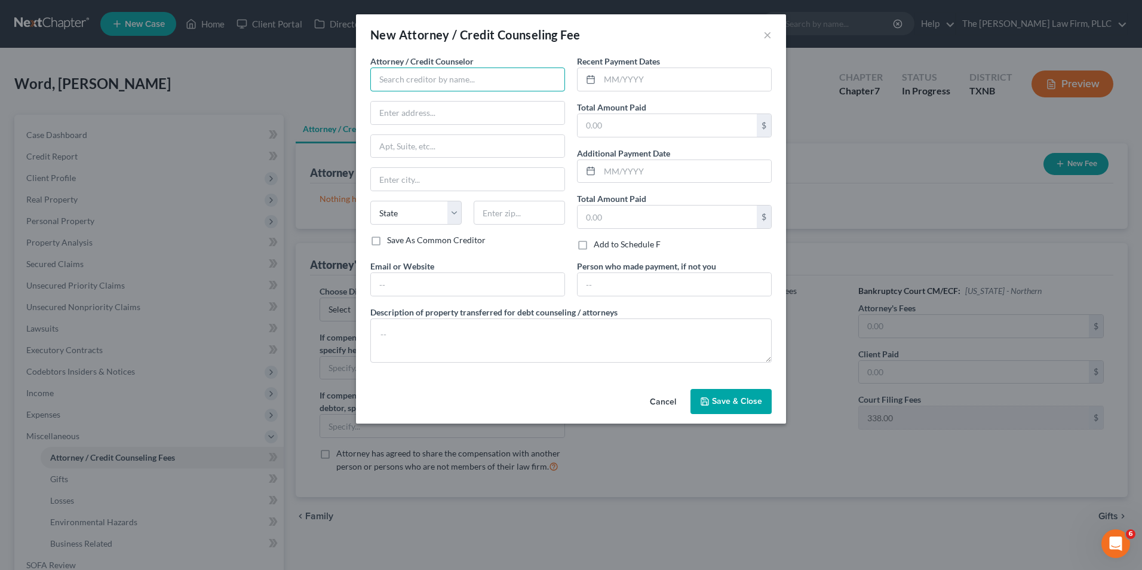
click at [453, 79] on input "text" at bounding box center [467, 80] width 195 height 24
type input "Boyce Enterprises Group LLC"
type input "1615 Osprey Dr., Desoto, Tx. 75115"
type input "DESOTO"
select select "45"
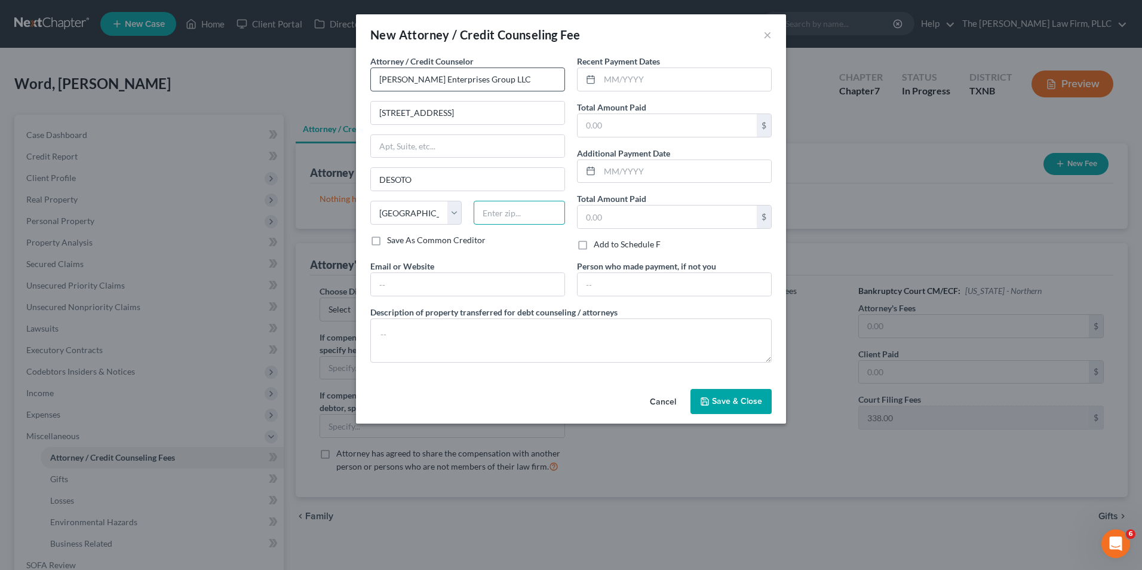
type input "75115"
type input "chboycelaw@gmail.com"
type input "Desoto"
click at [617, 127] on input "text" at bounding box center [667, 125] width 179 height 23
type input "1,500.00"
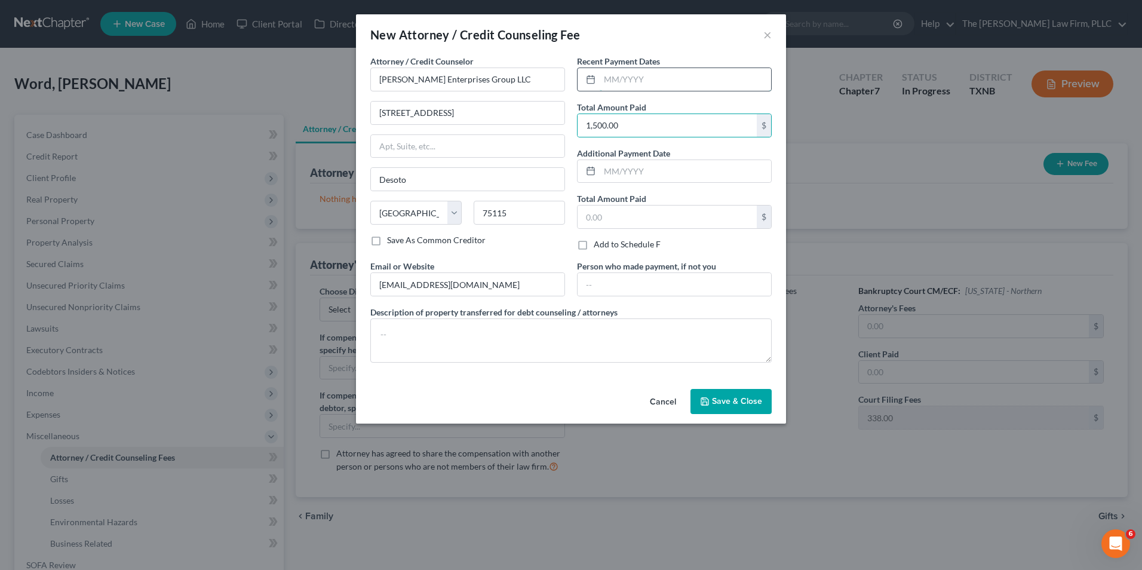
click at [607, 78] on input "text" at bounding box center [685, 79] width 171 height 23
click at [588, 81] on icon at bounding box center [591, 80] width 10 height 10
click at [658, 81] on input "text" at bounding box center [685, 79] width 171 height 23
type input "09/2025"
click at [664, 214] on input "text" at bounding box center [667, 217] width 179 height 23
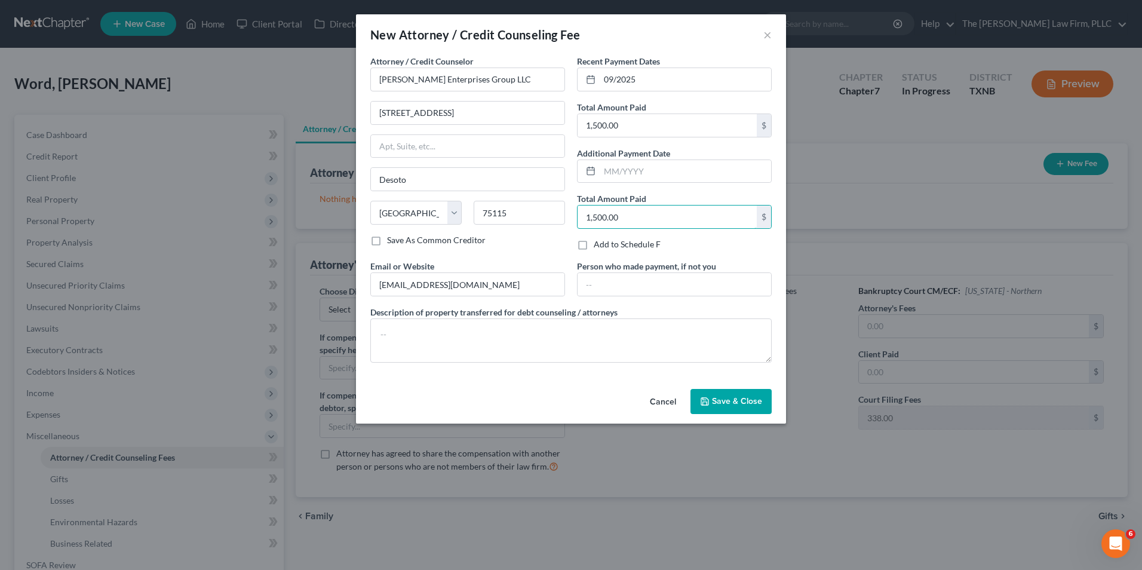
type input "1,500.00"
click at [594, 246] on label "Add to Schedule F" at bounding box center [627, 244] width 67 height 12
click at [599, 246] on input "Add to Schedule F" at bounding box center [603, 242] width 8 height 8
checkbox input "true"
click at [387, 241] on label "Save As Common Creditor" at bounding box center [436, 240] width 99 height 12
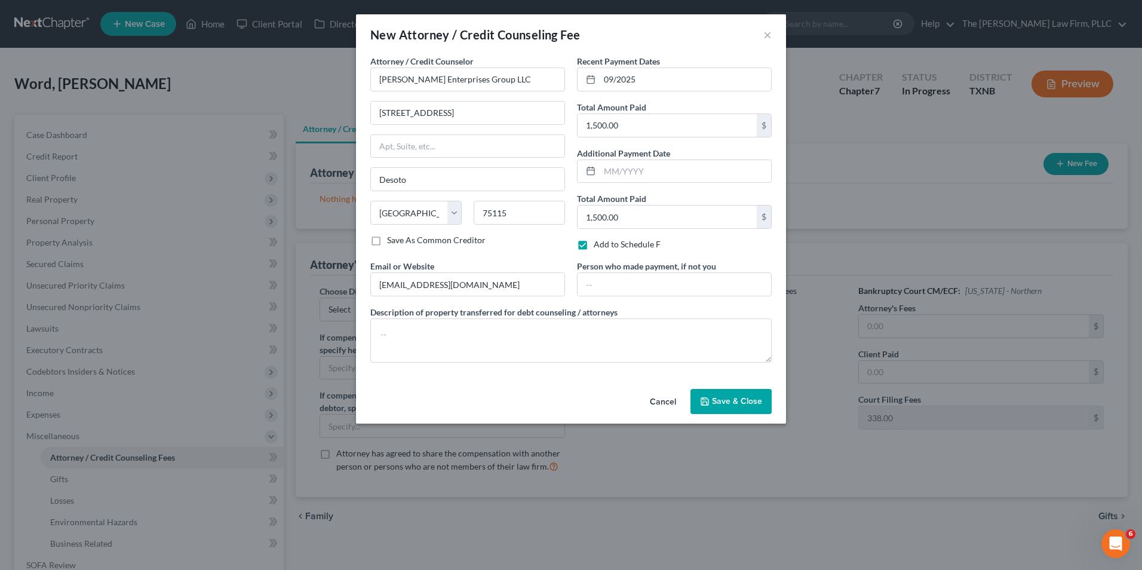
click at [392, 241] on input "Save As Common Creditor" at bounding box center [396, 238] width 8 height 8
checkbox input "true"
click at [728, 407] on button "Save & Close" at bounding box center [731, 401] width 81 height 25
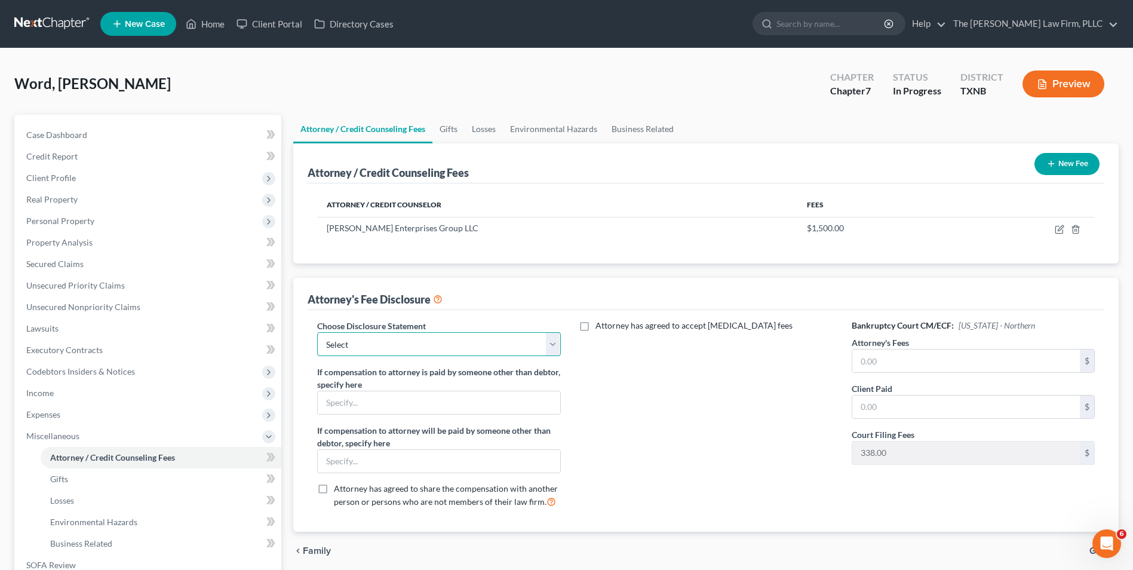
click at [551, 348] on select "Select Disclosure" at bounding box center [438, 344] width 243 height 24
select select "0"
click at [317, 332] on select "Select Disclosure" at bounding box center [438, 344] width 243 height 24
click at [925, 359] on input "text" at bounding box center [967, 361] width 228 height 23
type input "1,500.00"
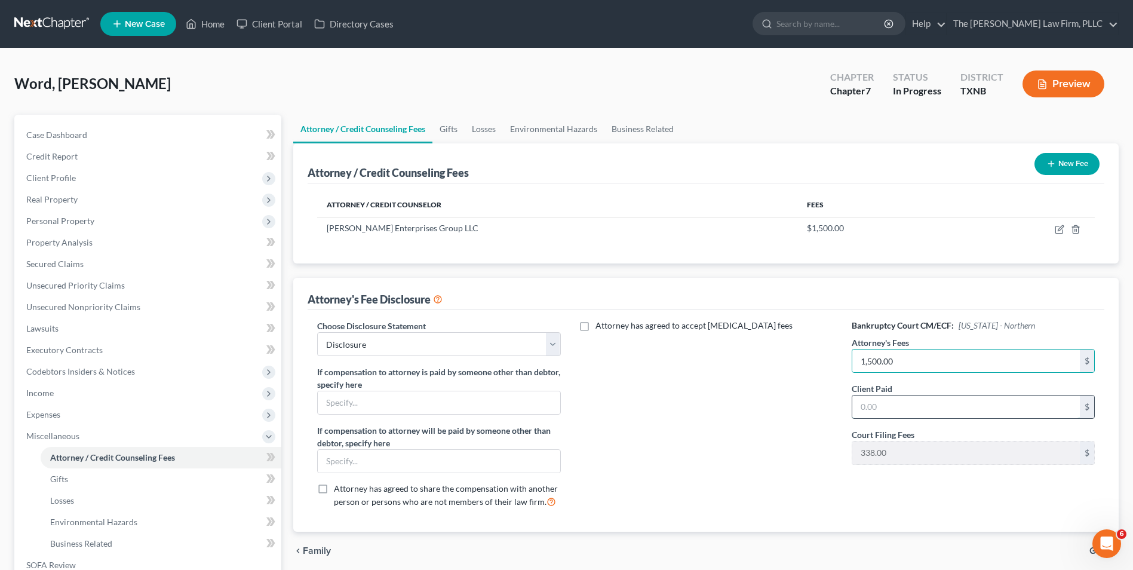
click at [893, 412] on input "text" at bounding box center [967, 407] width 228 height 23
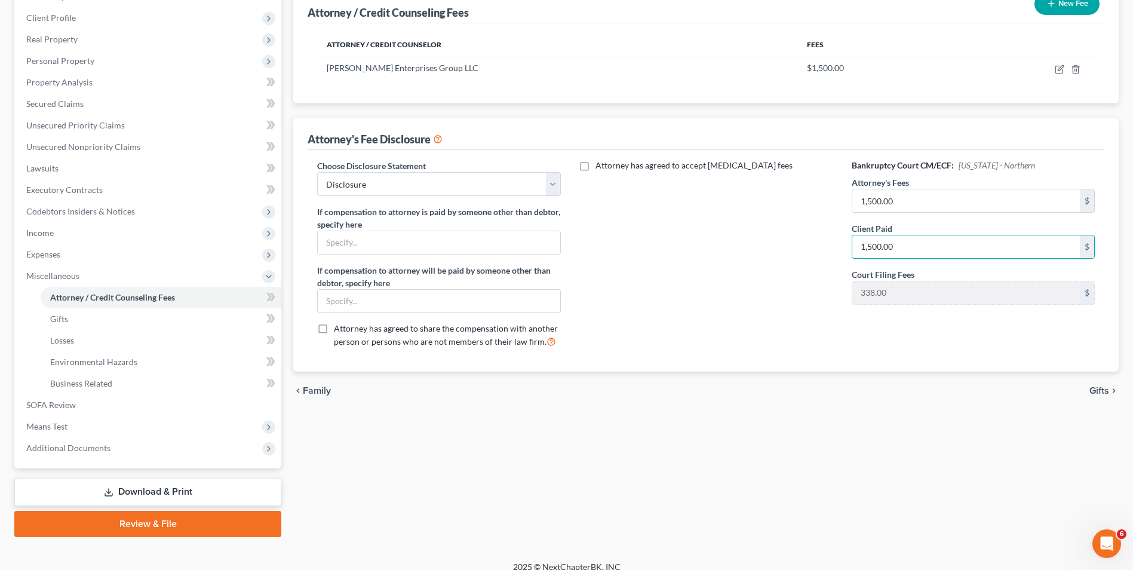
scroll to position [162, 0]
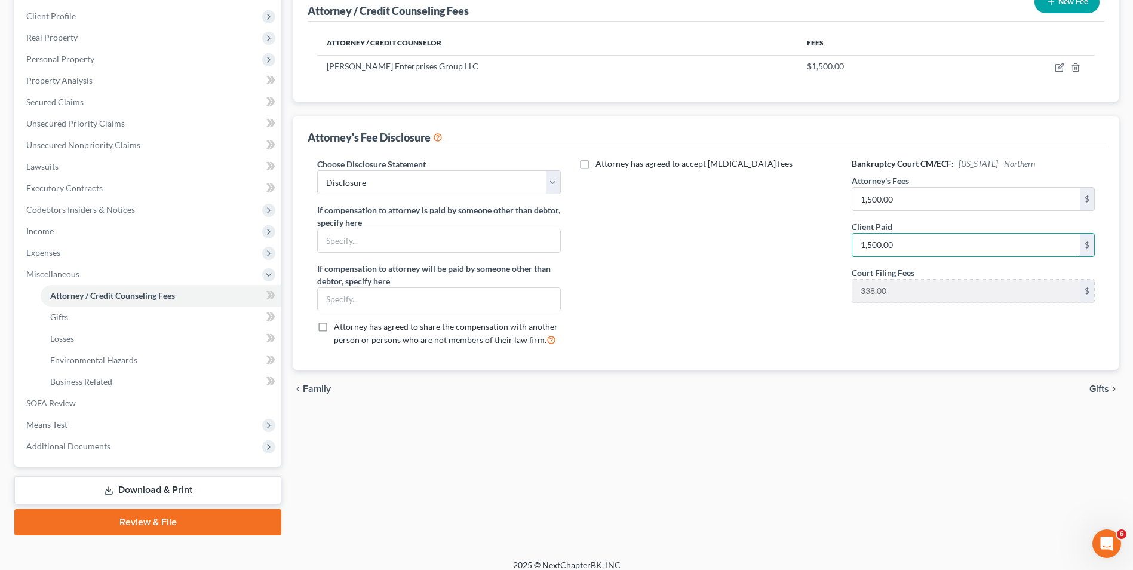
type input "1,500.00"
click at [1099, 388] on span "Gifts" at bounding box center [1100, 389] width 20 height 10
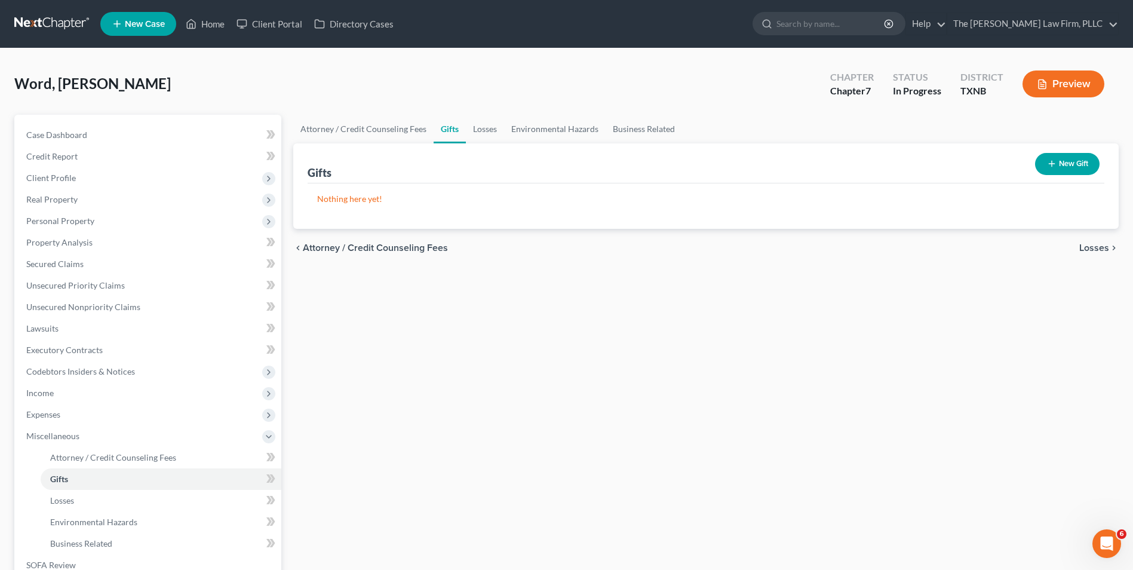
click at [1095, 246] on span "Losses" at bounding box center [1095, 248] width 30 height 10
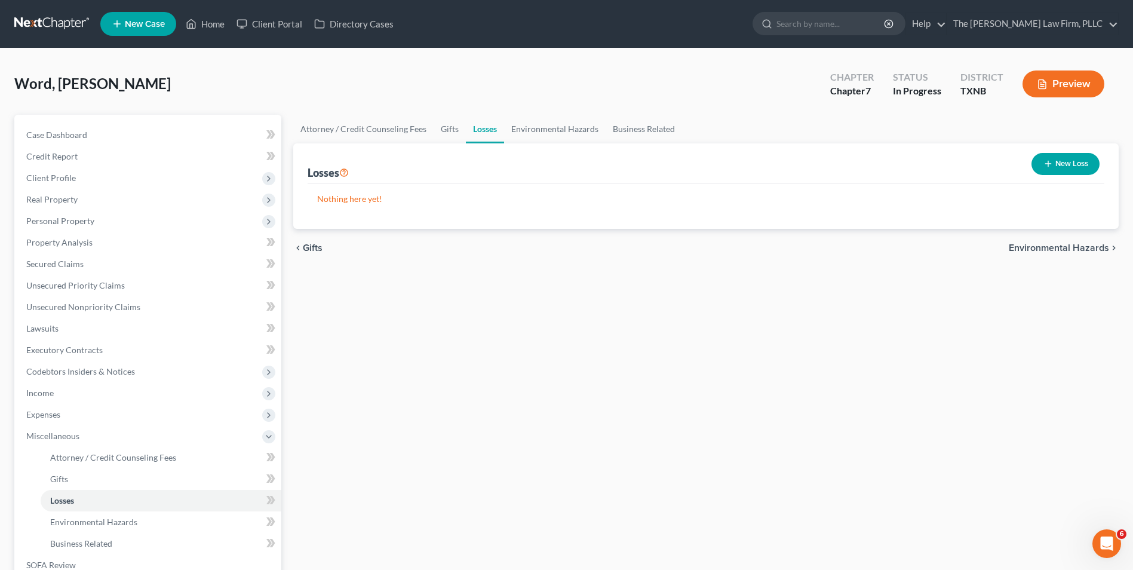
click at [1096, 246] on span "Environmental Hazards" at bounding box center [1059, 248] width 100 height 10
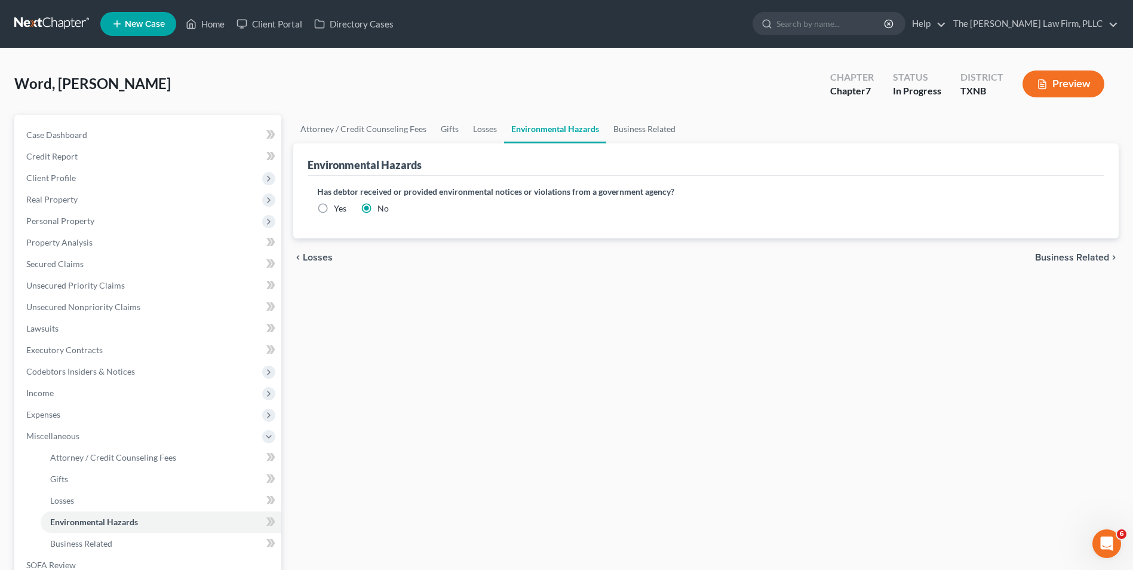
click at [1096, 256] on span "Business Related" at bounding box center [1072, 258] width 74 height 10
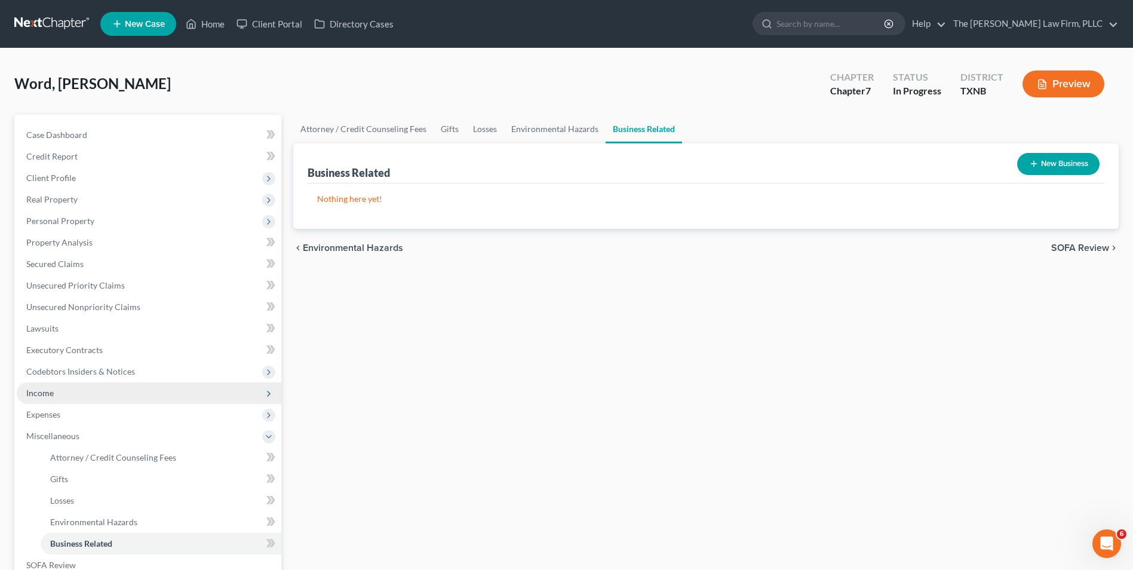
click at [53, 390] on span "Income" at bounding box center [39, 393] width 27 height 10
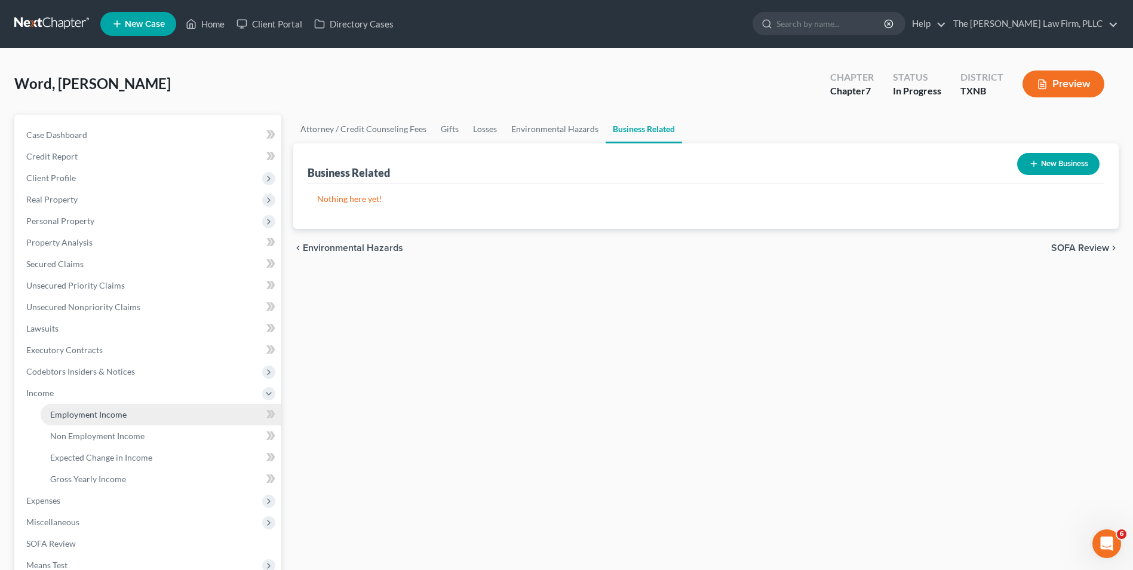
click at [120, 415] on span "Employment Income" at bounding box center [88, 414] width 76 height 10
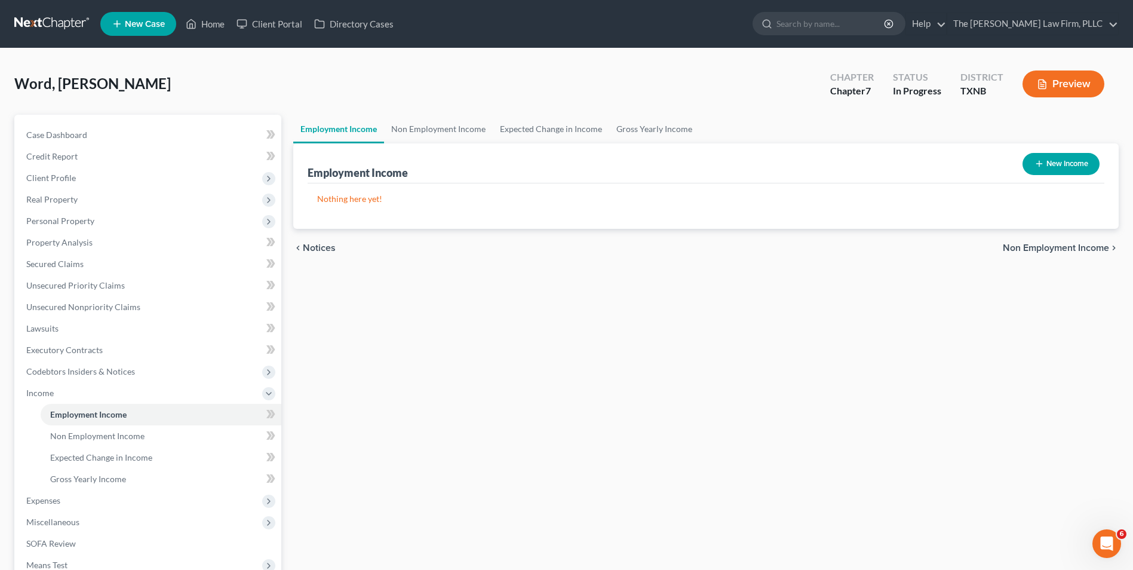
click at [1045, 162] on button "New Income" at bounding box center [1061, 164] width 77 height 22
select select "0"
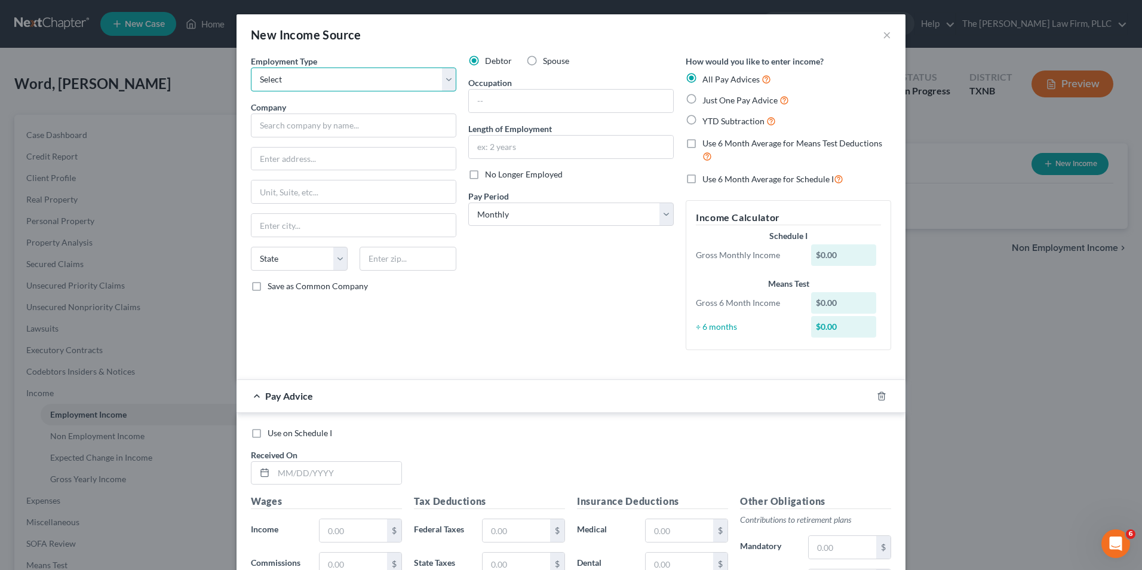
click at [446, 84] on select "Select Full or Part Time Employment Self Employment" at bounding box center [354, 80] width 206 height 24
select select "0"
click at [251, 68] on select "Select Full or Part Time Employment Self Employment" at bounding box center [354, 80] width 206 height 24
click at [391, 126] on input "text" at bounding box center [354, 126] width 206 height 24
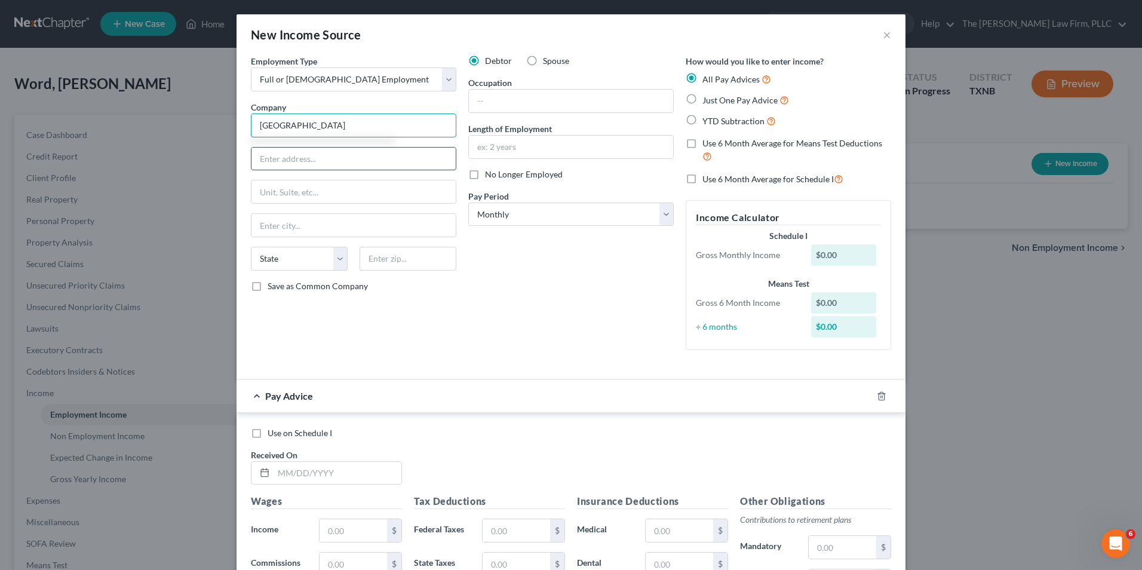
type input "UT Southwestern Medical Center"
click at [316, 158] on input "text" at bounding box center [354, 159] width 204 height 23
type input "8200 Brook River Dr."
drag, startPoint x: 287, startPoint y: 223, endPoint x: 291, endPoint y: 216, distance: 7.8
click at [287, 223] on input "Dallas," at bounding box center [354, 225] width 204 height 23
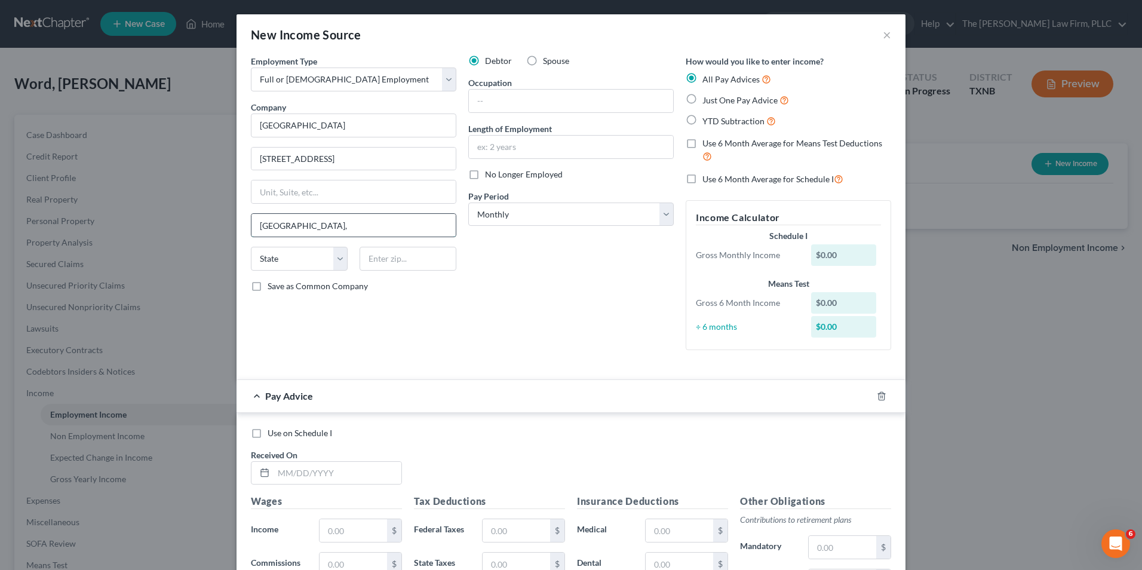
type input "Dallas"
select select "45"
click at [287, 260] on select "State [US_STATE] AK AR AZ CA CO CT DE DC [GEOGRAPHIC_DATA] [GEOGRAPHIC_DATA] GU…" at bounding box center [299, 259] width 97 height 24
click at [388, 261] on input "text" at bounding box center [408, 259] width 97 height 24
type input "75247"
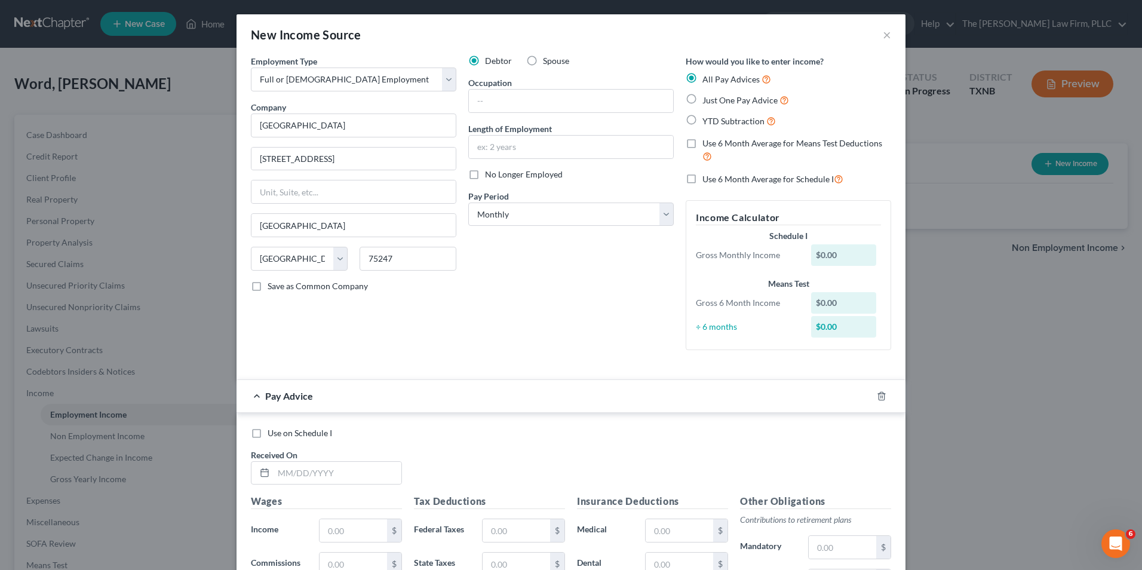
click at [268, 284] on label "Save as Common Company" at bounding box center [318, 286] width 100 height 12
click at [272, 284] on input "Save as Common Company" at bounding box center [276, 284] width 8 height 8
checkbox input "true"
click at [502, 97] on input "text" at bounding box center [571, 101] width 204 height 23
type input "Medical Biller"
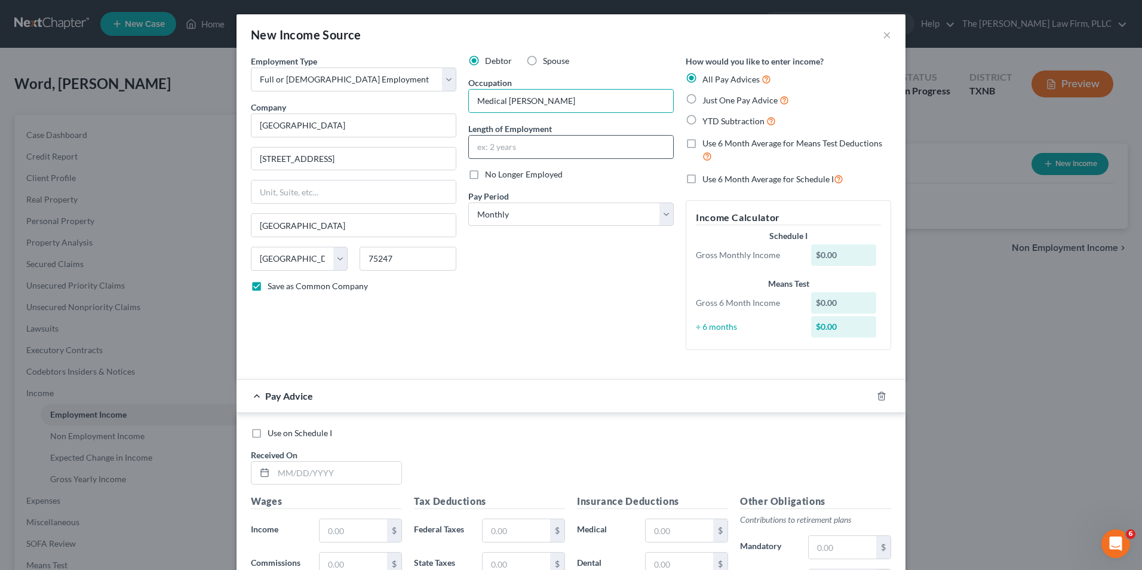
click at [482, 146] on input "text" at bounding box center [571, 147] width 204 height 23
type input "4 years"
click at [662, 219] on select "Select Monthly Twice Monthly Every Other Week Weekly" at bounding box center [571, 215] width 206 height 24
select select "1"
click at [468, 203] on select "Select Monthly Twice Monthly Every Other Week Weekly" at bounding box center [571, 215] width 206 height 24
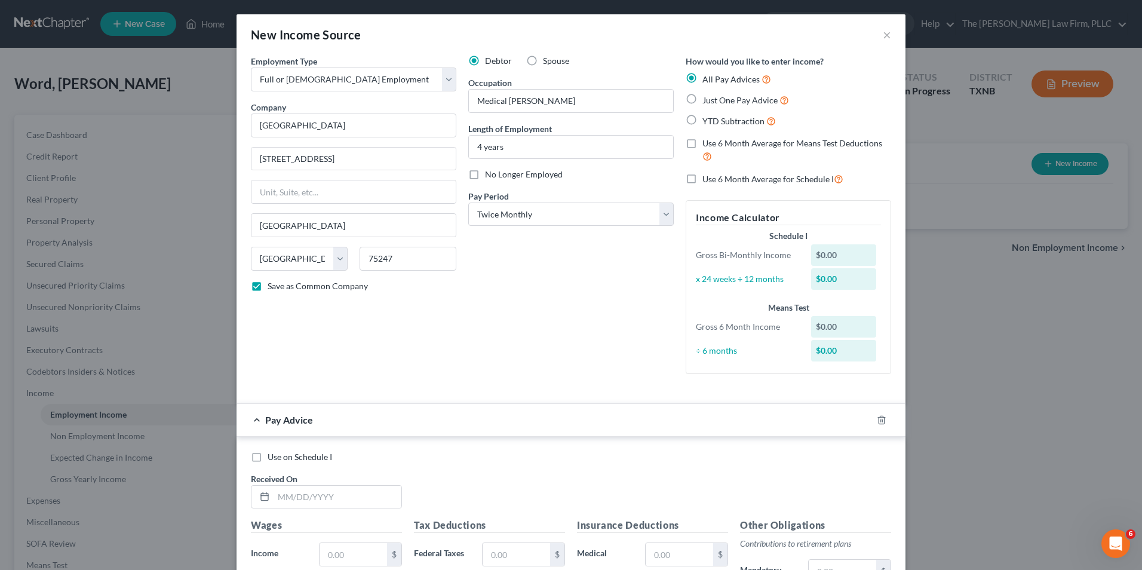
click at [703, 144] on label "Use 6 Month Average for Means Test Deductions" at bounding box center [797, 150] width 189 height 26
click at [707, 144] on input "Use 6 Month Average for Means Test Deductions" at bounding box center [711, 141] width 8 height 8
checkbox input "true"
click at [703, 179] on label "Use 6 Month Average for Schedule I" at bounding box center [773, 179] width 141 height 14
click at [707, 179] on input "Use 6 Month Average for Schedule I" at bounding box center [711, 176] width 8 height 8
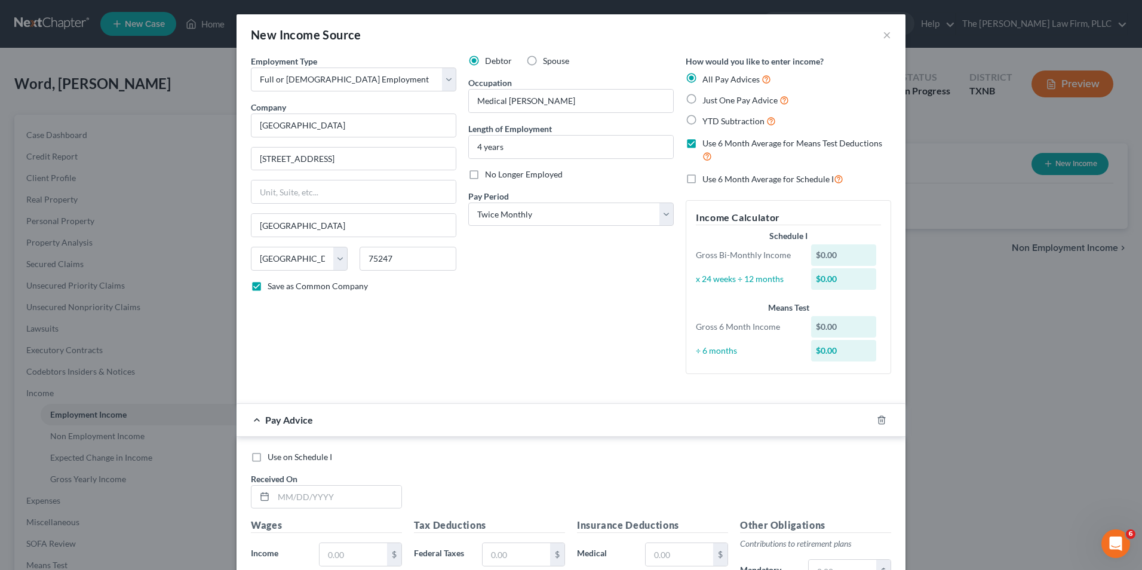
checkbox input "true"
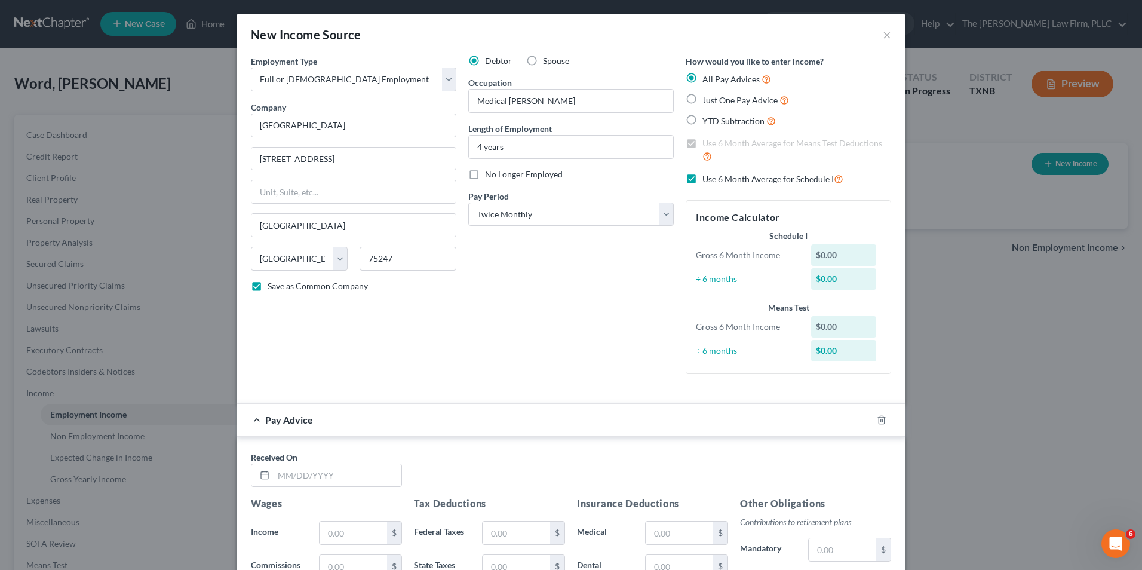
click at [835, 252] on div "$0.00" at bounding box center [844, 255] width 66 height 22
click at [703, 98] on label "Just One Pay Advice" at bounding box center [746, 100] width 87 height 14
click at [707, 98] on input "Just One Pay Advice" at bounding box center [711, 97] width 8 height 8
radio input "true"
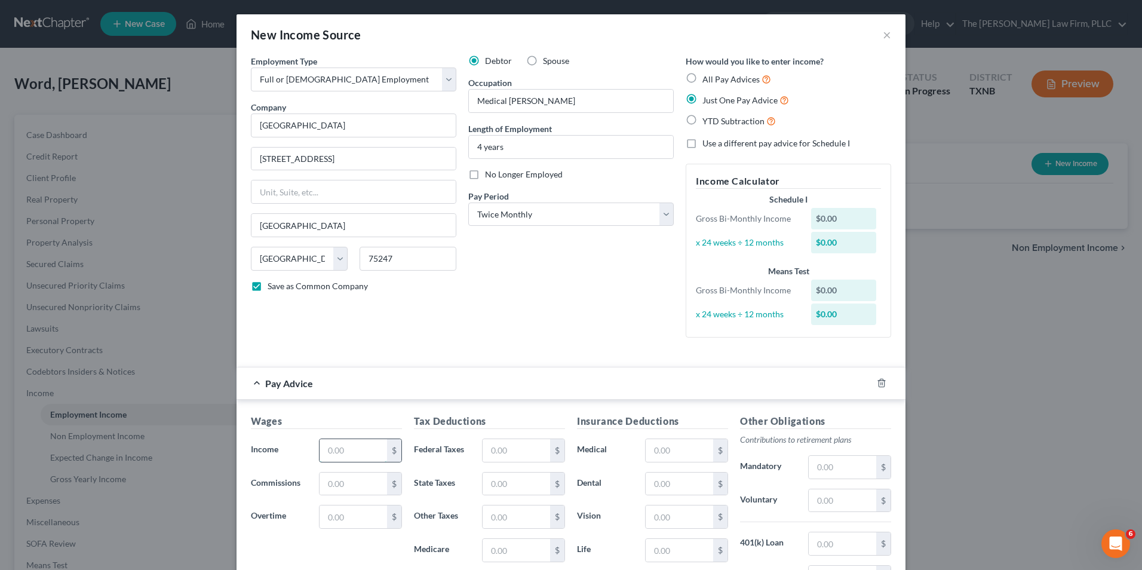
click at [369, 452] on input "text" at bounding box center [354, 450] width 68 height 23
type input "1,400.00"
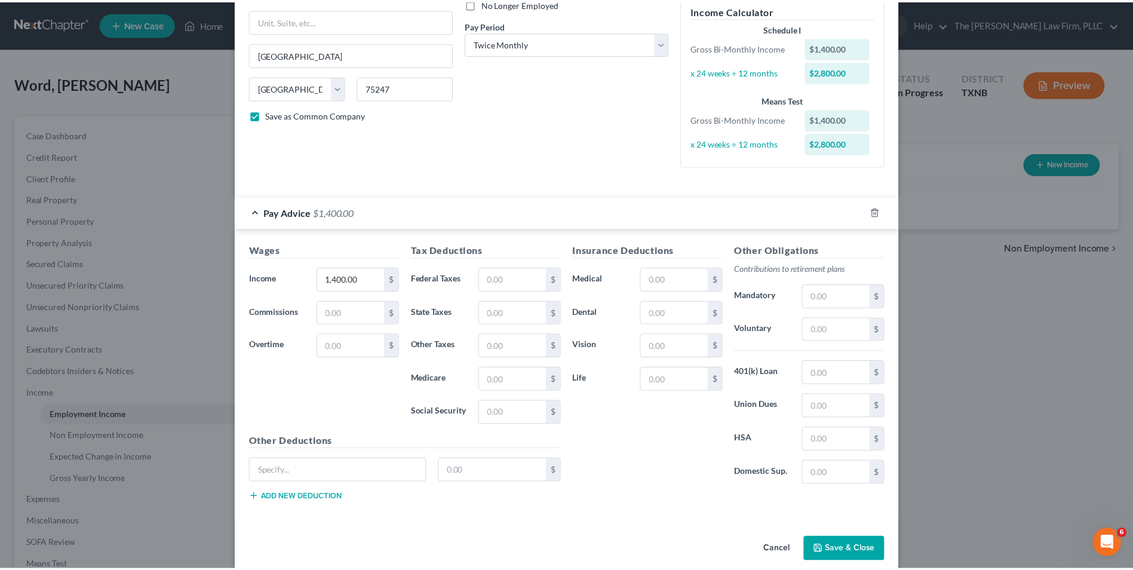
scroll to position [187, 0]
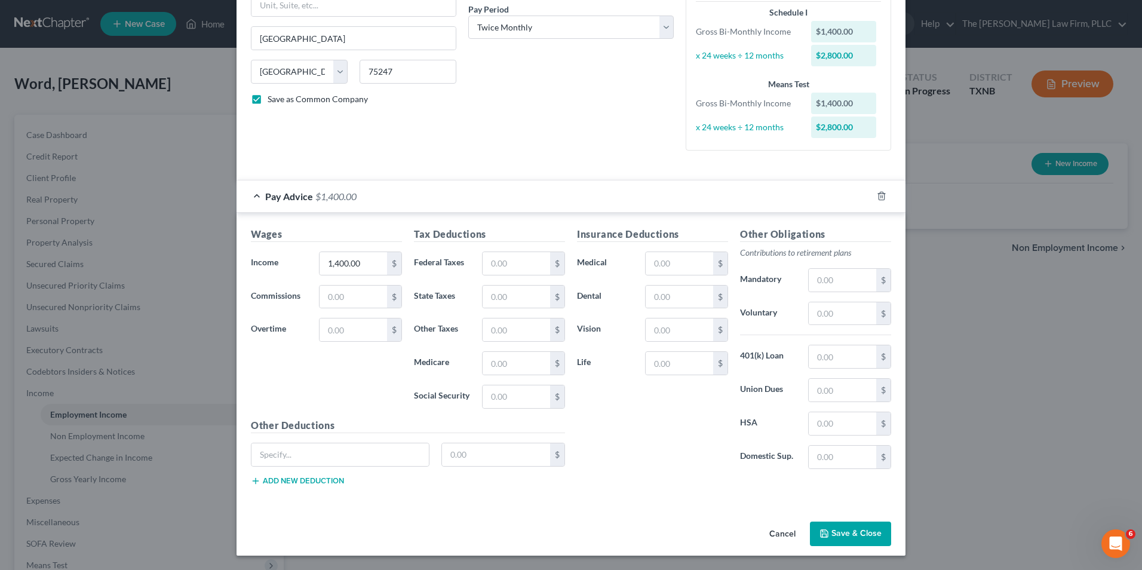
click at [836, 534] on button "Save & Close" at bounding box center [850, 534] width 81 height 25
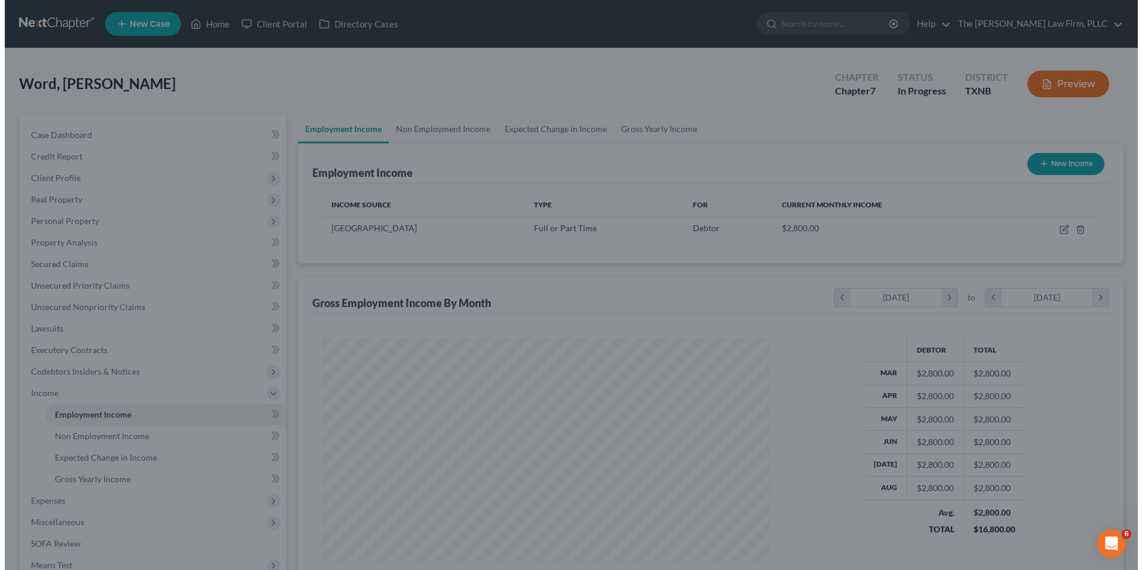
scroll to position [222, 467]
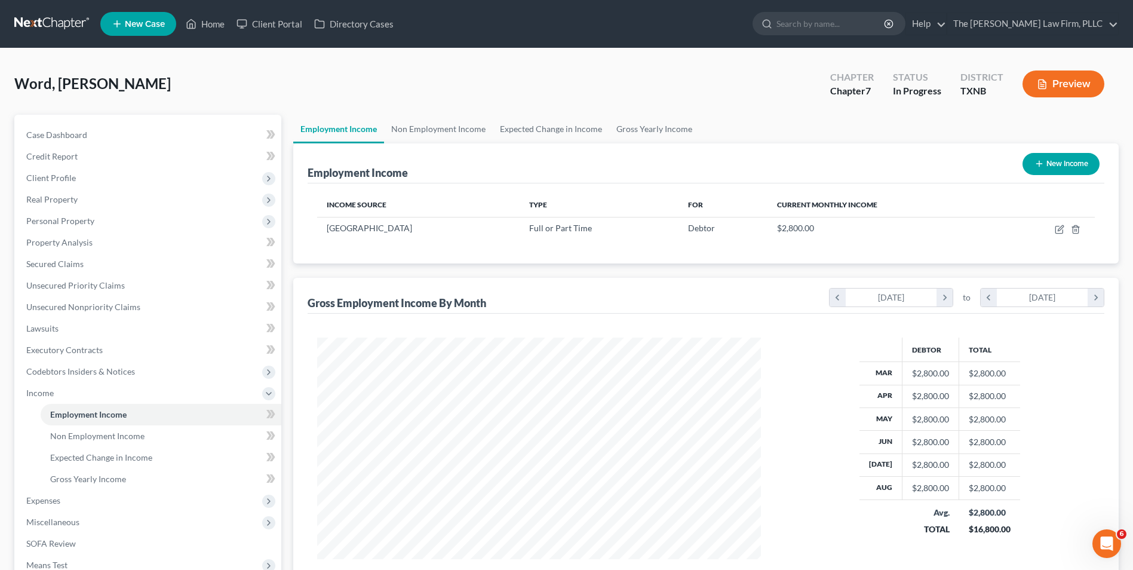
click at [1041, 165] on icon "button" at bounding box center [1040, 164] width 10 height 10
select select "0"
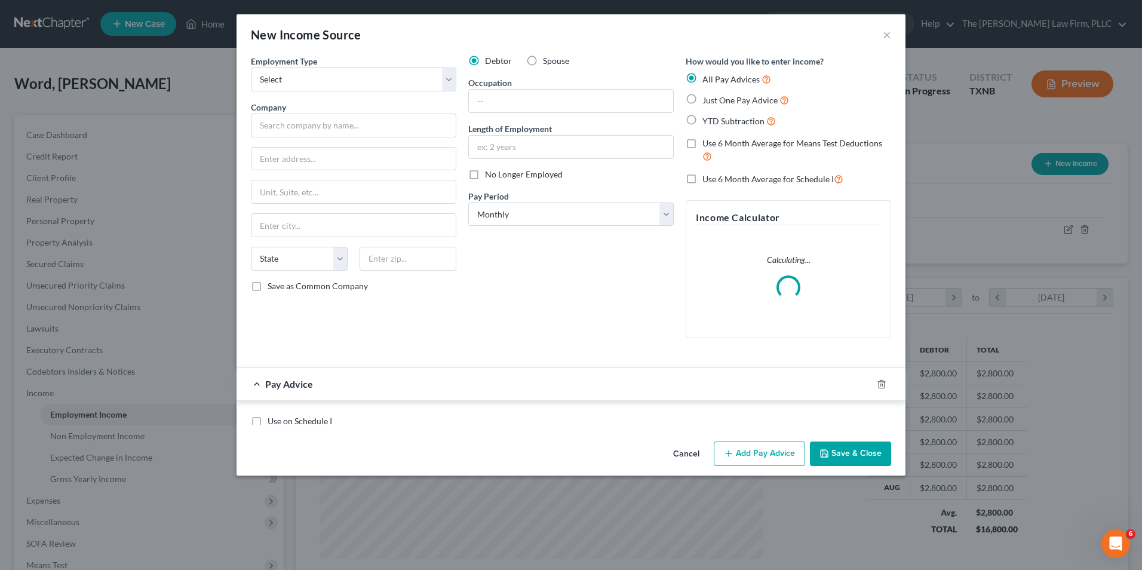
scroll to position [223, 472]
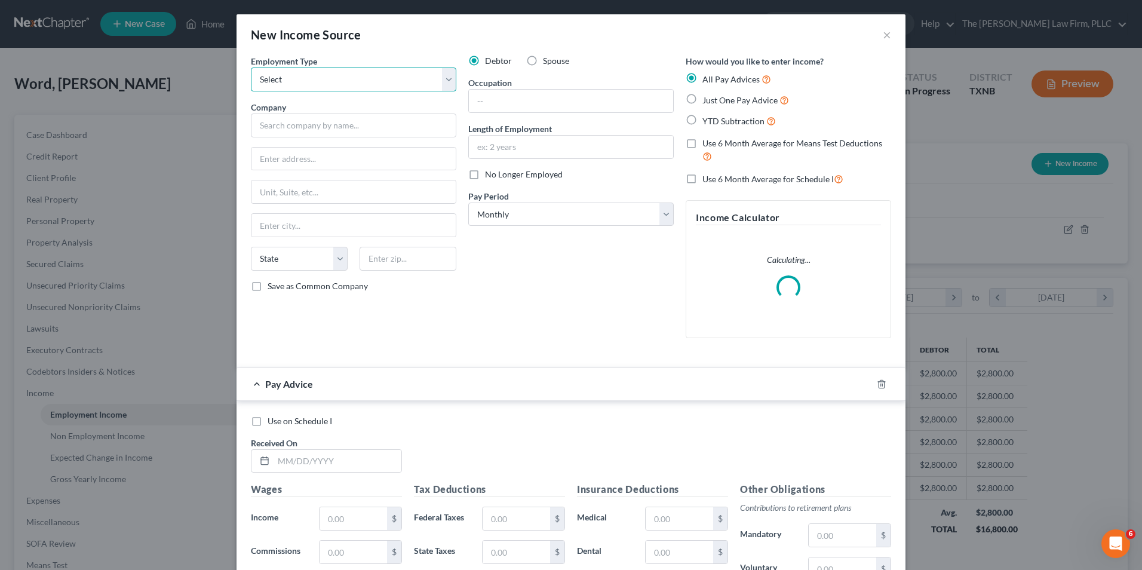
click at [446, 83] on select "Select Full or Part Time Employment Self Employment" at bounding box center [354, 80] width 206 height 24
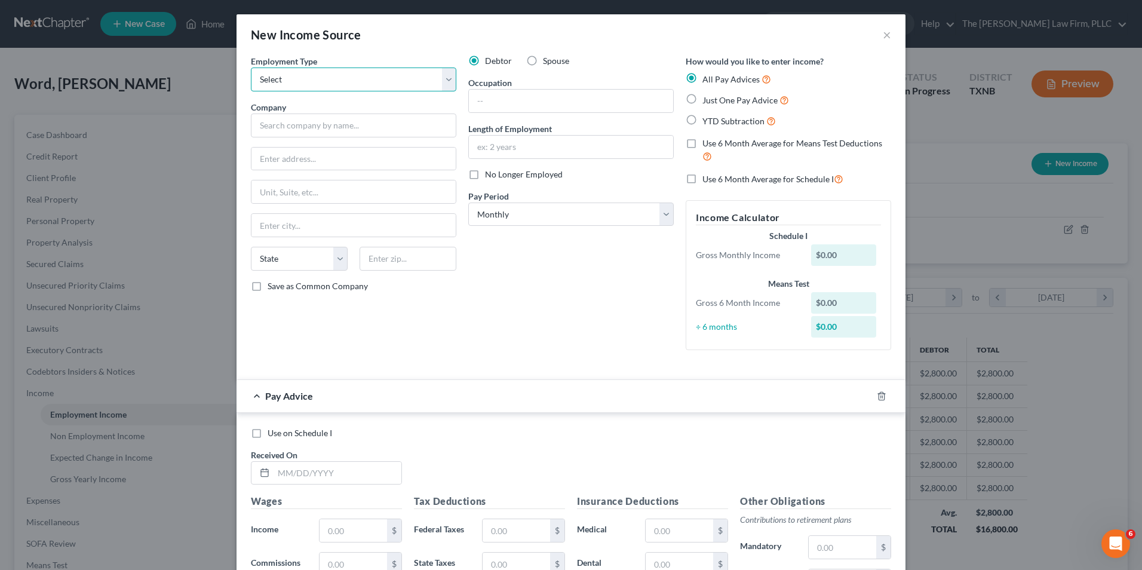
select select "0"
click at [251, 68] on select "Select Full or Part Time Employment Self Employment" at bounding box center [354, 80] width 206 height 24
click at [345, 126] on input "text" at bounding box center [354, 126] width 206 height 24
type input "Envision Home Health"
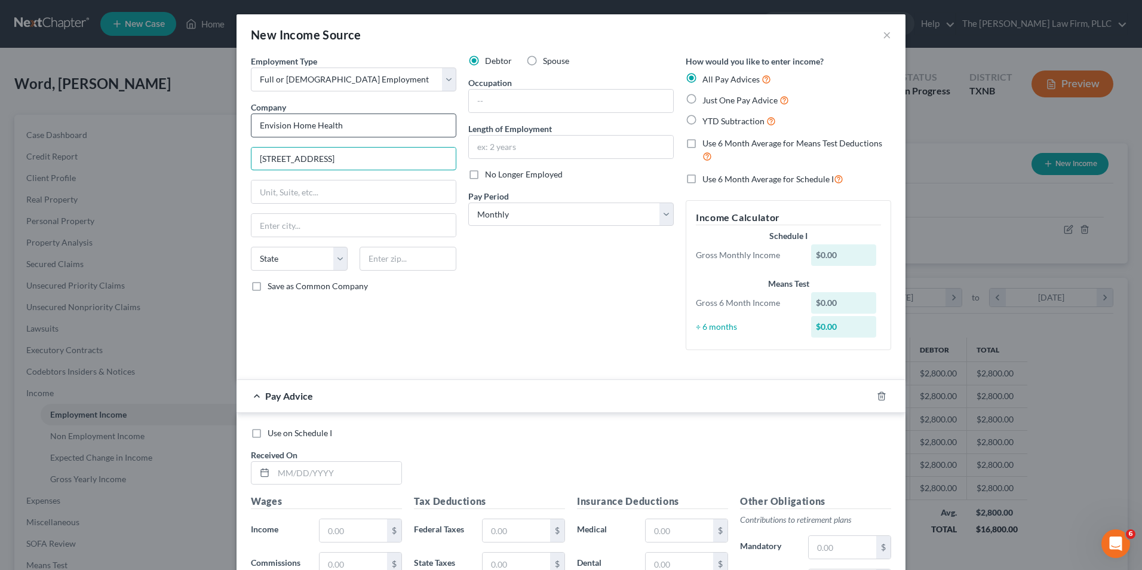
type input "310 E. Interstate Hwy 30"
type input "314"
type input "Garland"
select select "45"
type input "75043"
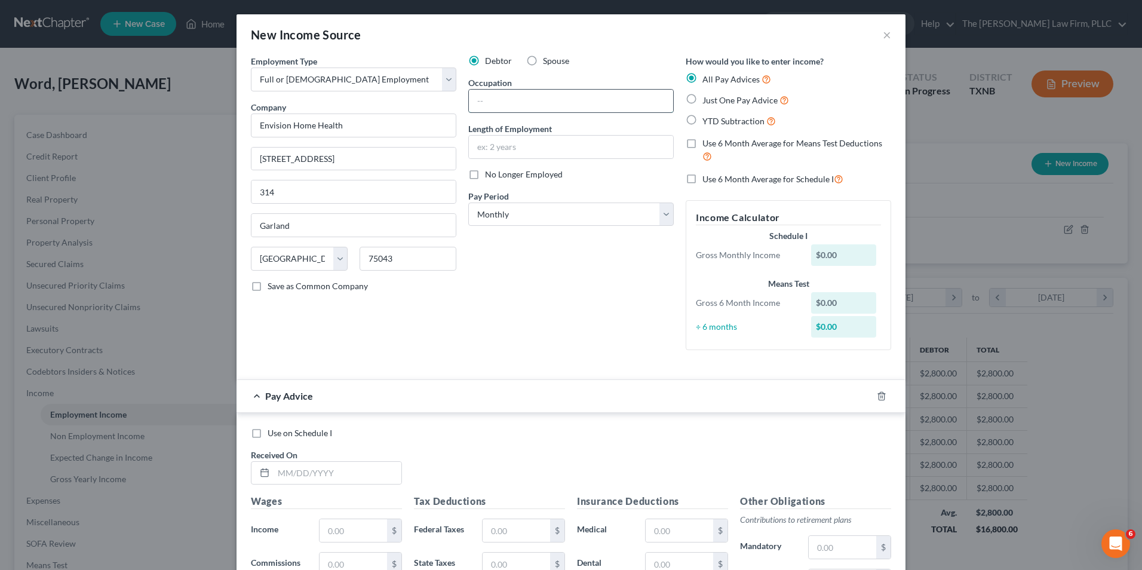
click at [516, 100] on input "text" at bounding box center [571, 101] width 204 height 23
type input "CNA"
type input "5 years"
click at [664, 213] on select "Select Monthly Twice Monthly Every Other Week Weekly" at bounding box center [571, 215] width 206 height 24
select select "1"
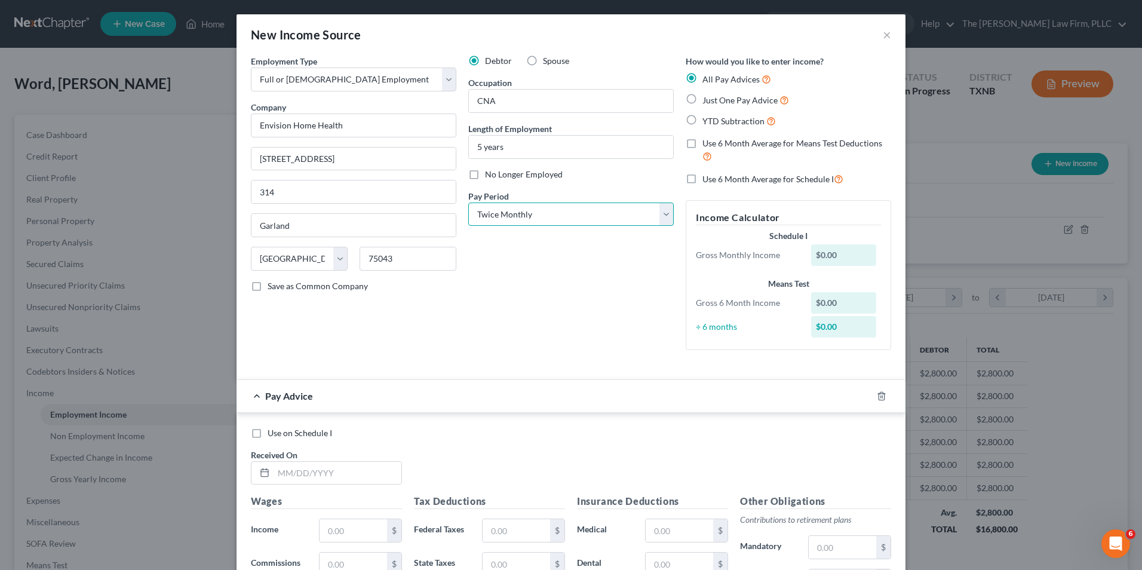
click at [468, 203] on select "Select Monthly Twice Monthly Every Other Week Weekly" at bounding box center [571, 215] width 206 height 24
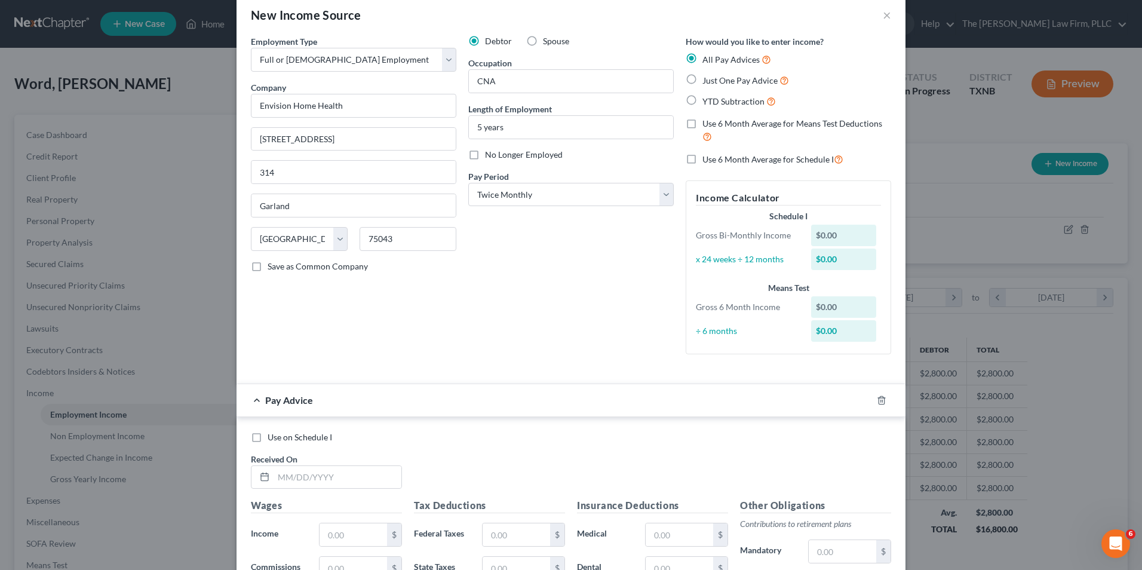
scroll to position [10, 0]
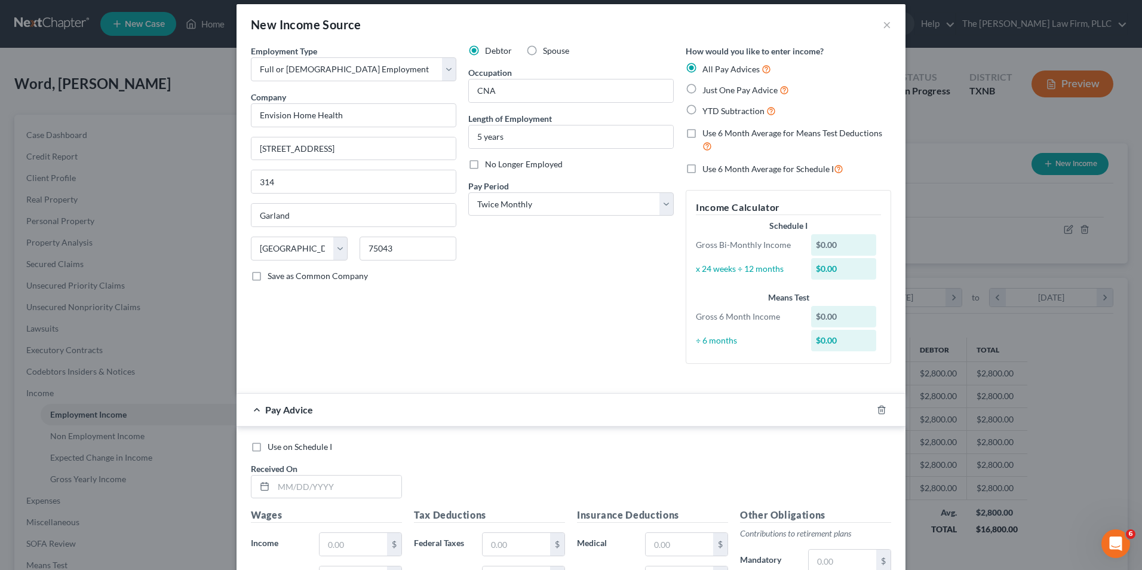
click at [703, 89] on label "Just One Pay Advice" at bounding box center [746, 90] width 87 height 14
click at [707, 89] on input "Just One Pay Advice" at bounding box center [711, 87] width 8 height 8
radio input "true"
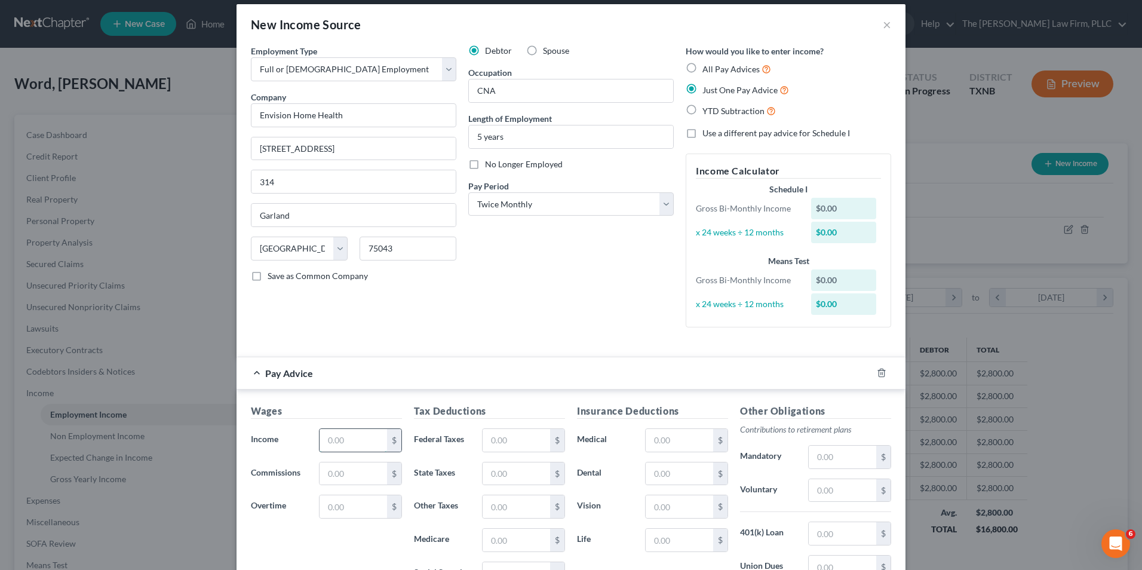
click at [349, 439] on input "text" at bounding box center [354, 440] width 68 height 23
type input "611.00"
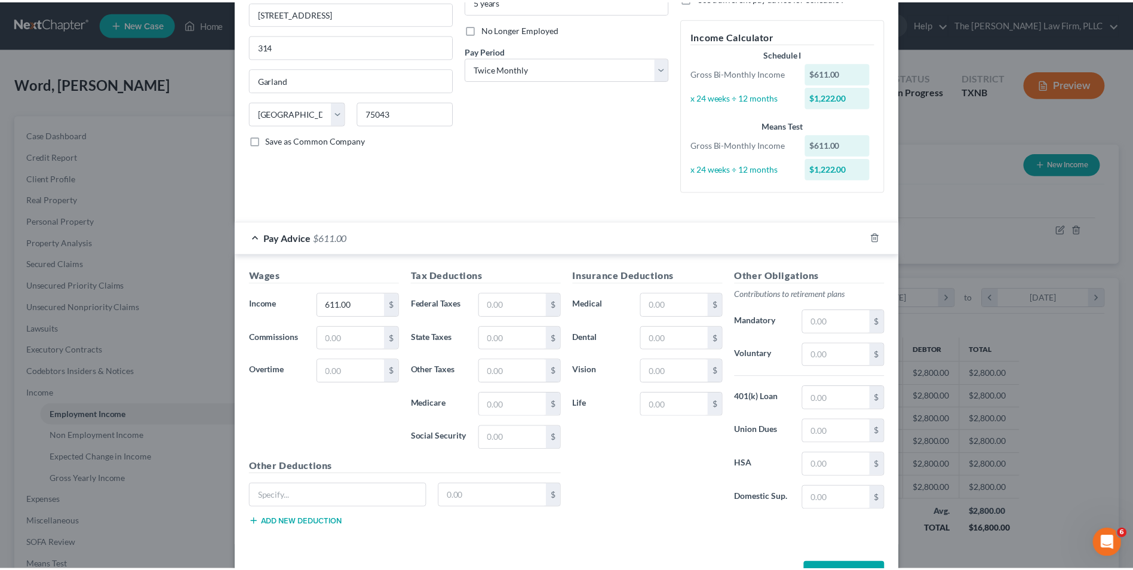
scroll to position [187, 0]
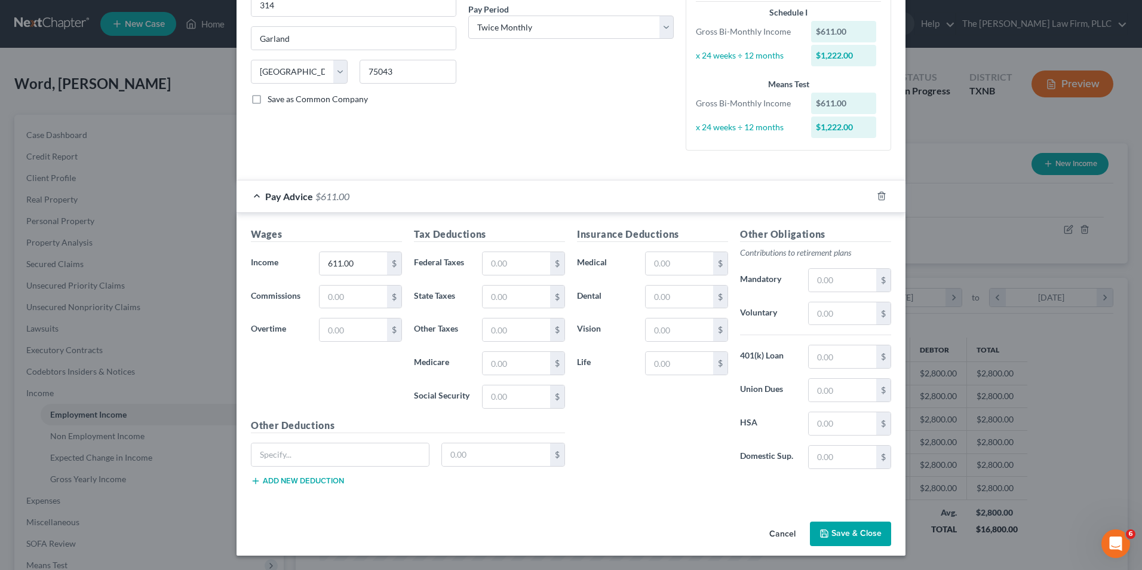
click at [845, 534] on button "Save & Close" at bounding box center [850, 534] width 81 height 25
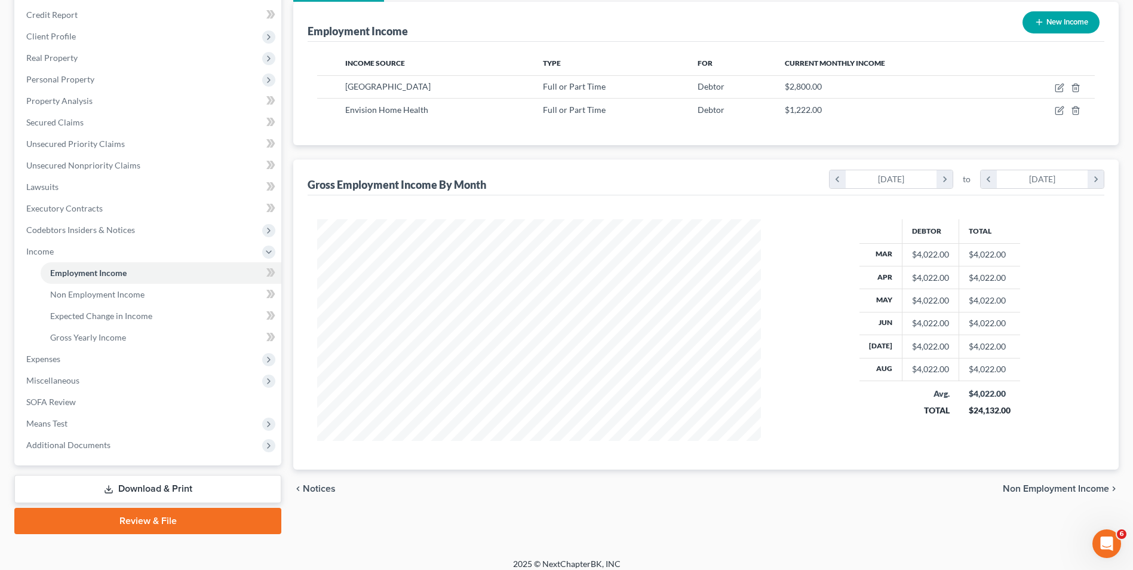
scroll to position [151, 0]
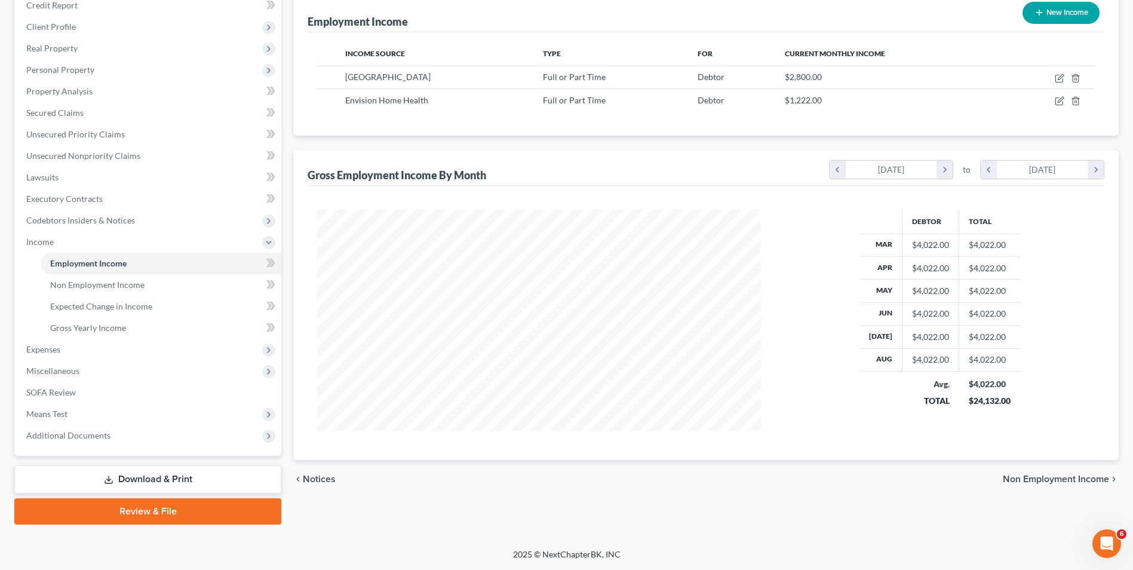
click at [1044, 482] on span "Non Employment Income" at bounding box center [1056, 479] width 106 height 10
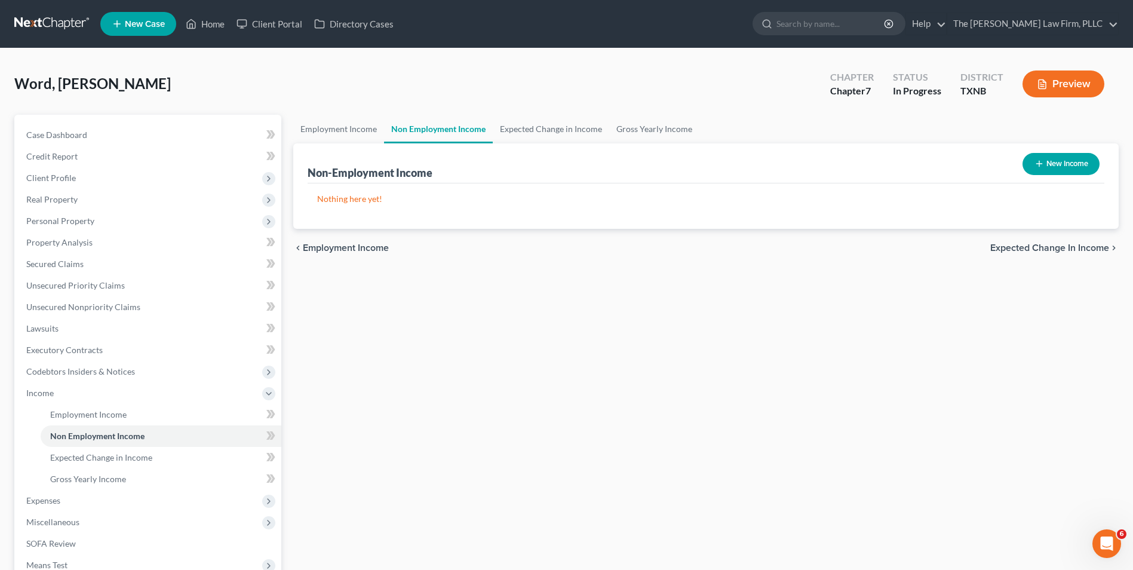
click at [1052, 248] on span "Expected Change in Income" at bounding box center [1050, 248] width 119 height 10
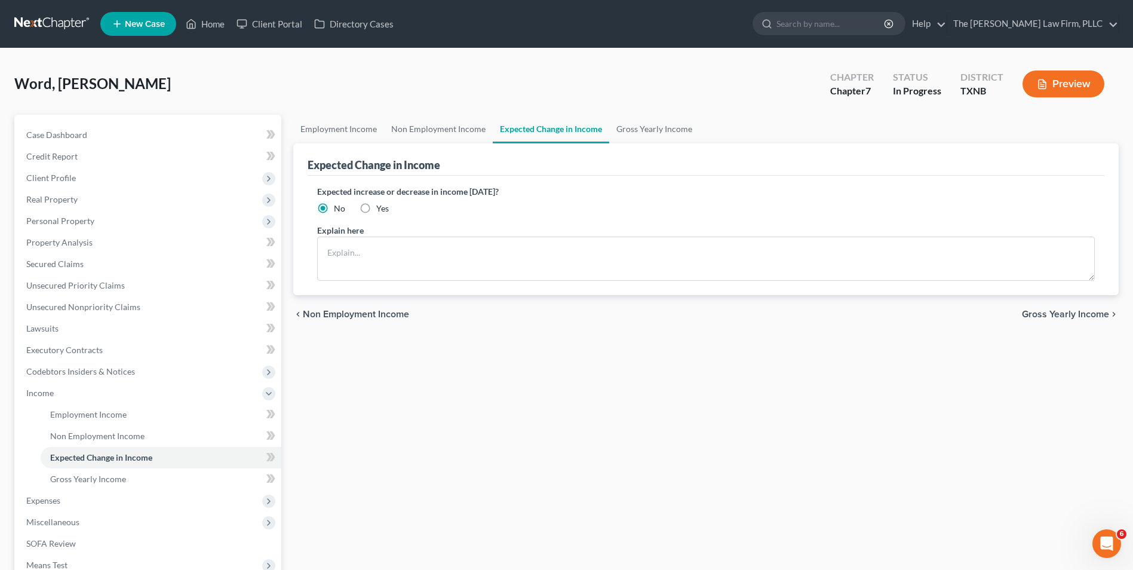
click at [1078, 314] on span "Gross Yearly Income" at bounding box center [1065, 314] width 87 height 10
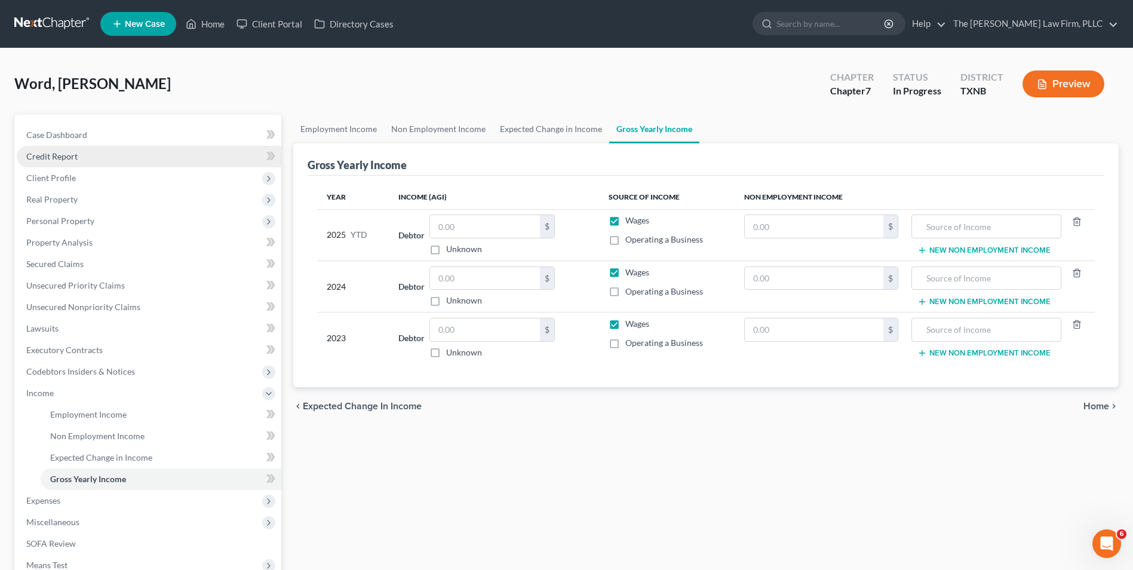
click at [58, 160] on span "Credit Report" at bounding box center [51, 156] width 51 height 10
